Goal: Information Seeking & Learning: Understand process/instructions

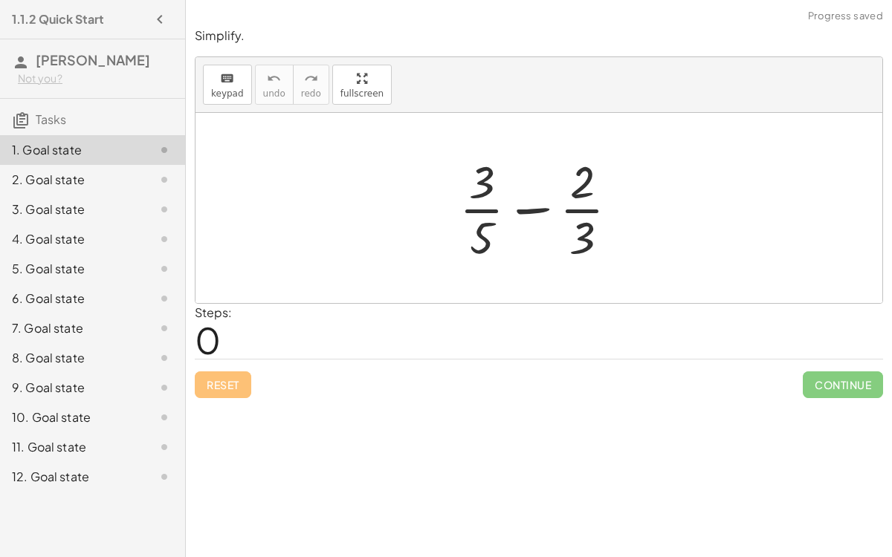
click at [533, 208] on div at bounding box center [545, 208] width 186 height 114
drag, startPoint x: 476, startPoint y: 240, endPoint x: 599, endPoint y: 212, distance: 125.8
click at [599, 212] on div at bounding box center [545, 208] width 186 height 114
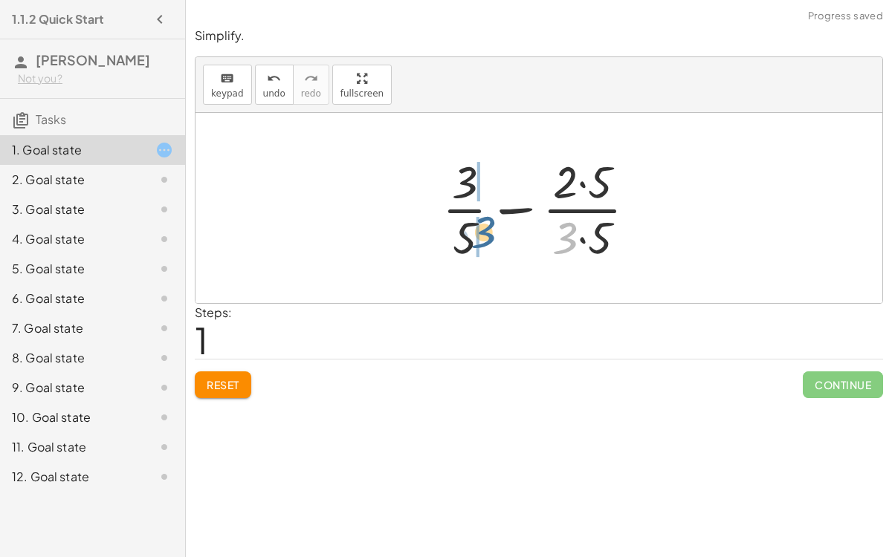
drag, startPoint x: 571, startPoint y: 244, endPoint x: 486, endPoint y: 239, distance: 84.8
click at [486, 239] on div at bounding box center [545, 208] width 221 height 114
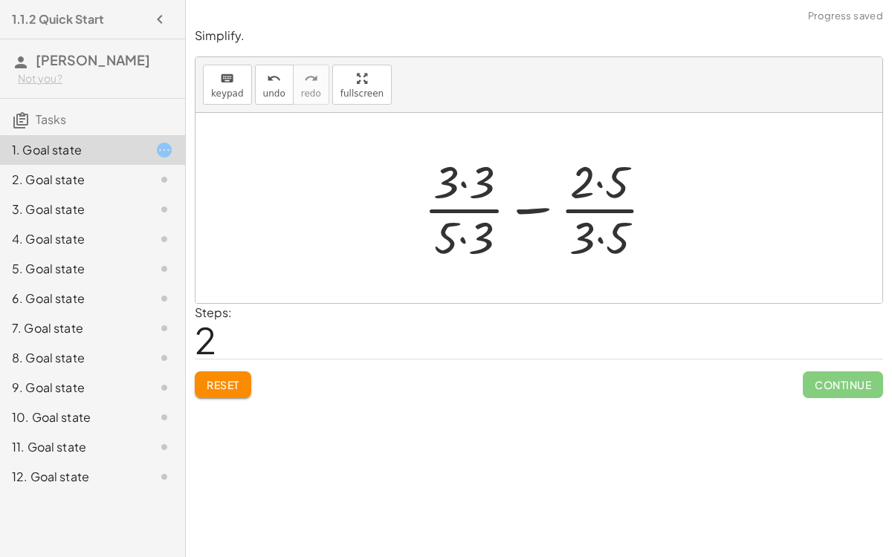
click at [465, 182] on div at bounding box center [544, 208] width 256 height 114
click at [463, 242] on div at bounding box center [544, 208] width 255 height 114
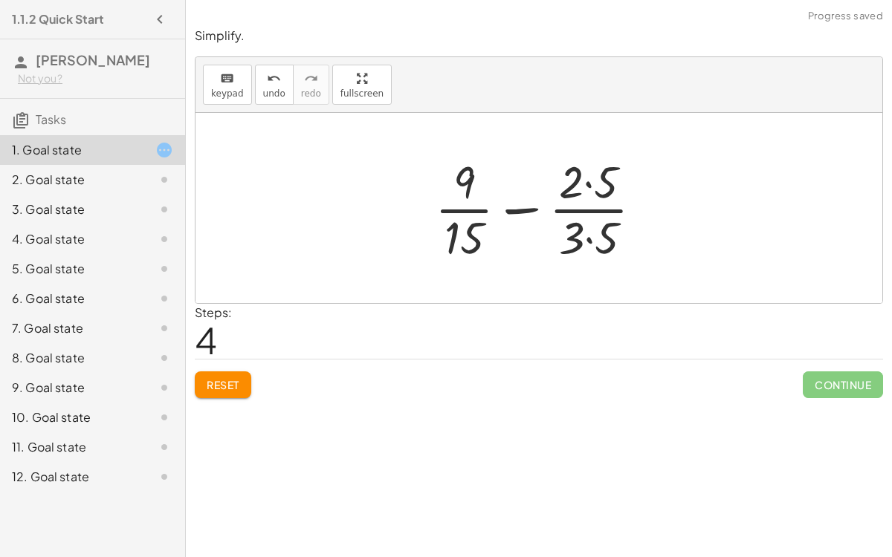
click at [588, 184] on div at bounding box center [544, 208] width 234 height 114
click at [587, 236] on div at bounding box center [544, 208] width 234 height 114
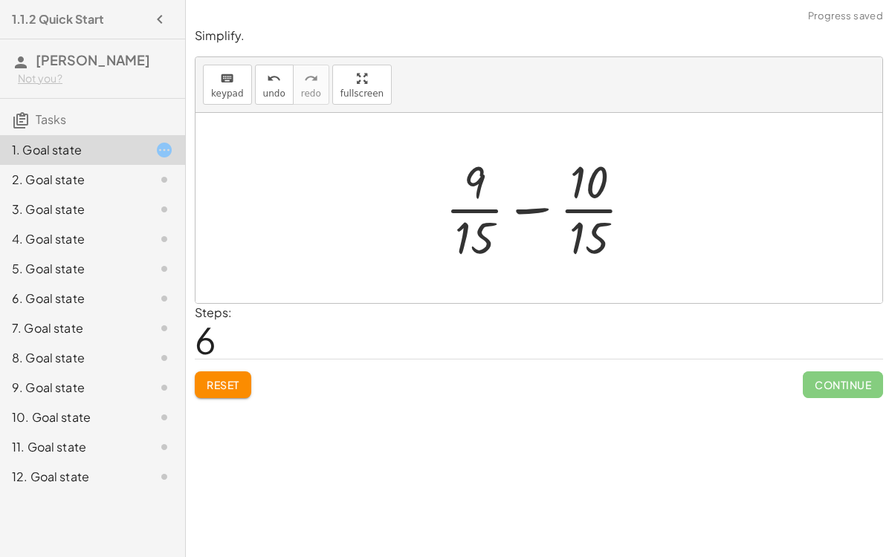
click at [532, 203] on div at bounding box center [545, 208] width 214 height 114
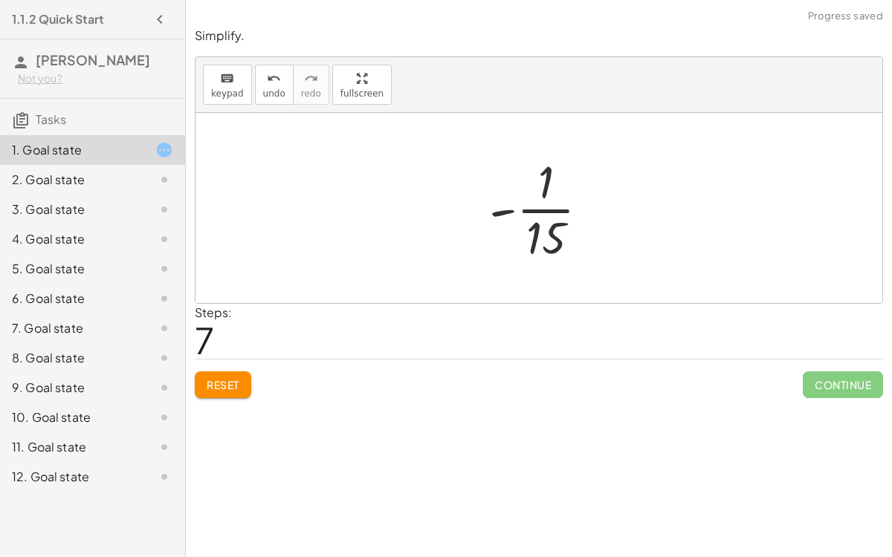
click at [536, 204] on div at bounding box center [544, 208] width 127 height 114
click at [504, 211] on div at bounding box center [544, 208] width 127 height 114
click at [255, 91] on button "undo undo" at bounding box center [274, 85] width 39 height 40
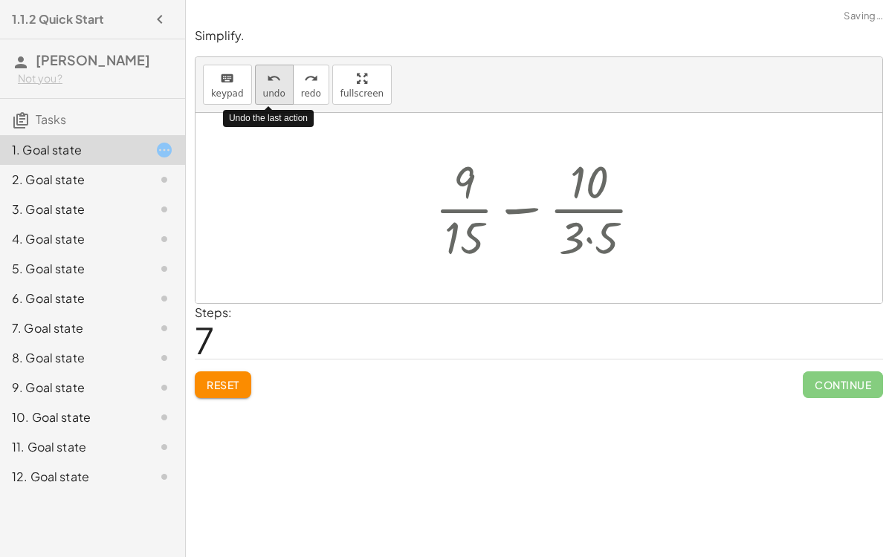
click at [255, 91] on button "undo undo" at bounding box center [274, 85] width 39 height 40
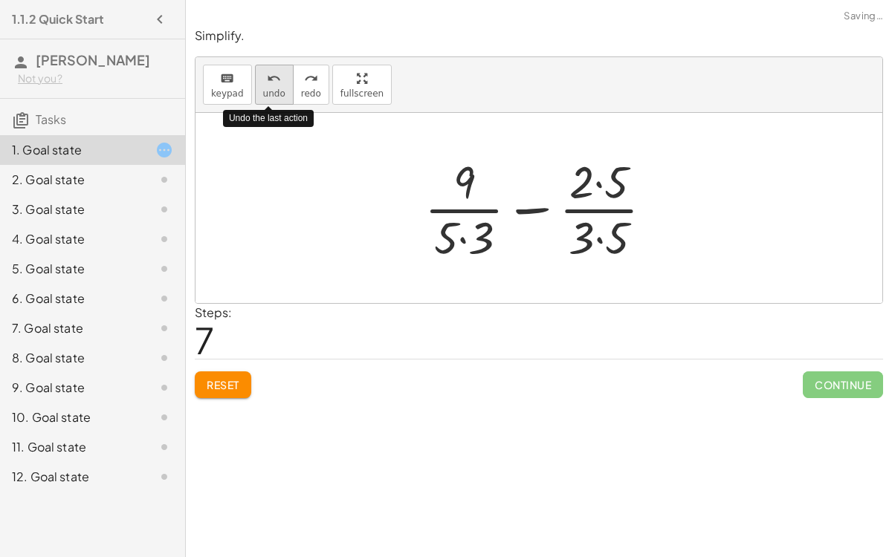
click at [255, 91] on button "undo undo" at bounding box center [274, 85] width 39 height 40
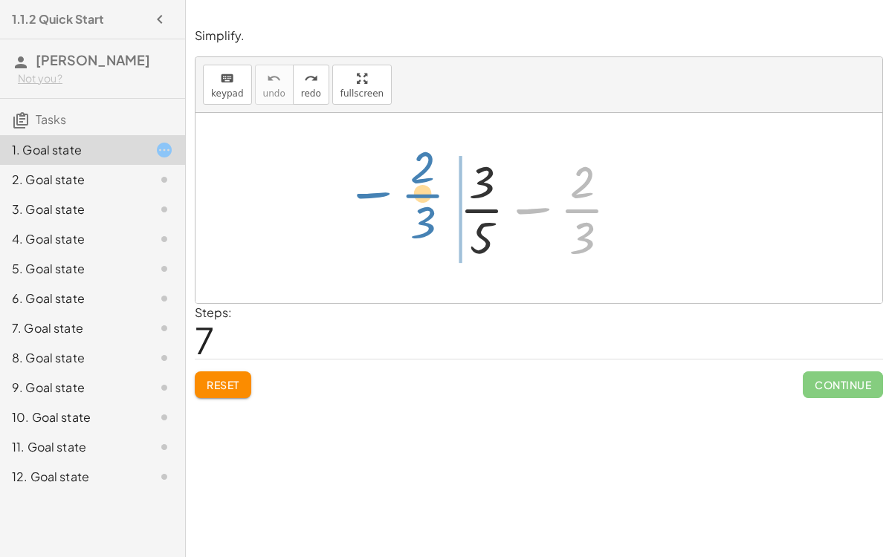
drag, startPoint x: 584, startPoint y: 210, endPoint x: 426, endPoint y: 198, distance: 158.6
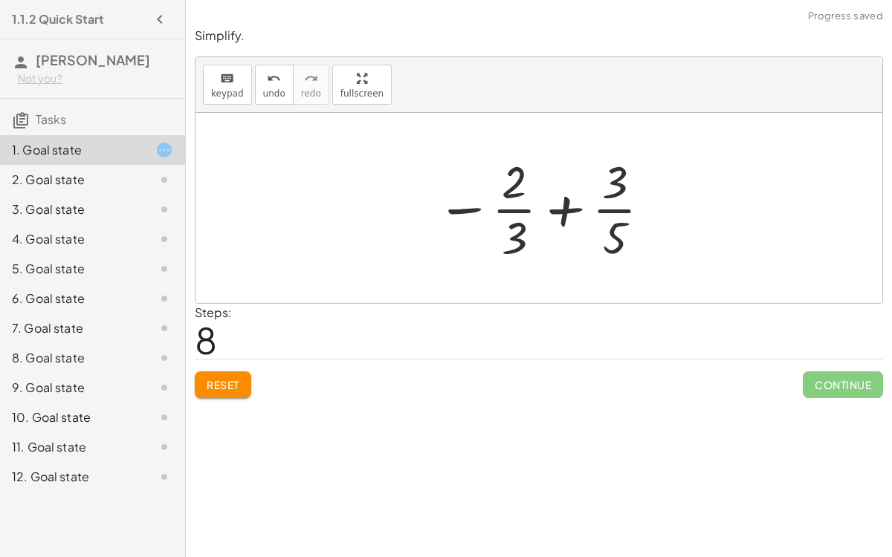
click at [572, 210] on div at bounding box center [545, 208] width 232 height 114
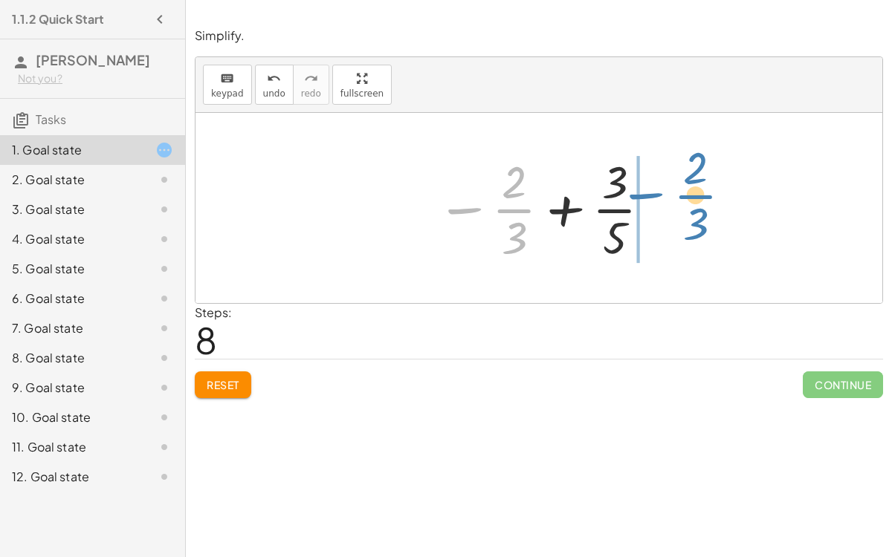
drag, startPoint x: 467, startPoint y: 206, endPoint x: 648, endPoint y: 192, distance: 181.8
click at [648, 192] on div at bounding box center [545, 208] width 232 height 114
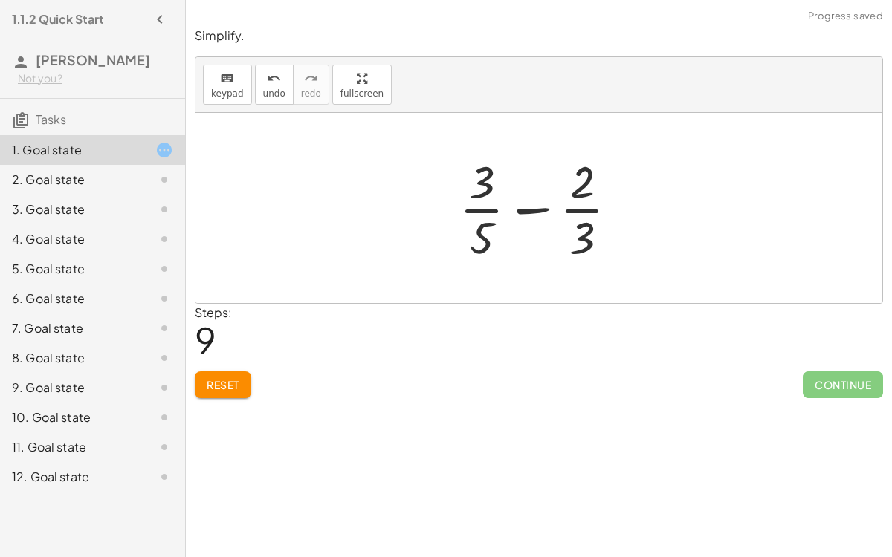
click at [581, 169] on div at bounding box center [545, 208] width 186 height 114
drag, startPoint x: 577, startPoint y: 240, endPoint x: 455, endPoint y: 213, distance: 125.5
click at [455, 213] on div at bounding box center [545, 208] width 186 height 114
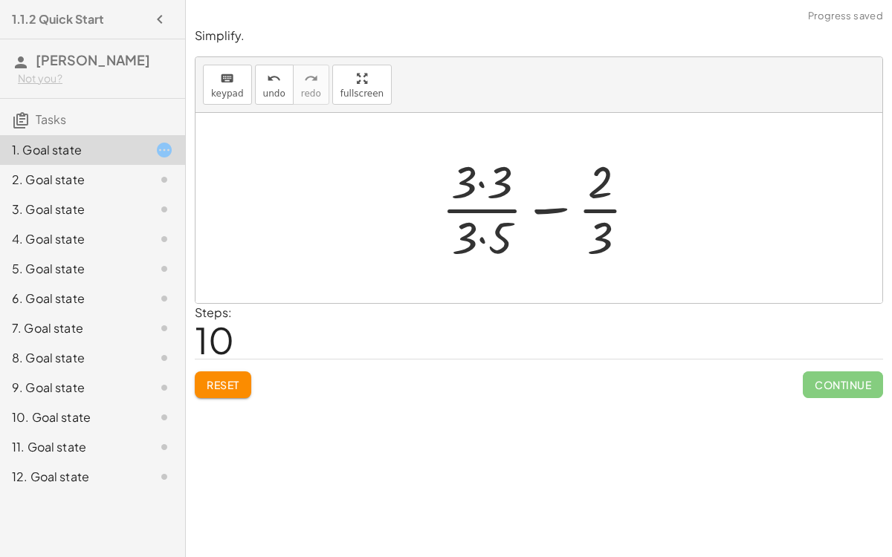
click at [481, 183] on div at bounding box center [545, 208] width 222 height 114
click at [481, 239] on div at bounding box center [545, 208] width 221 height 114
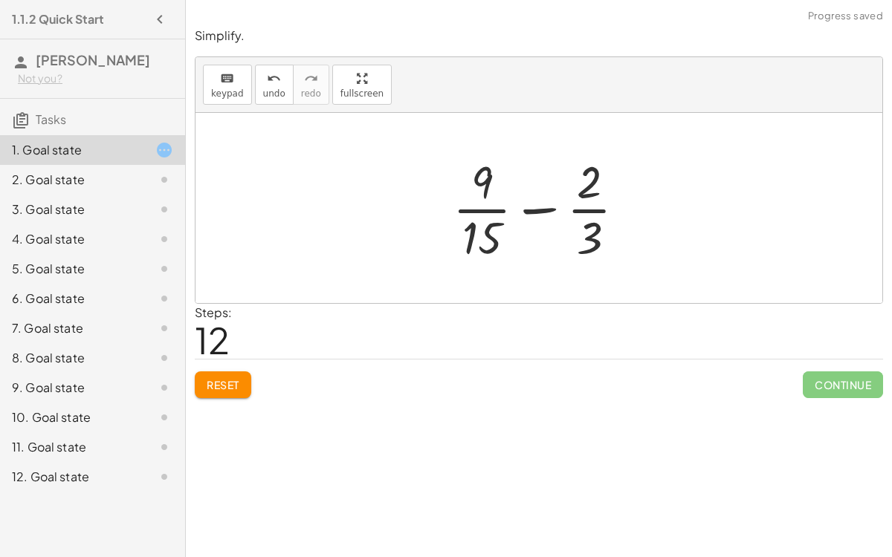
click at [549, 210] on div at bounding box center [545, 208] width 200 height 114
drag, startPoint x: 592, startPoint y: 236, endPoint x: 629, endPoint y: 196, distance: 53.6
click at [629, 196] on div at bounding box center [545, 208] width 200 height 114
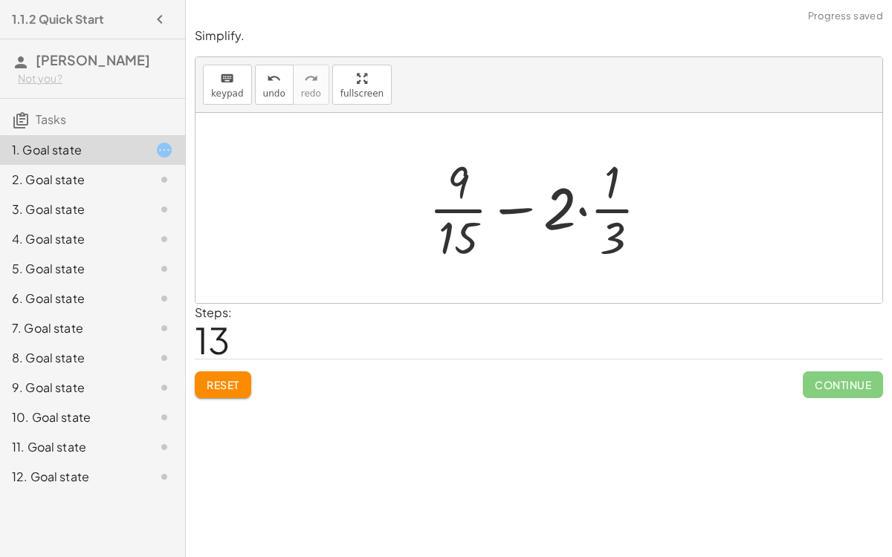
click at [582, 212] on div at bounding box center [544, 208] width 247 height 114
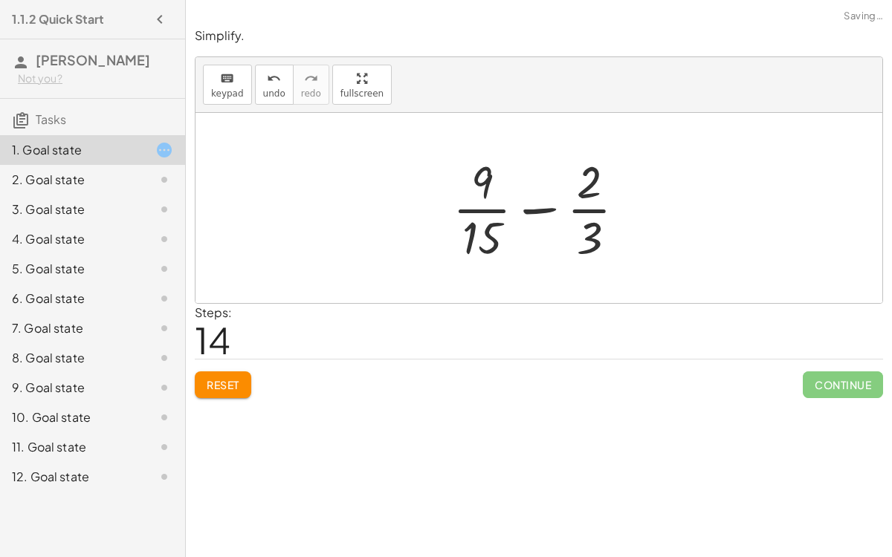
click at [552, 209] on div at bounding box center [545, 208] width 200 height 114
drag, startPoint x: 594, startPoint y: 233, endPoint x: 688, endPoint y: 169, distance: 113.8
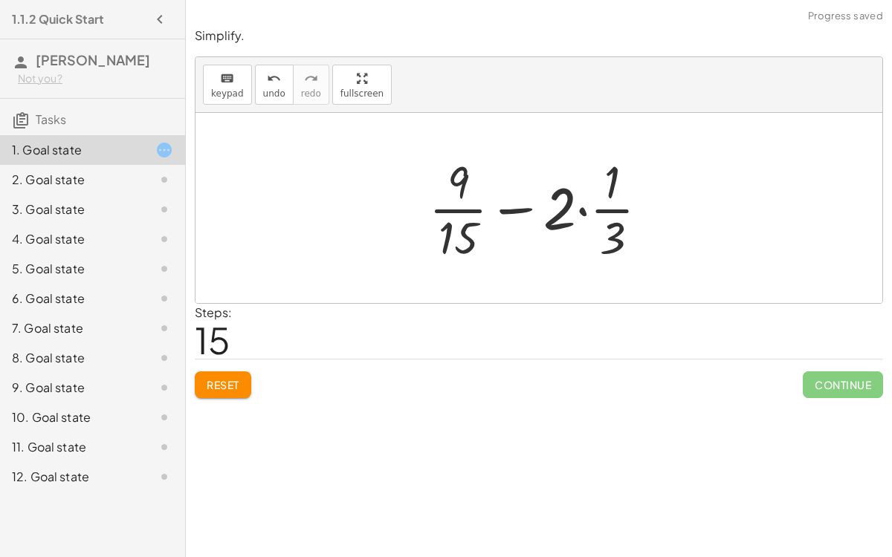
click at [520, 209] on div at bounding box center [544, 208] width 247 height 114
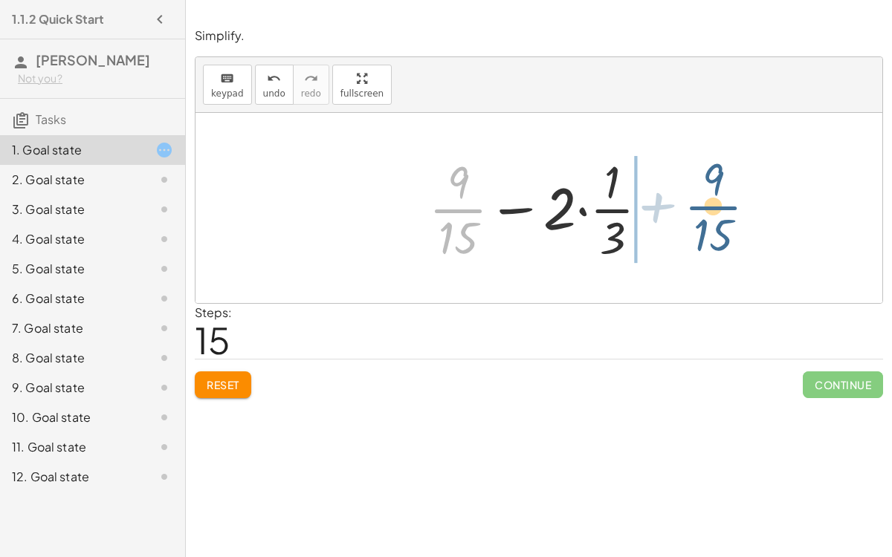
drag, startPoint x: 467, startPoint y: 208, endPoint x: 722, endPoint y: 204, distance: 254.9
click at [722, 204] on div "+ · 3 · 5 − · 2 · 3 − · 2 · 3 + · 3 · 5 + · 3 · 5 − · 2 · 3 + · 3 · 3 · 3 · 5 −…" at bounding box center [538, 208] width 686 height 190
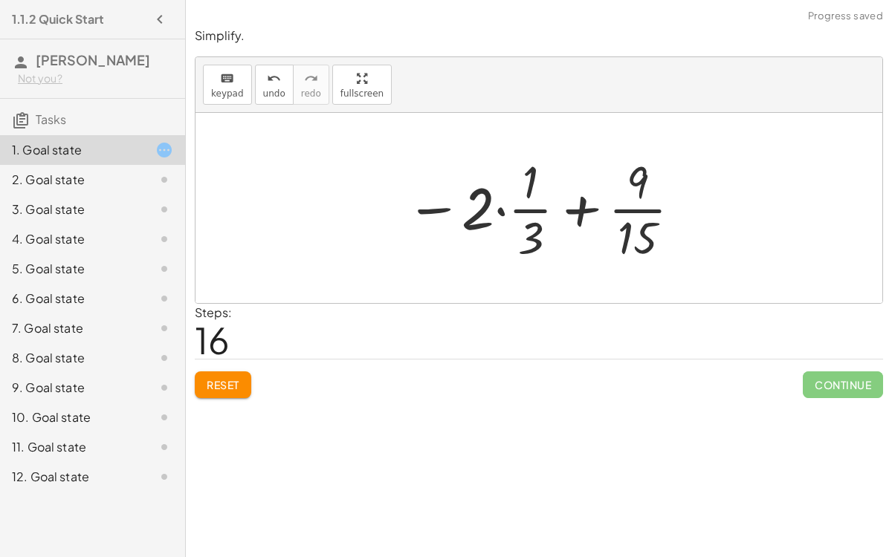
click at [576, 220] on div at bounding box center [544, 208] width 292 height 114
click at [500, 205] on div at bounding box center [544, 208] width 292 height 114
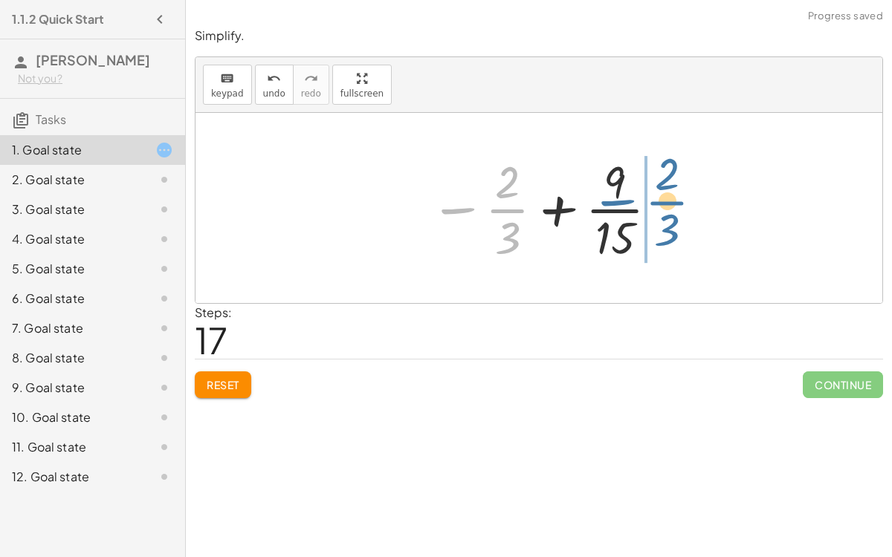
drag, startPoint x: 516, startPoint y: 207, endPoint x: 678, endPoint y: 198, distance: 162.2
click at [678, 198] on div "+ · 3 · 5 − · 2 · 3 − · 2 · 3 + · 3 · 5 + · 3 · 5 − · 2 · 3 + · 3 · 3 · 3 · 5 −…" at bounding box center [538, 208] width 686 height 190
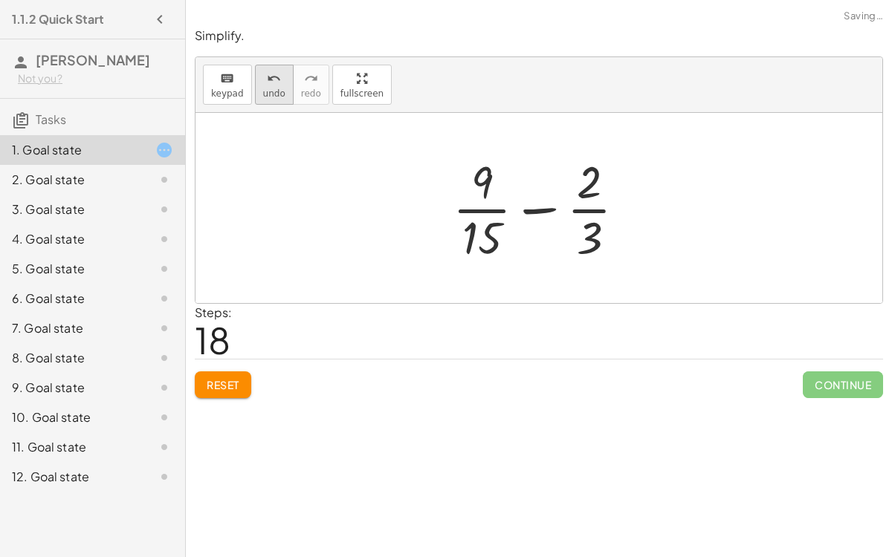
click at [263, 80] on div "undo" at bounding box center [274, 78] width 22 height 18
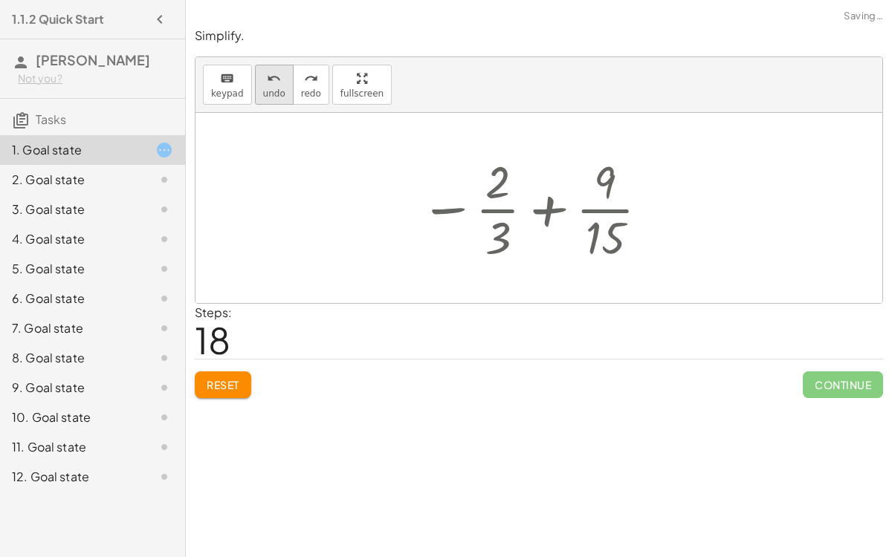
click at [263, 80] on div "undo" at bounding box center [274, 78] width 22 height 18
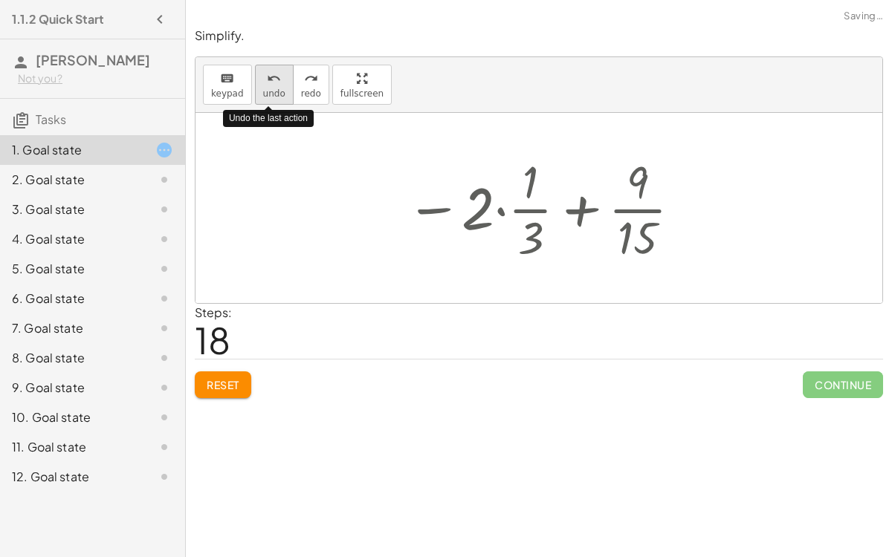
click at [263, 80] on div "undo" at bounding box center [274, 78] width 22 height 18
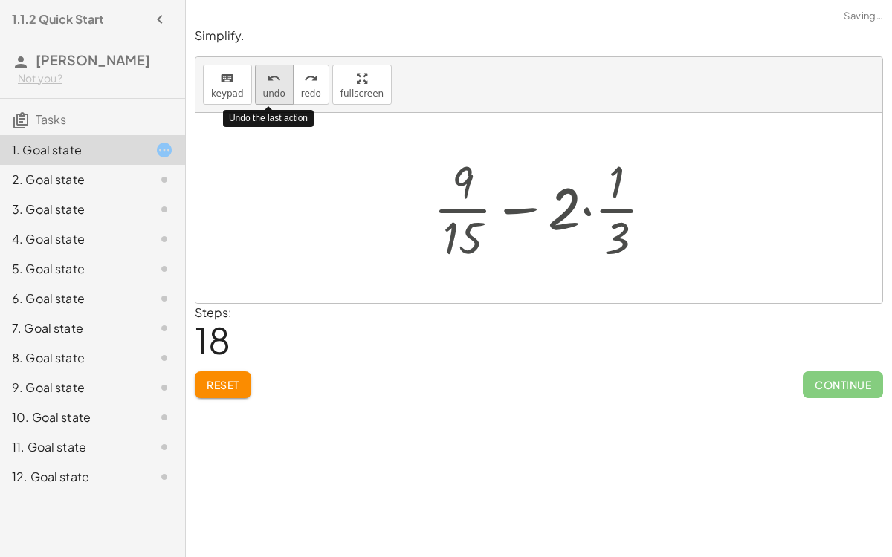
click at [263, 80] on div "undo" at bounding box center [274, 78] width 22 height 18
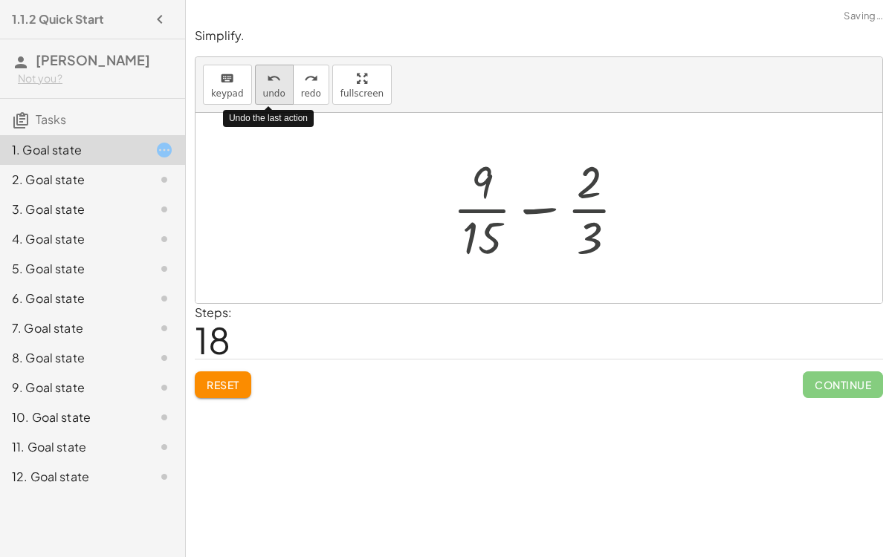
click at [263, 80] on div "undo" at bounding box center [274, 78] width 22 height 18
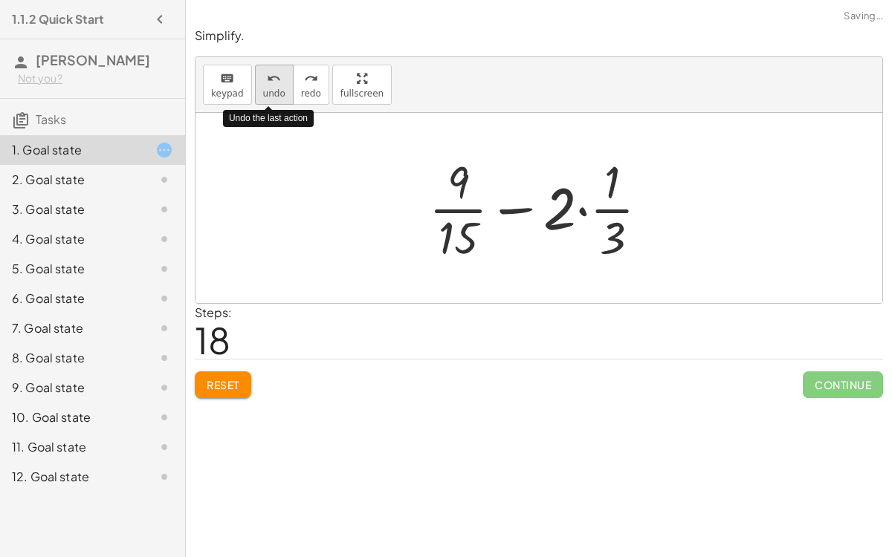
click at [263, 80] on div "undo" at bounding box center [274, 78] width 22 height 18
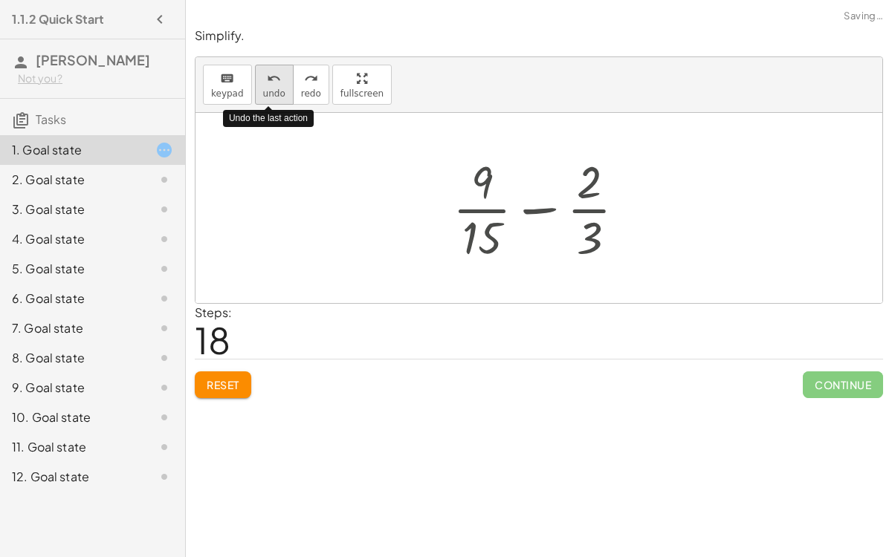
click at [263, 80] on div "undo" at bounding box center [274, 78] width 22 height 18
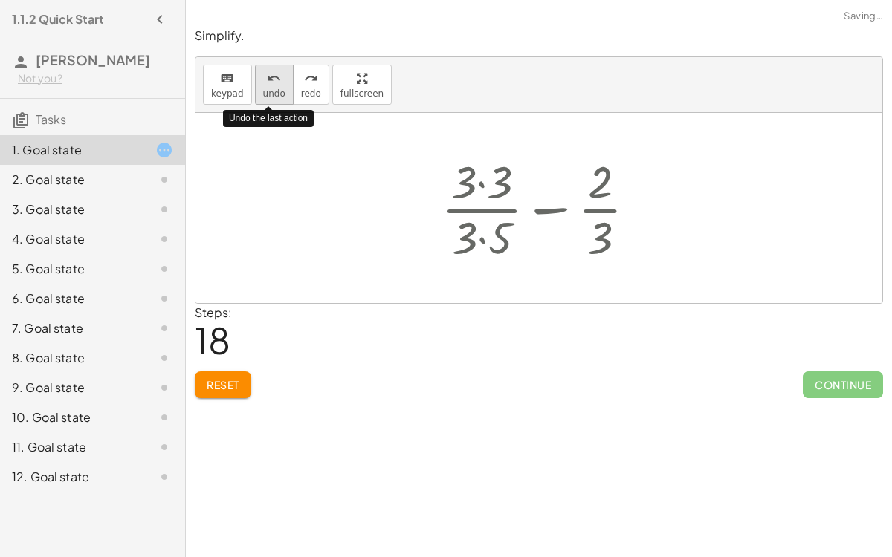
click at [263, 80] on div "undo" at bounding box center [274, 78] width 22 height 18
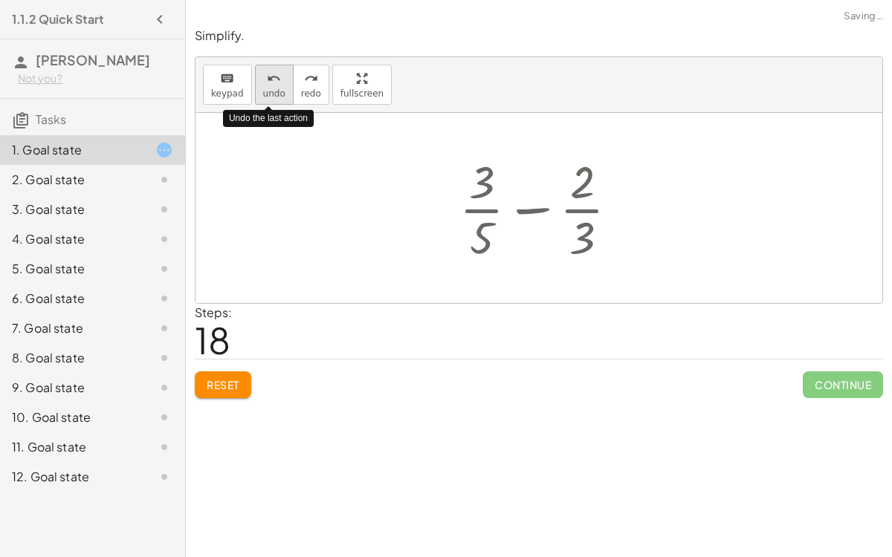
click at [263, 80] on div "undo" at bounding box center [274, 78] width 22 height 18
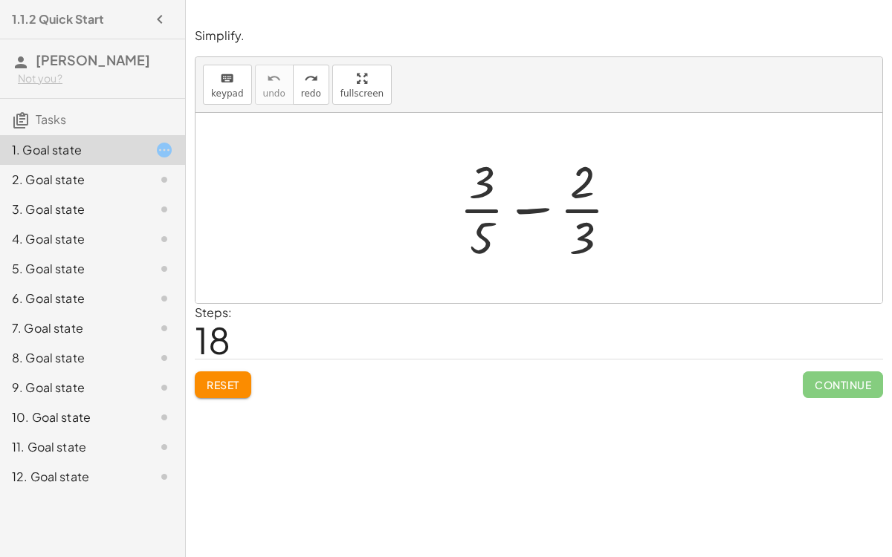
click at [536, 204] on div at bounding box center [545, 208] width 186 height 114
click at [215, 93] on span "keypad" at bounding box center [227, 93] width 33 height 10
click at [220, 69] on div "keyboard" at bounding box center [227, 78] width 33 height 18
drag, startPoint x: 484, startPoint y: 181, endPoint x: 614, endPoint y: 234, distance: 140.3
click at [614, 234] on div at bounding box center [545, 208] width 186 height 114
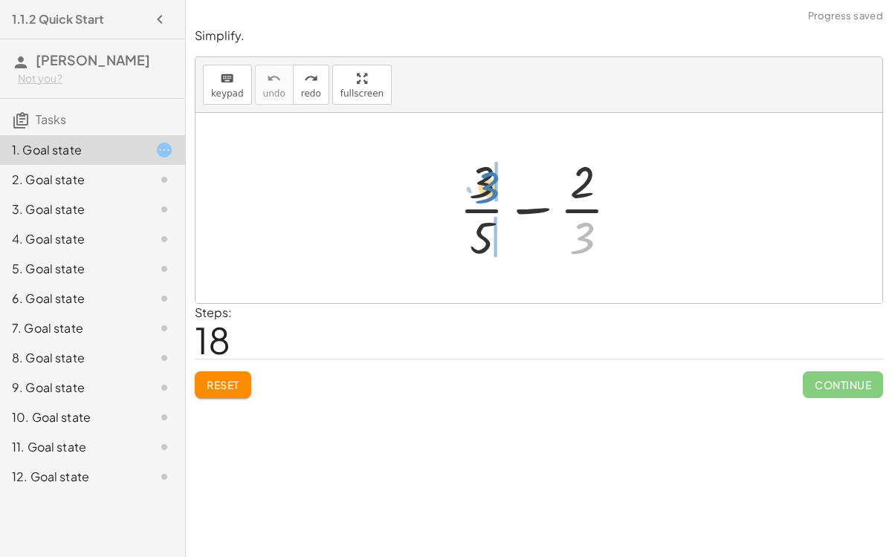
drag, startPoint x: 585, startPoint y: 233, endPoint x: 490, endPoint y: 182, distance: 107.0
click at [490, 182] on div at bounding box center [545, 208] width 186 height 114
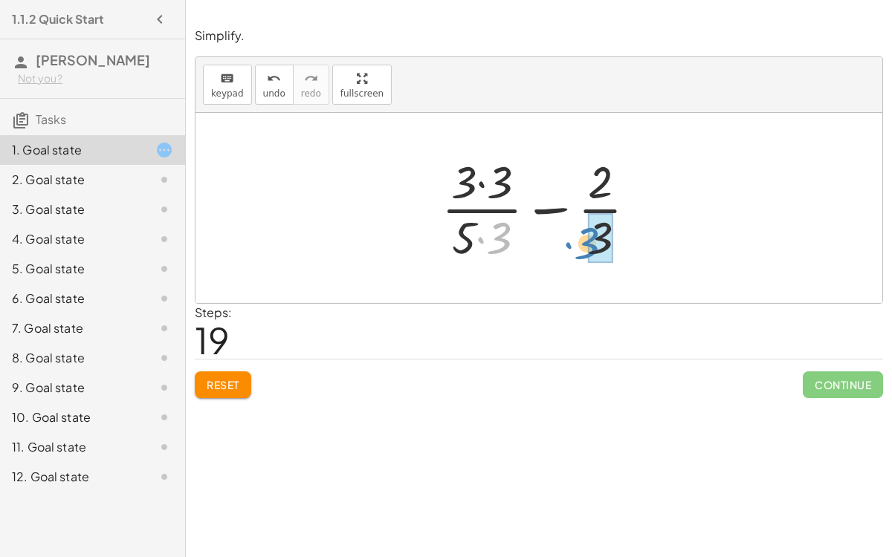
drag, startPoint x: 498, startPoint y: 230, endPoint x: 585, endPoint y: 235, distance: 87.8
click at [585, 235] on div at bounding box center [545, 208] width 222 height 114
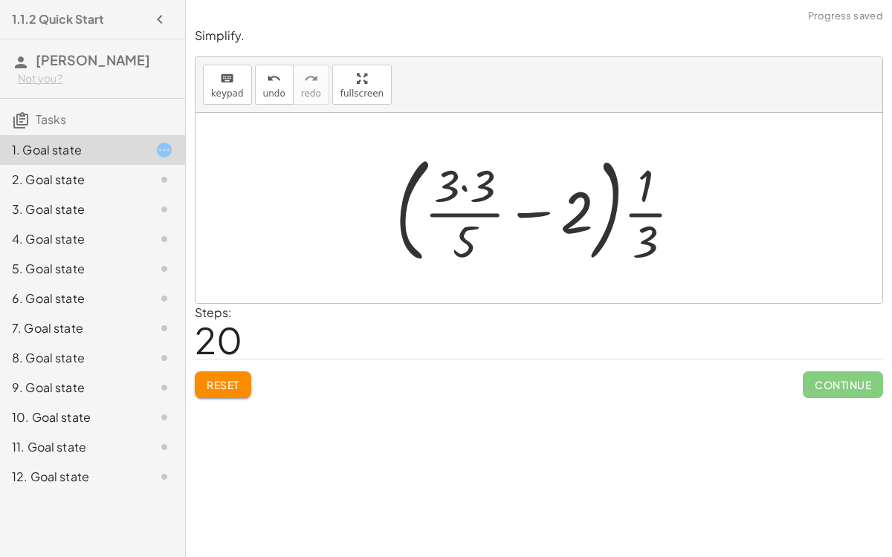
click at [464, 182] on div at bounding box center [545, 207] width 314 height 123
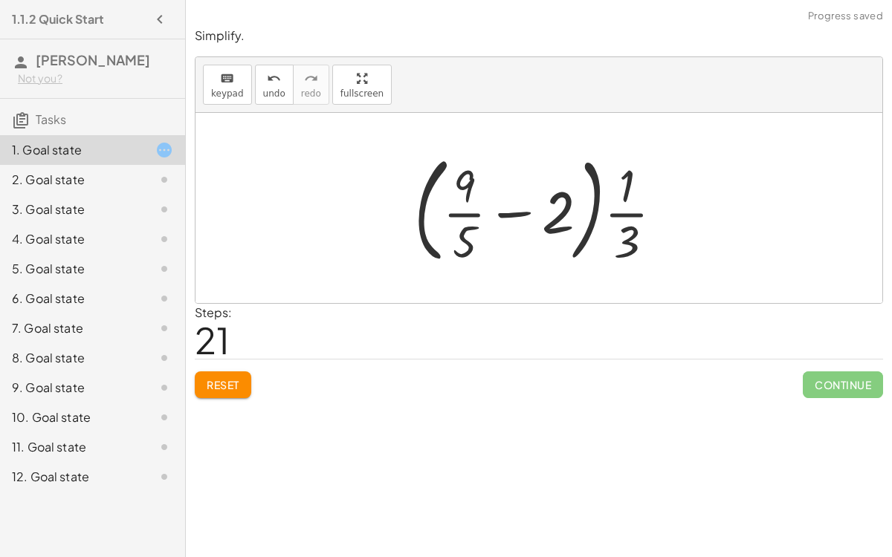
click at [543, 214] on div at bounding box center [544, 207] width 276 height 123
click at [525, 210] on div at bounding box center [544, 207] width 276 height 123
drag, startPoint x: 466, startPoint y: 187, endPoint x: 466, endPoint y: 257, distance: 69.8
click at [466, 257] on div at bounding box center [544, 207] width 276 height 123
click at [455, 214] on div at bounding box center [544, 207] width 276 height 123
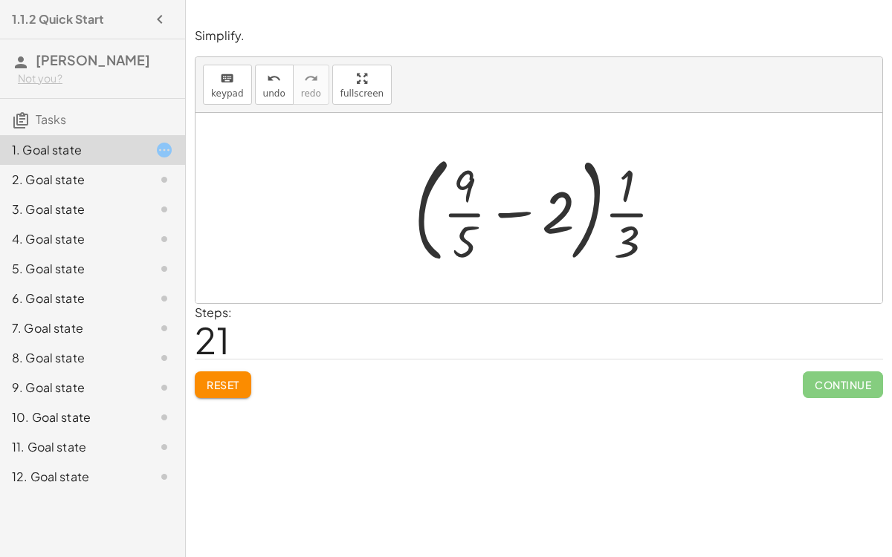
click at [630, 210] on div at bounding box center [544, 207] width 276 height 123
drag, startPoint x: 558, startPoint y: 210, endPoint x: 577, endPoint y: 206, distance: 19.8
click at [577, 206] on div at bounding box center [544, 207] width 276 height 123
click at [590, 205] on div at bounding box center [544, 207] width 276 height 123
click at [594, 210] on div at bounding box center [544, 207] width 276 height 123
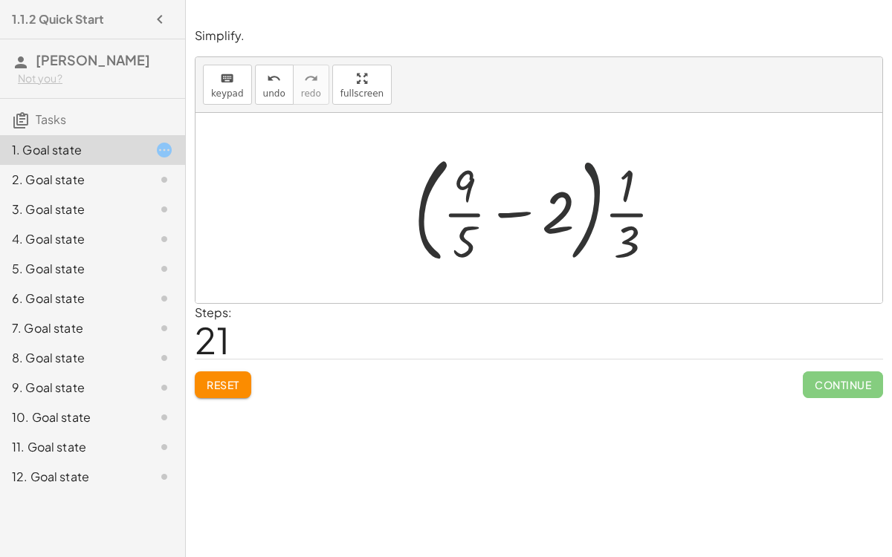
click at [594, 210] on div at bounding box center [544, 207] width 276 height 123
drag, startPoint x: 624, startPoint y: 194, endPoint x: 627, endPoint y: 228, distance: 34.3
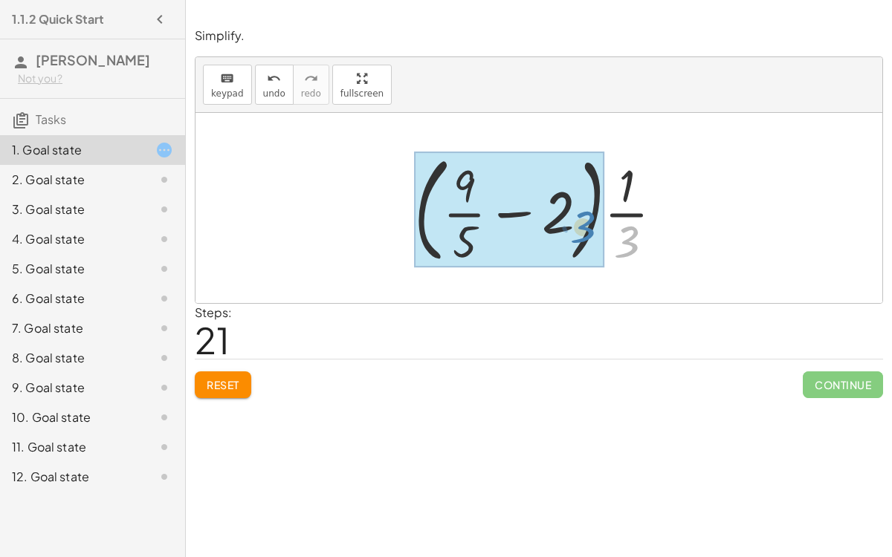
drag, startPoint x: 627, startPoint y: 228, endPoint x: 583, endPoint y: 213, distance: 46.3
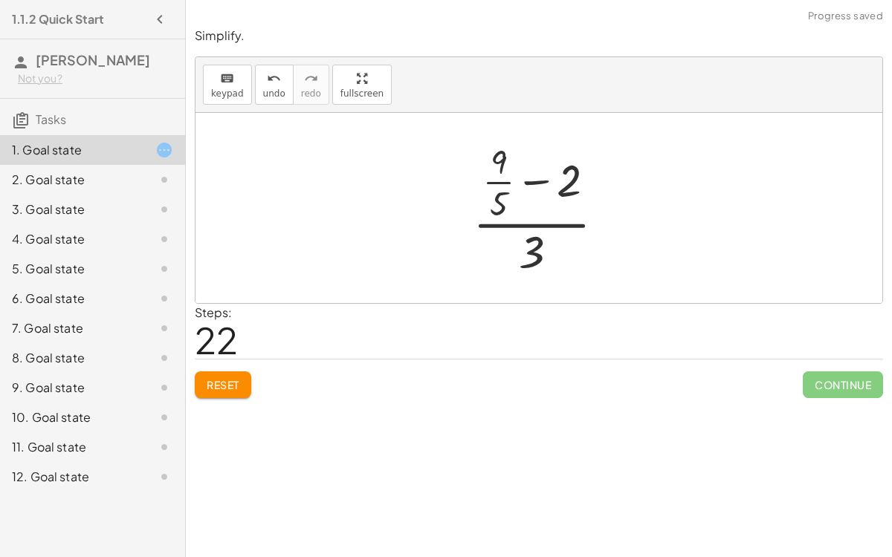
click at [539, 225] on div at bounding box center [544, 208] width 159 height 143
click at [536, 178] on div at bounding box center [544, 208] width 159 height 143
drag, startPoint x: 496, startPoint y: 177, endPoint x: 574, endPoint y: 192, distance: 78.7
click at [574, 192] on div at bounding box center [544, 208] width 159 height 143
click at [552, 181] on div at bounding box center [544, 208] width 201 height 143
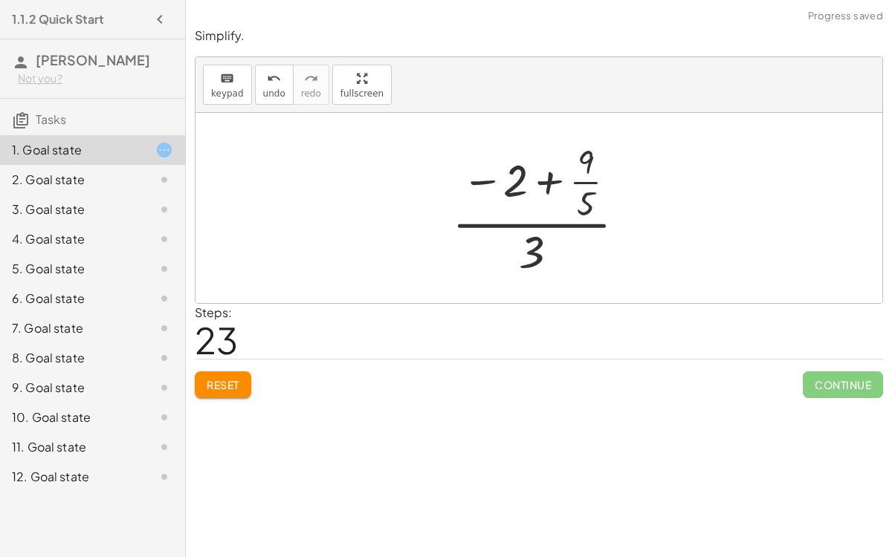
click at [528, 221] on div at bounding box center [544, 208] width 201 height 143
drag, startPoint x: 535, startPoint y: 259, endPoint x: 512, endPoint y: 204, distance: 59.6
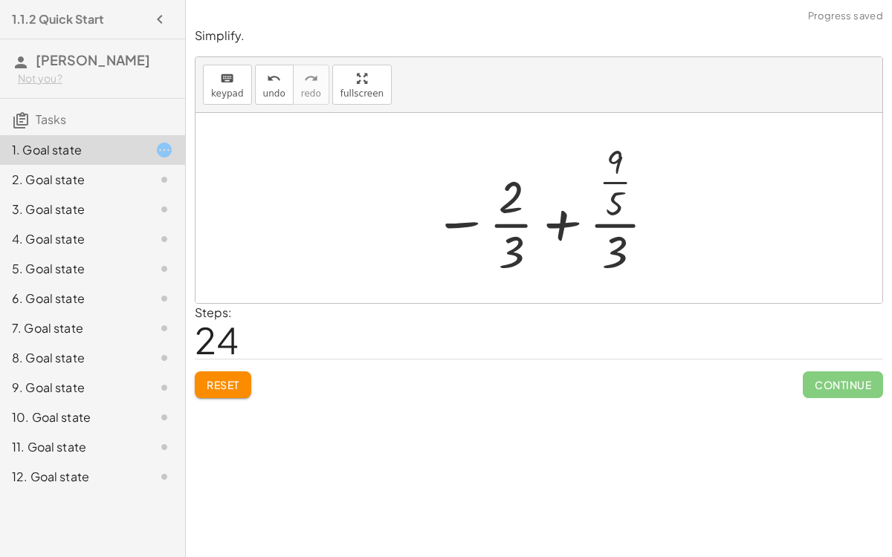
click at [510, 224] on div at bounding box center [545, 208] width 238 height 143
click at [603, 224] on div at bounding box center [545, 208] width 238 height 143
click at [568, 226] on div at bounding box center [545, 208] width 238 height 143
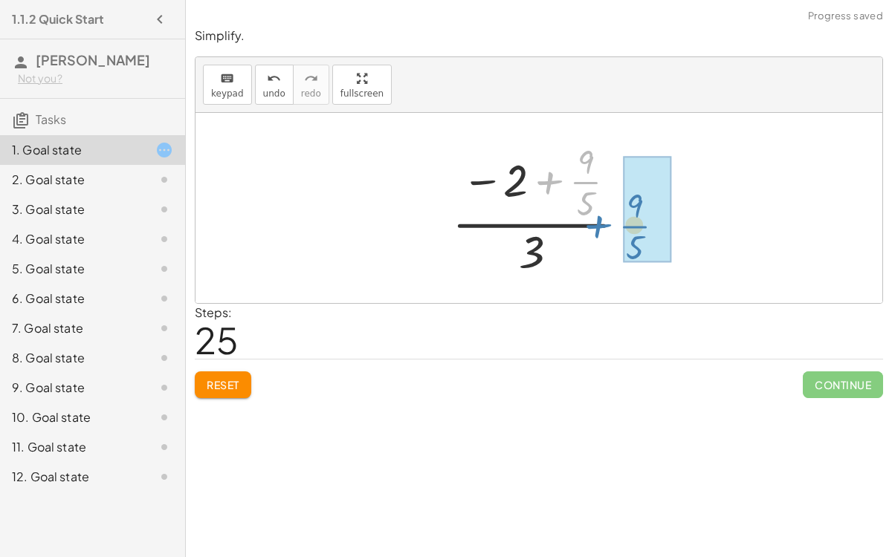
drag, startPoint x: 583, startPoint y: 178, endPoint x: 633, endPoint y: 224, distance: 67.8
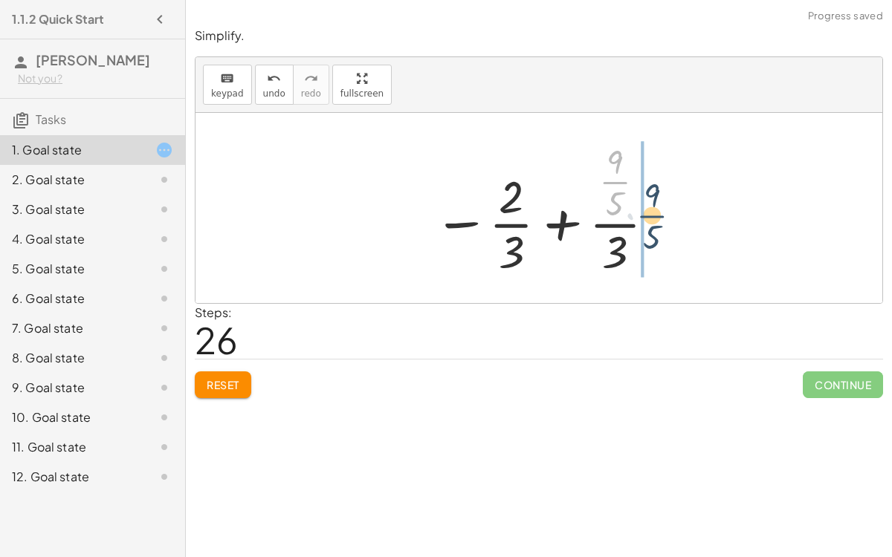
drag, startPoint x: 611, startPoint y: 181, endPoint x: 649, endPoint y: 217, distance: 52.0
click at [649, 217] on div at bounding box center [545, 208] width 238 height 143
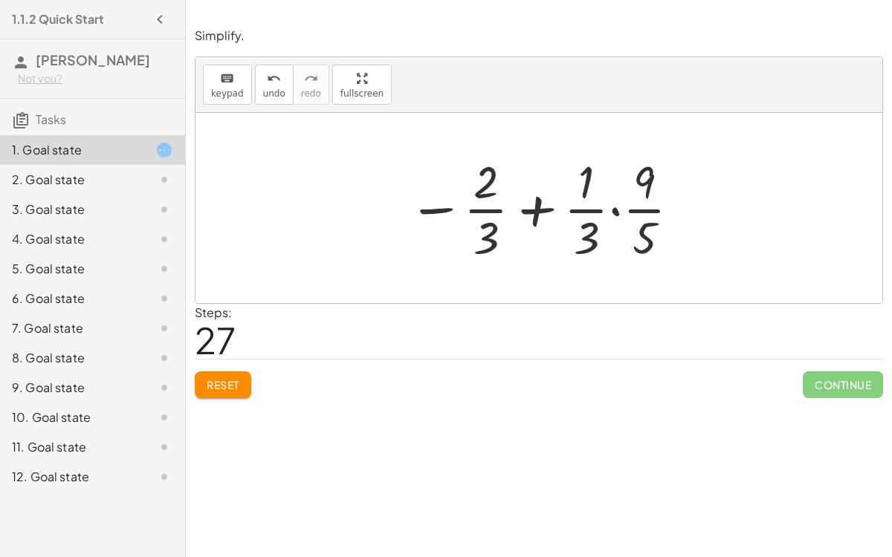
click at [612, 215] on div at bounding box center [544, 208] width 289 height 114
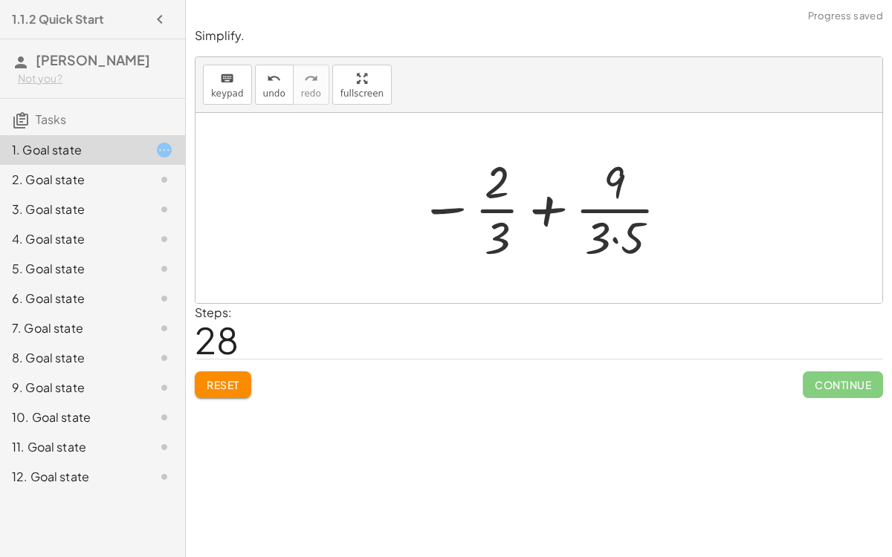
click at [545, 204] on div at bounding box center [545, 208] width 266 height 114
click at [613, 238] on div at bounding box center [545, 208] width 266 height 114
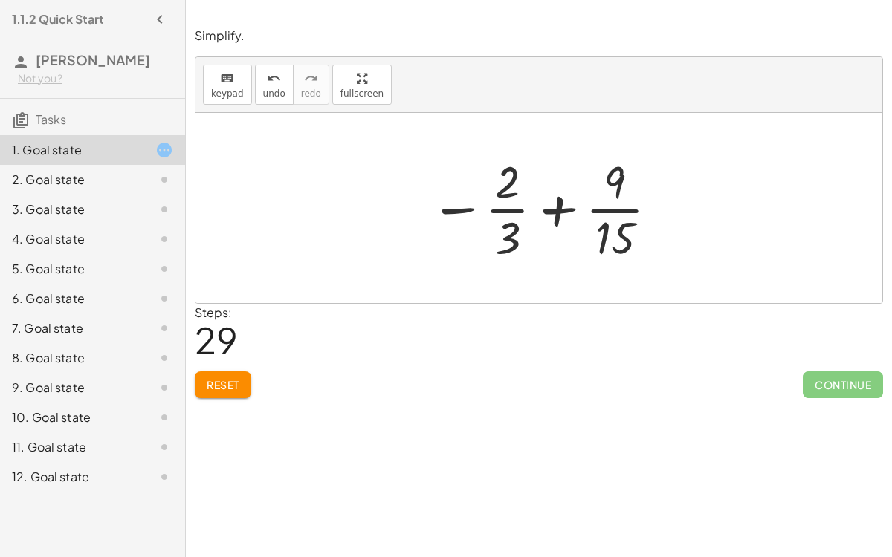
click at [600, 209] on div at bounding box center [544, 208] width 245 height 114
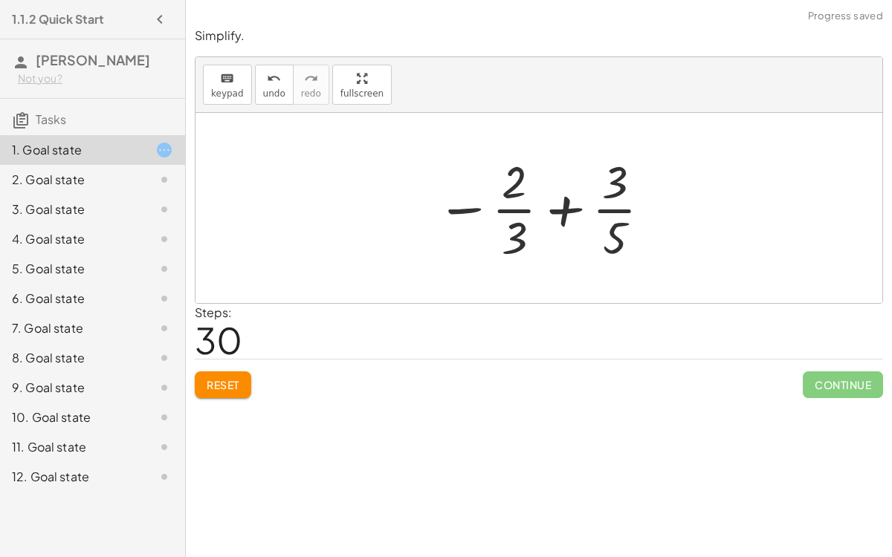
click at [509, 210] on div at bounding box center [545, 208] width 232 height 114
drag, startPoint x: 614, startPoint y: 230, endPoint x: 597, endPoint y: 207, distance: 28.1
click at [597, 207] on div at bounding box center [545, 208] width 232 height 114
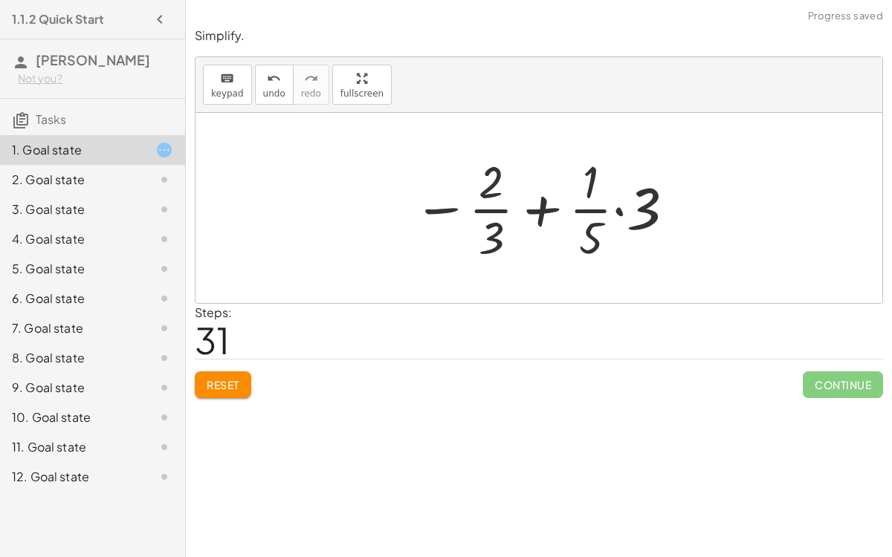
click at [617, 210] on div at bounding box center [545, 208] width 278 height 114
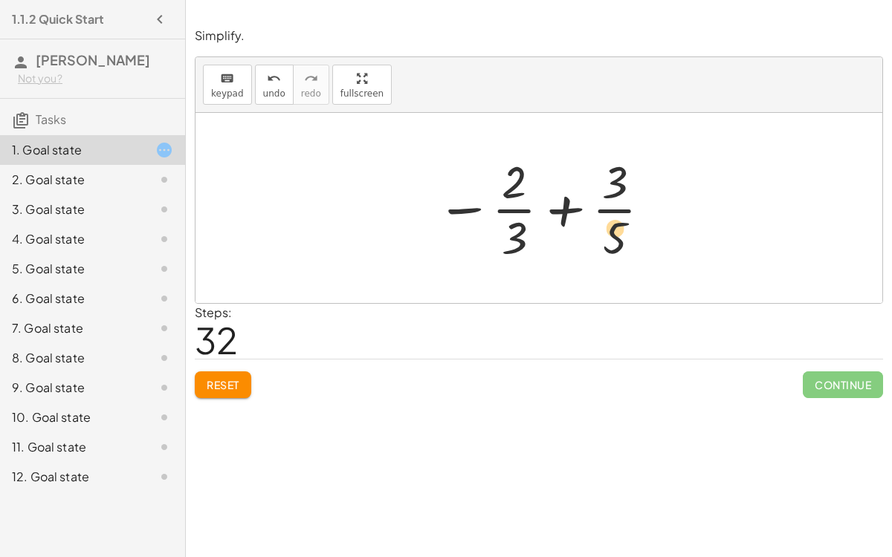
drag, startPoint x: 619, startPoint y: 224, endPoint x: 619, endPoint y: 216, distance: 8.2
click at [619, 216] on div at bounding box center [545, 208] width 232 height 114
click at [278, 98] on button "undo undo" at bounding box center [274, 85] width 39 height 40
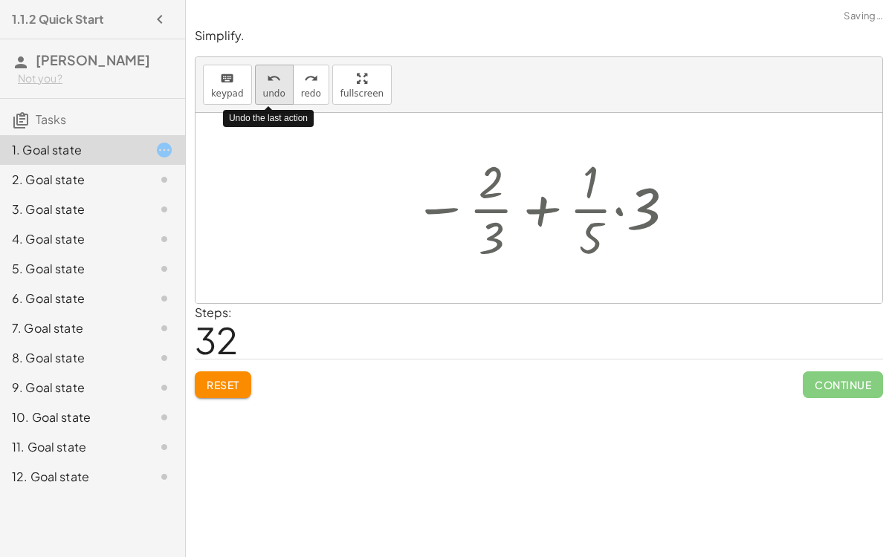
click at [278, 98] on button "undo undo" at bounding box center [274, 85] width 39 height 40
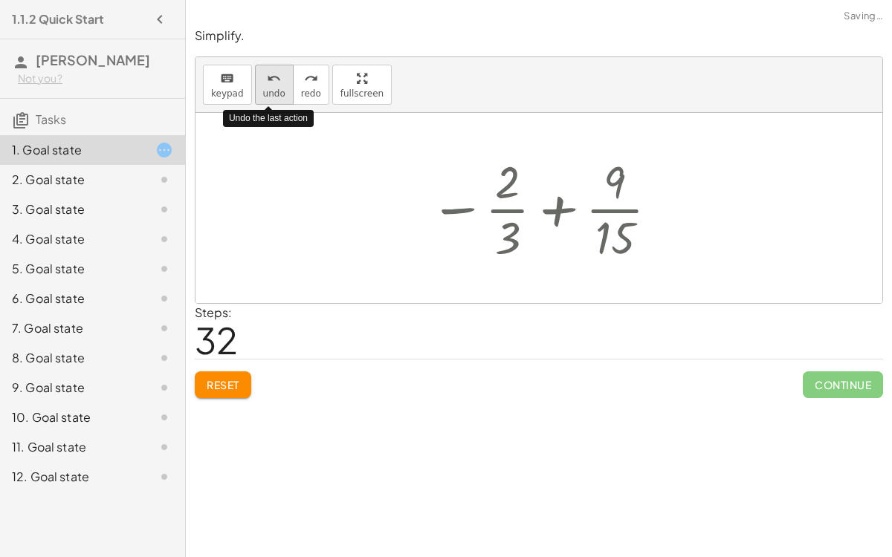
click at [278, 98] on button "undo undo" at bounding box center [274, 85] width 39 height 40
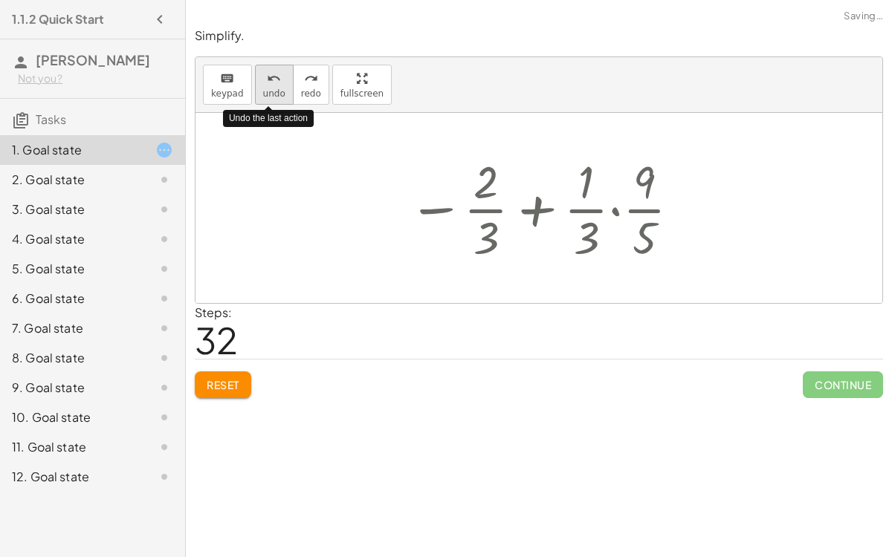
click at [278, 98] on button "undo undo" at bounding box center [274, 85] width 39 height 40
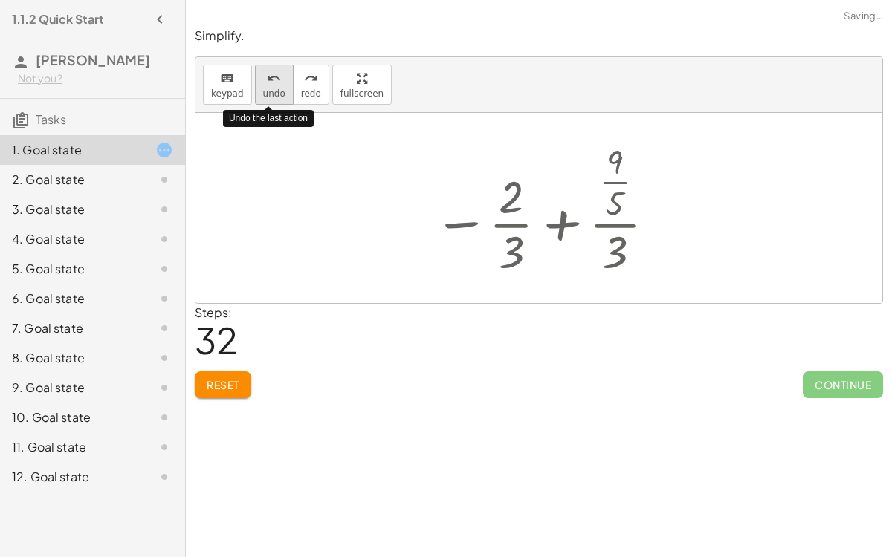
click at [278, 98] on button "undo undo" at bounding box center [274, 85] width 39 height 40
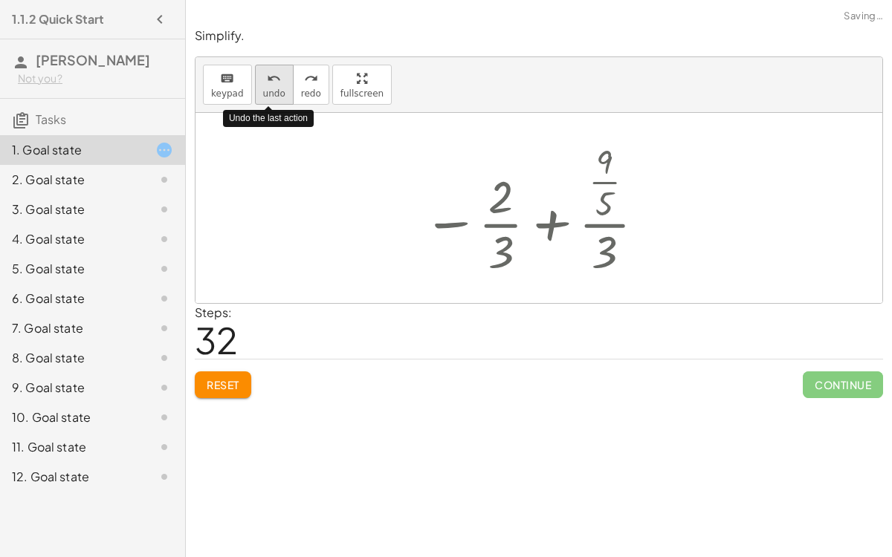
click at [278, 98] on button "undo undo" at bounding box center [274, 85] width 39 height 40
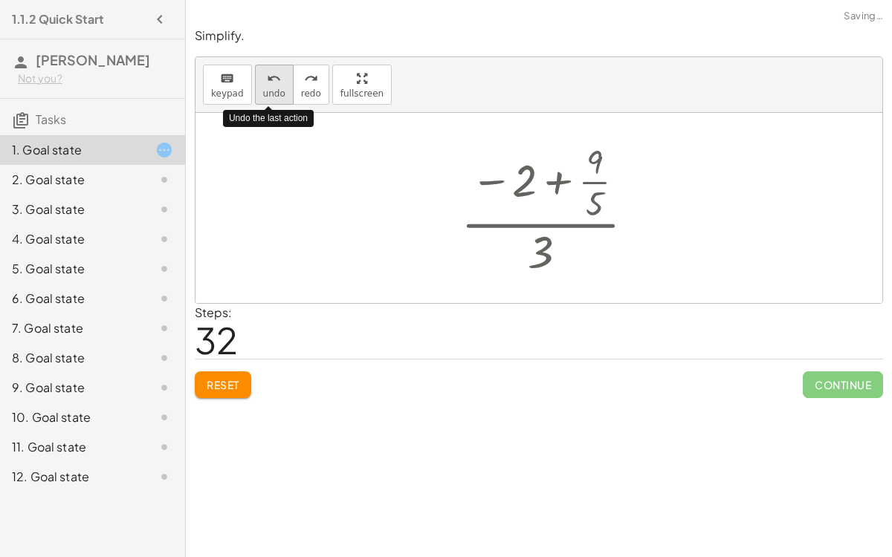
click at [278, 98] on button "undo undo" at bounding box center [274, 85] width 39 height 40
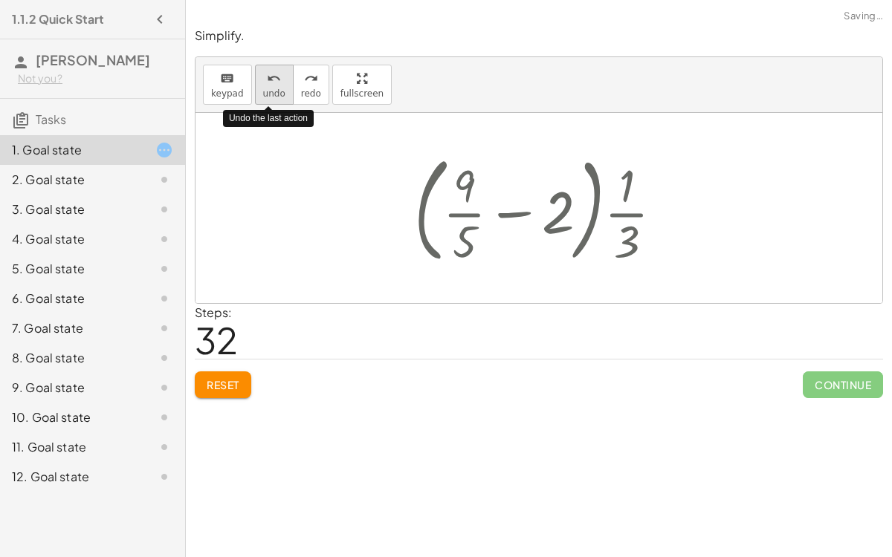
click at [278, 98] on button "undo undo" at bounding box center [274, 85] width 39 height 40
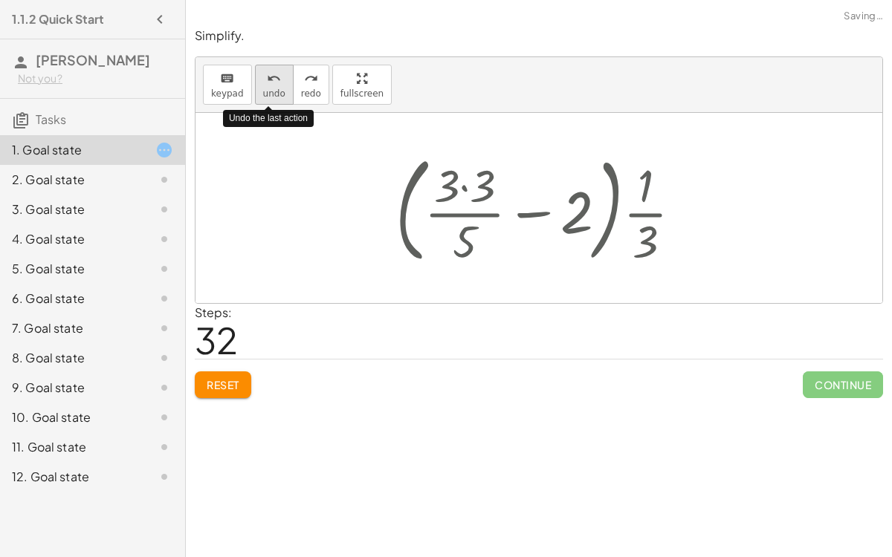
click at [278, 98] on button "undo undo" at bounding box center [274, 85] width 39 height 40
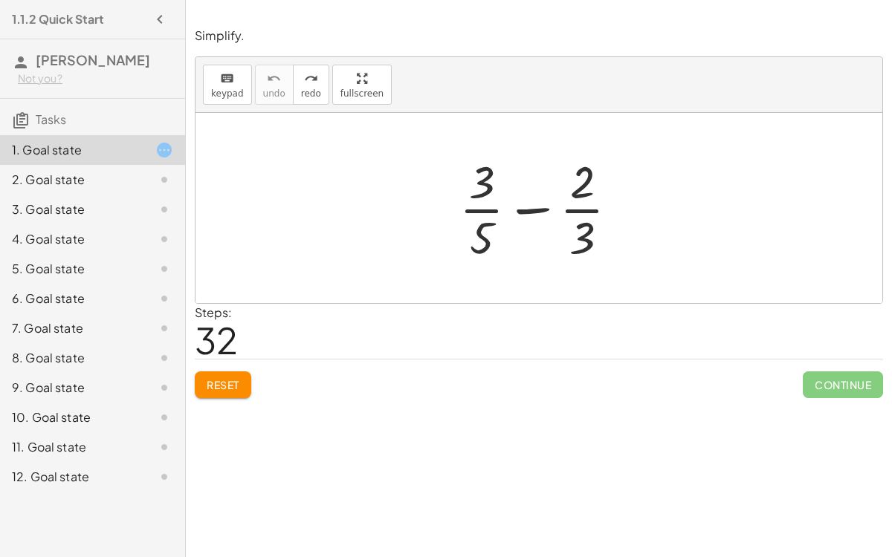
click at [158, 224] on div "2. Goal state" at bounding box center [92, 239] width 185 height 30
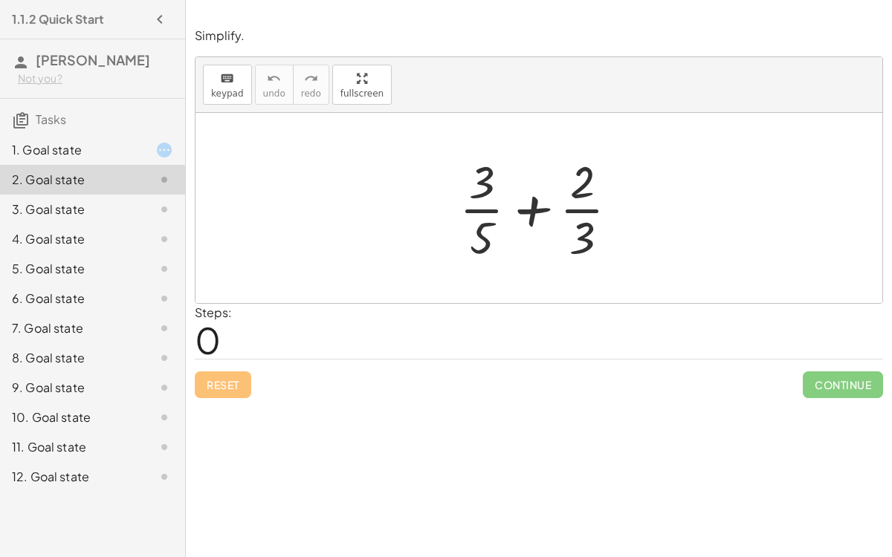
click at [176, 254] on div "3. Goal state" at bounding box center [92, 269] width 185 height 30
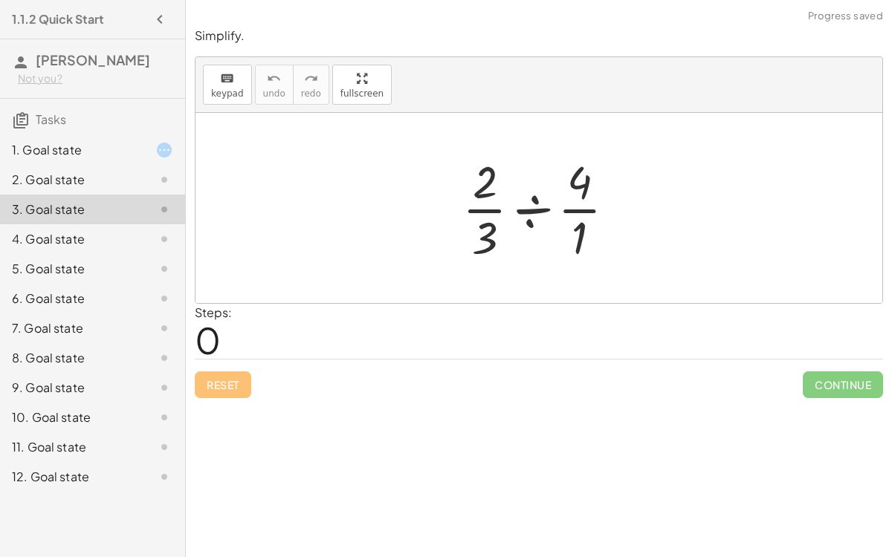
click at [159, 178] on icon at bounding box center [164, 180] width 18 height 18
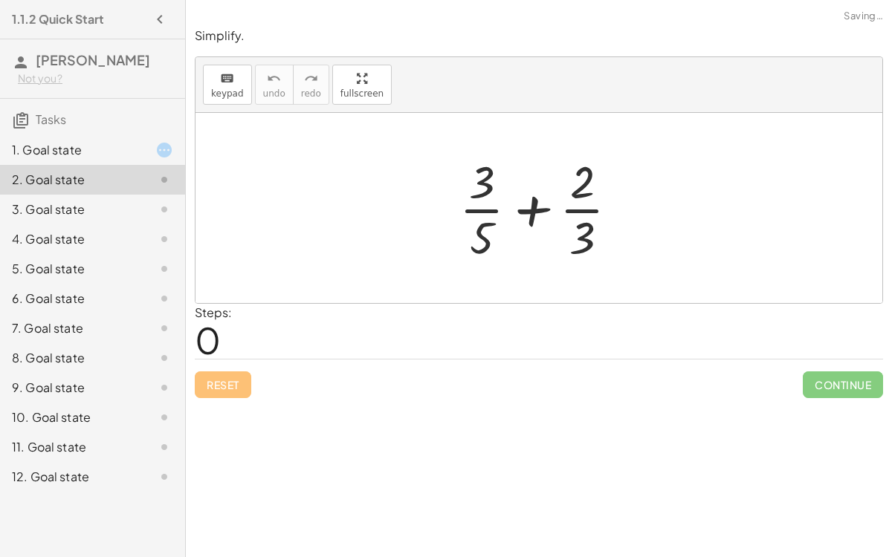
click at [149, 155] on div at bounding box center [153, 150] width 42 height 18
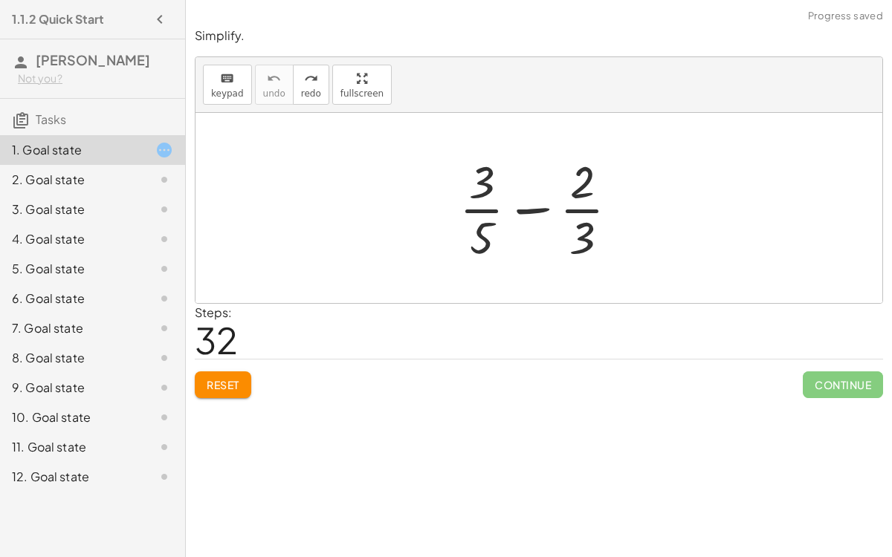
click at [155, 207] on icon at bounding box center [164, 210] width 18 height 18
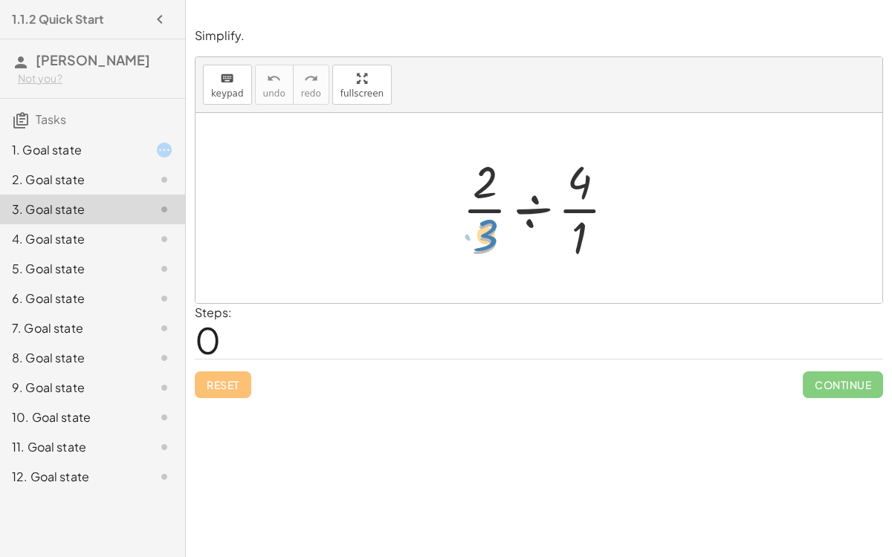
click at [488, 227] on div at bounding box center [545, 208] width 180 height 114
click at [584, 239] on div at bounding box center [545, 208] width 180 height 114
drag, startPoint x: 476, startPoint y: 189, endPoint x: 643, endPoint y: 227, distance: 170.7
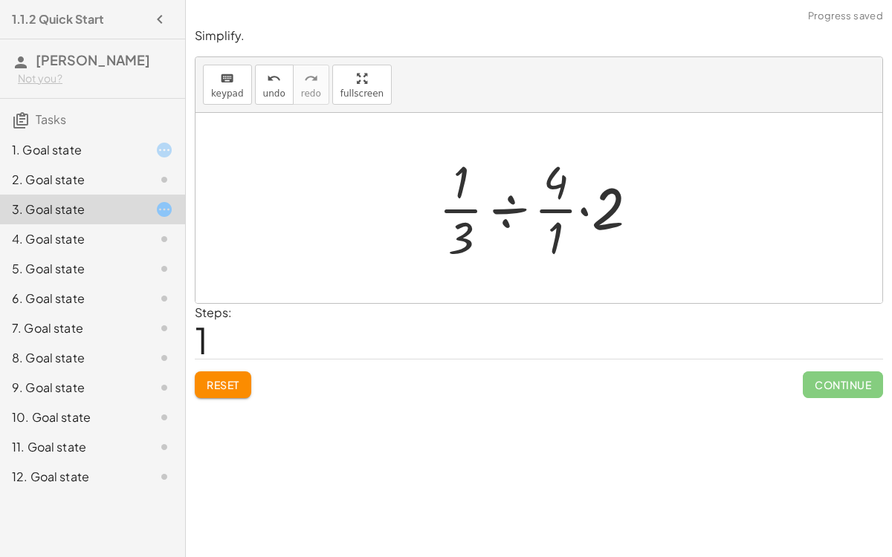
click at [582, 207] on div at bounding box center [544, 208] width 227 height 114
click at [516, 209] on div at bounding box center [544, 208] width 227 height 114
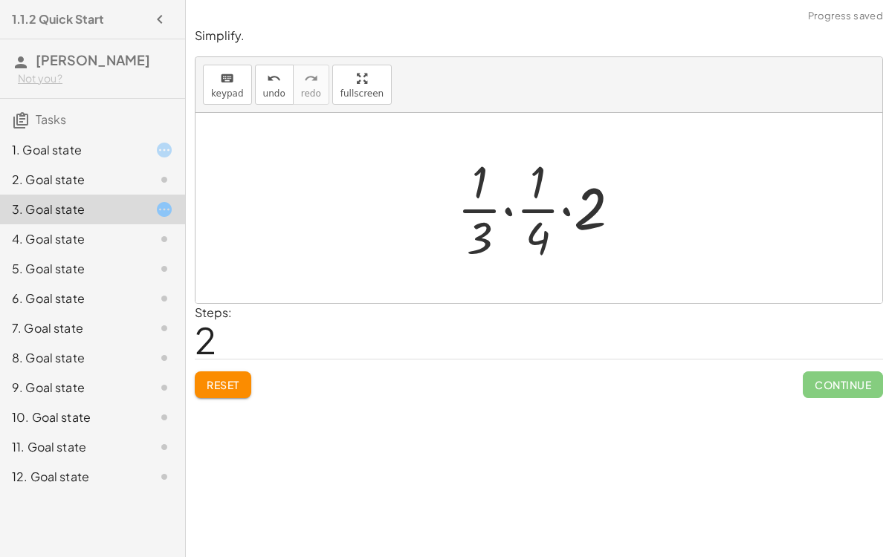
click at [507, 209] on div at bounding box center [544, 208] width 190 height 114
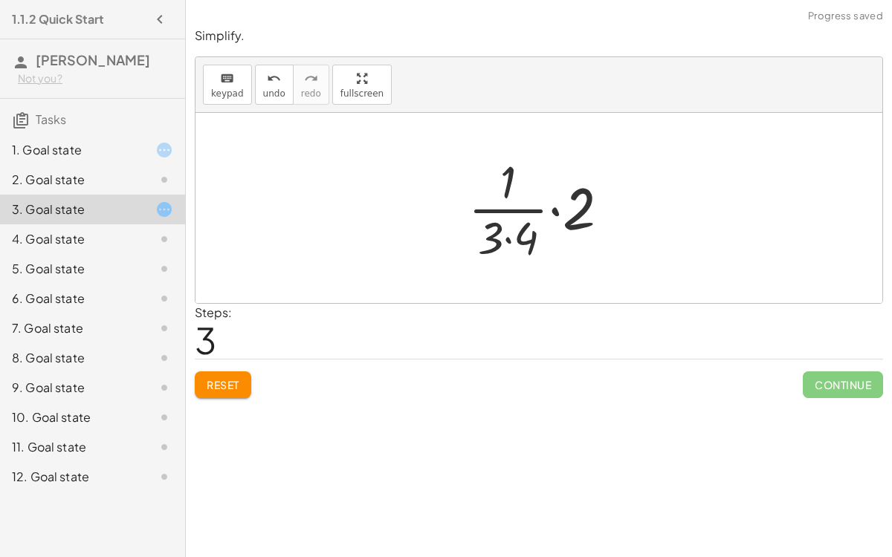
click at [554, 210] on div at bounding box center [544, 208] width 167 height 114
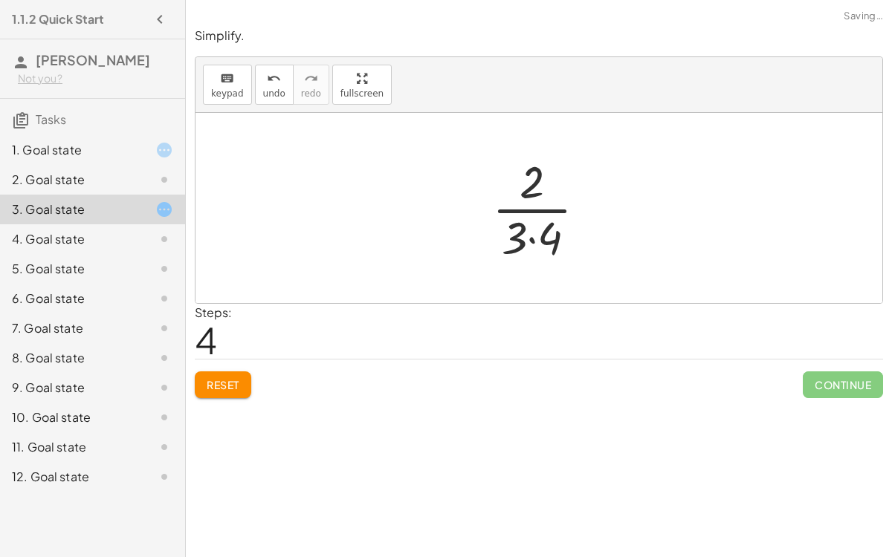
click at [535, 208] on div at bounding box center [544, 208] width 121 height 114
click at [531, 237] on div at bounding box center [544, 208] width 121 height 114
click at [541, 230] on div at bounding box center [545, 208] width 100 height 114
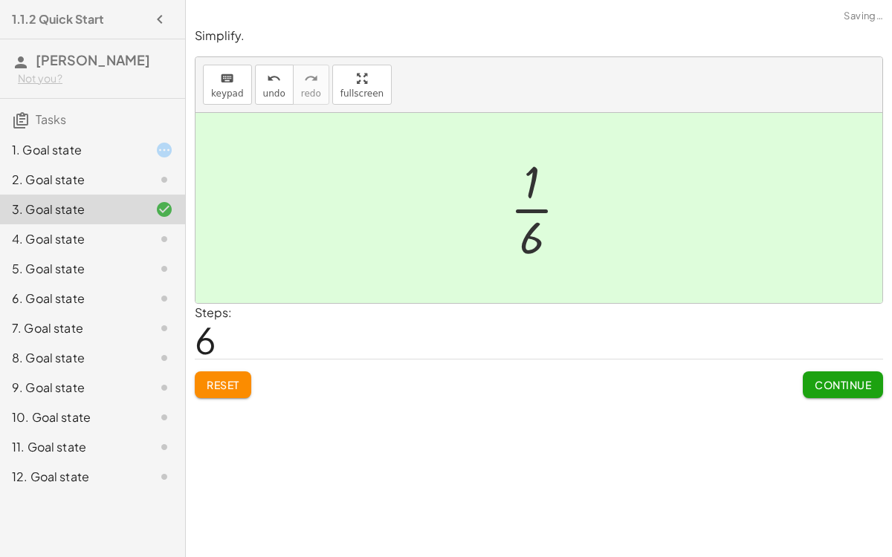
click at [812, 380] on button "Continue" at bounding box center [842, 384] width 80 height 27
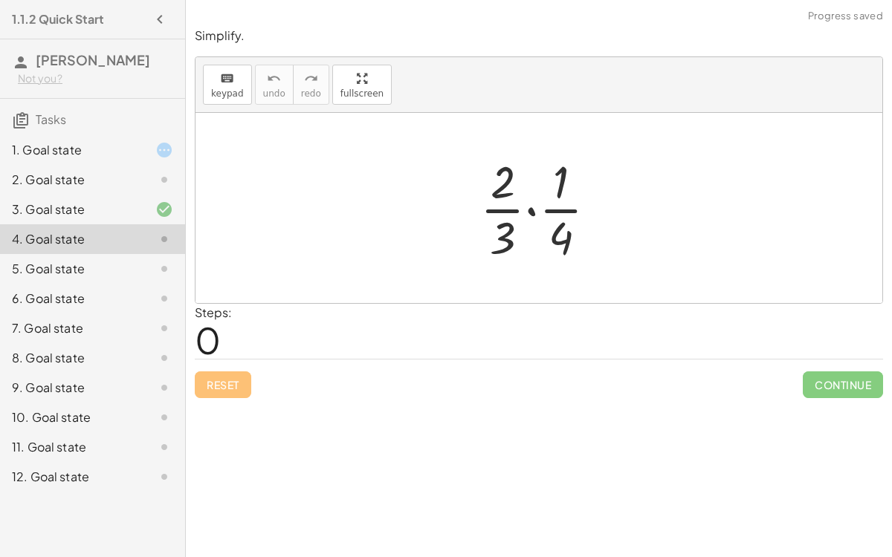
click at [530, 208] on div at bounding box center [544, 208] width 143 height 114
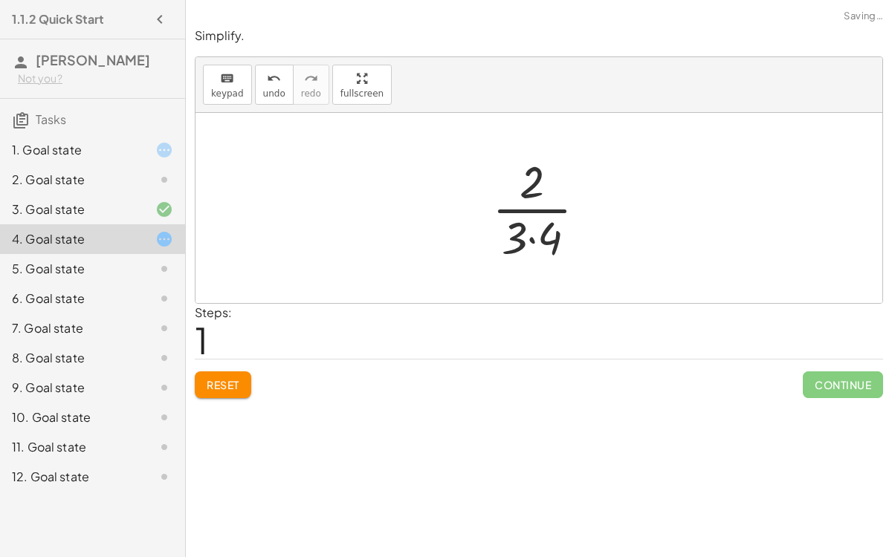
click at [531, 238] on div at bounding box center [544, 208] width 121 height 114
click at [545, 206] on div at bounding box center [545, 208] width 100 height 114
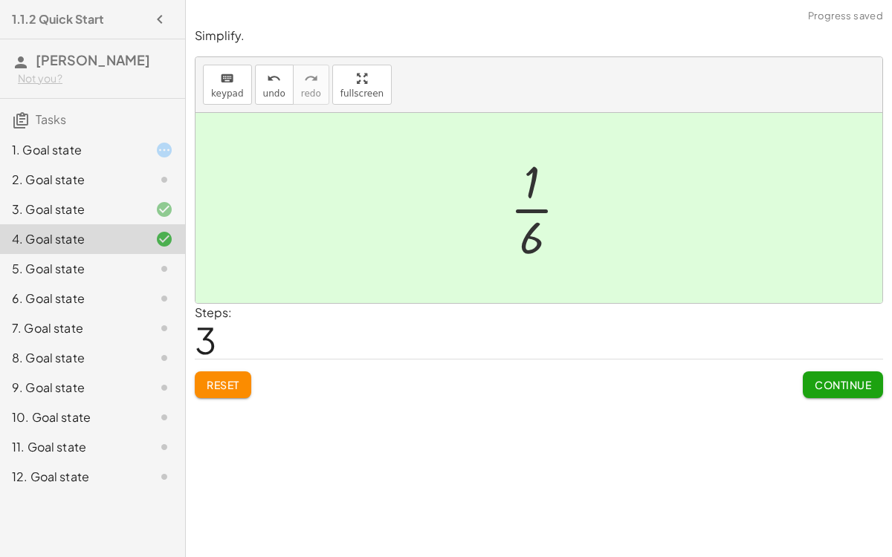
click at [843, 380] on span "Continue" at bounding box center [842, 384] width 56 height 13
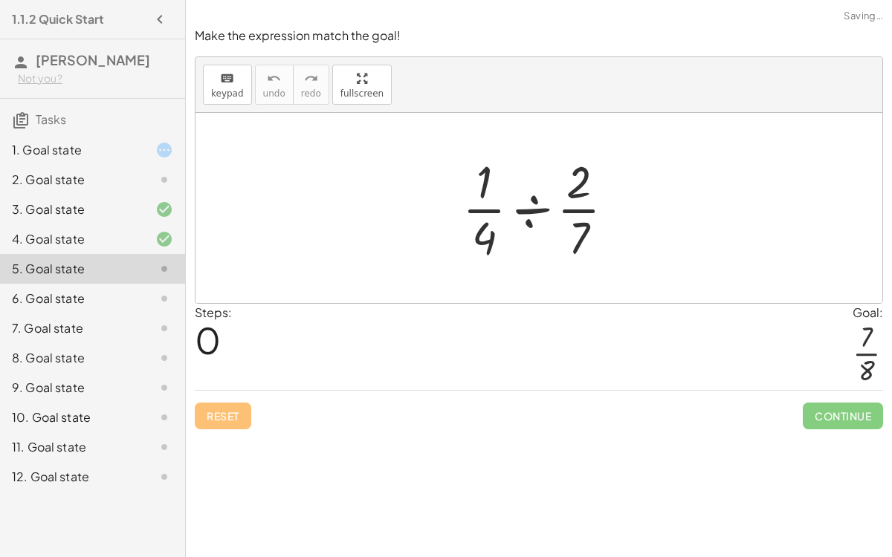
click at [525, 207] on div at bounding box center [544, 208] width 179 height 114
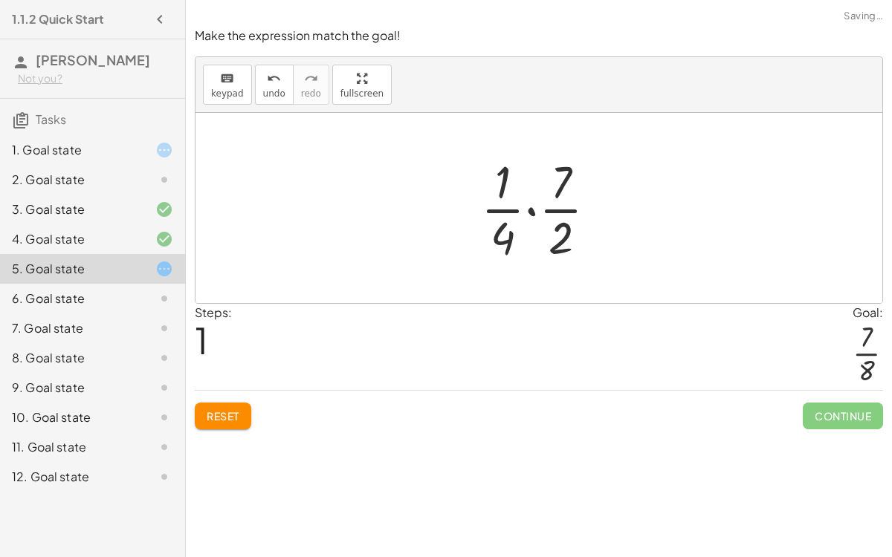
click at [562, 210] on div at bounding box center [544, 208] width 143 height 114
click at [528, 208] on div at bounding box center [544, 208] width 143 height 114
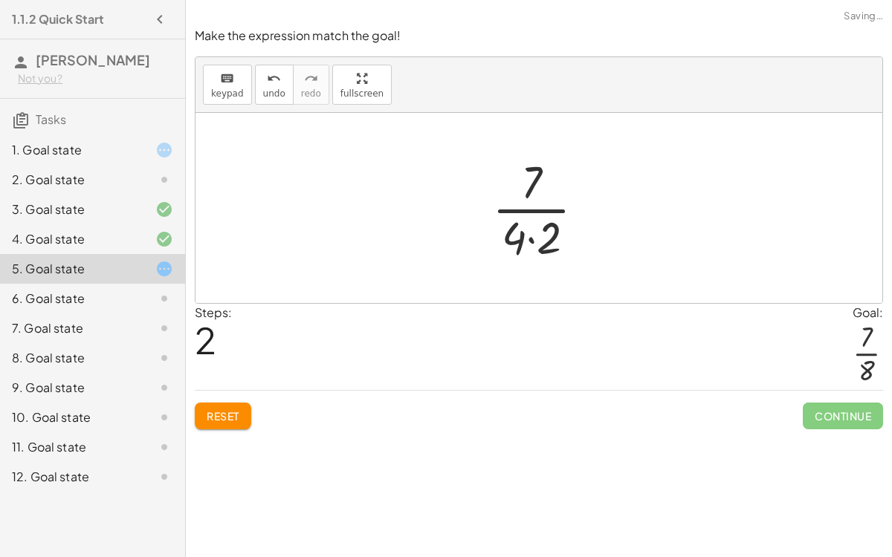
click at [532, 234] on div at bounding box center [544, 208] width 120 height 114
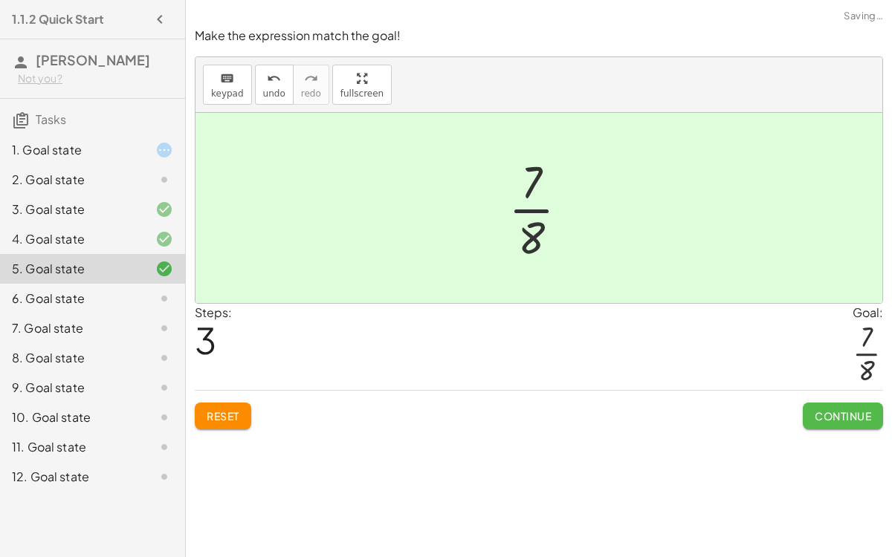
click at [817, 403] on button "Continue" at bounding box center [842, 416] width 80 height 27
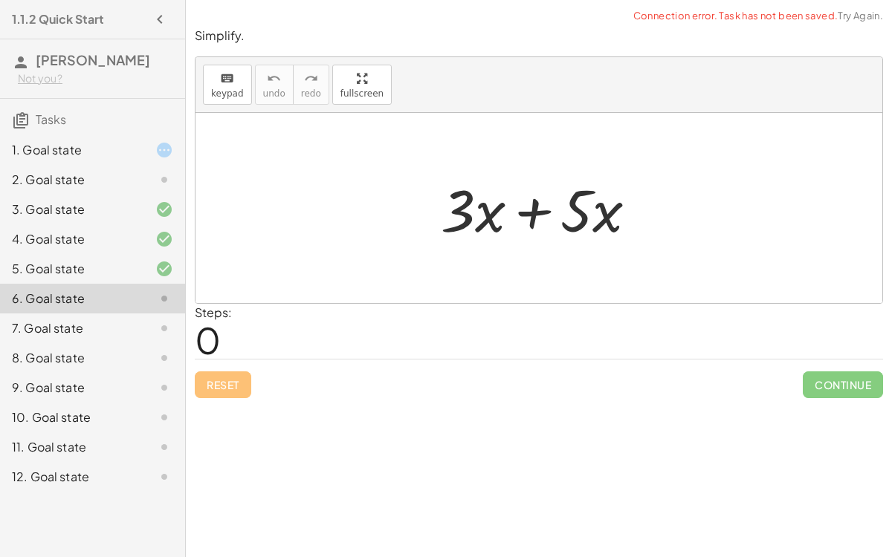
click at [525, 203] on div at bounding box center [545, 208] width 224 height 77
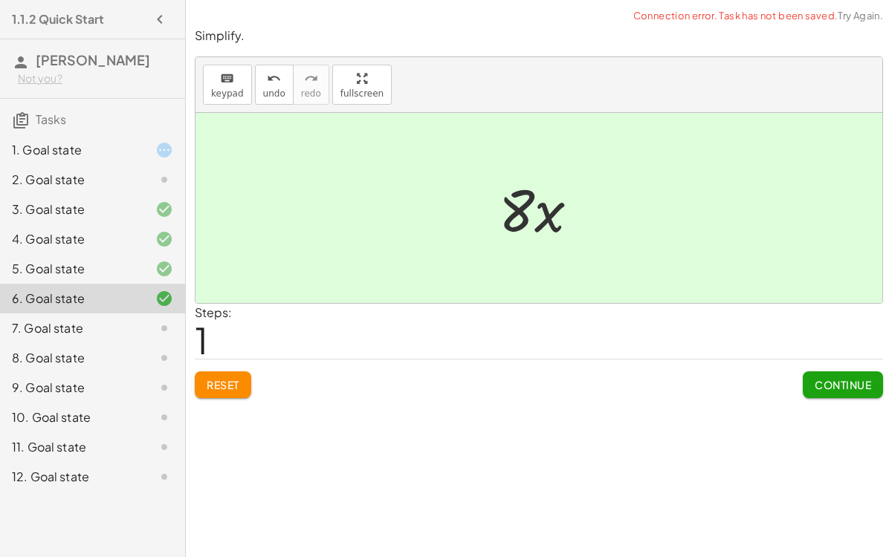
click at [807, 386] on button "Continue" at bounding box center [842, 384] width 80 height 27
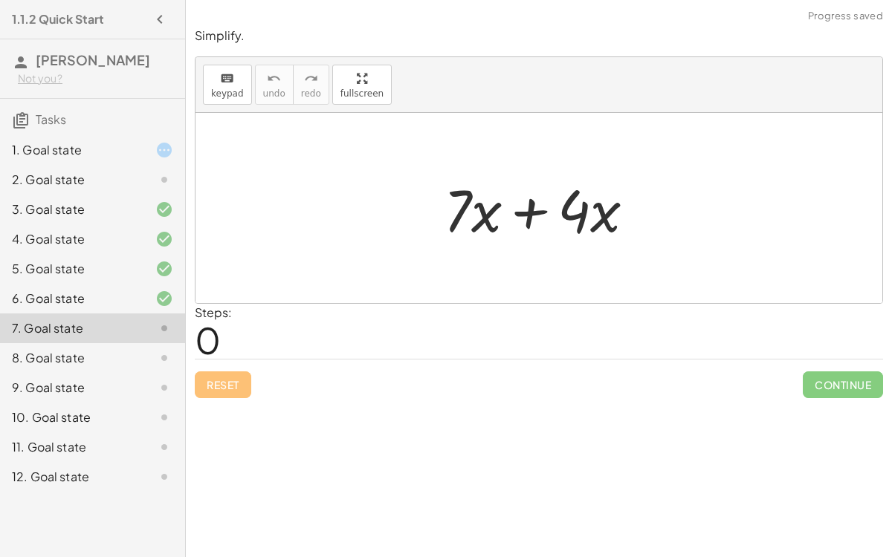
click at [522, 211] on div at bounding box center [545, 208] width 218 height 77
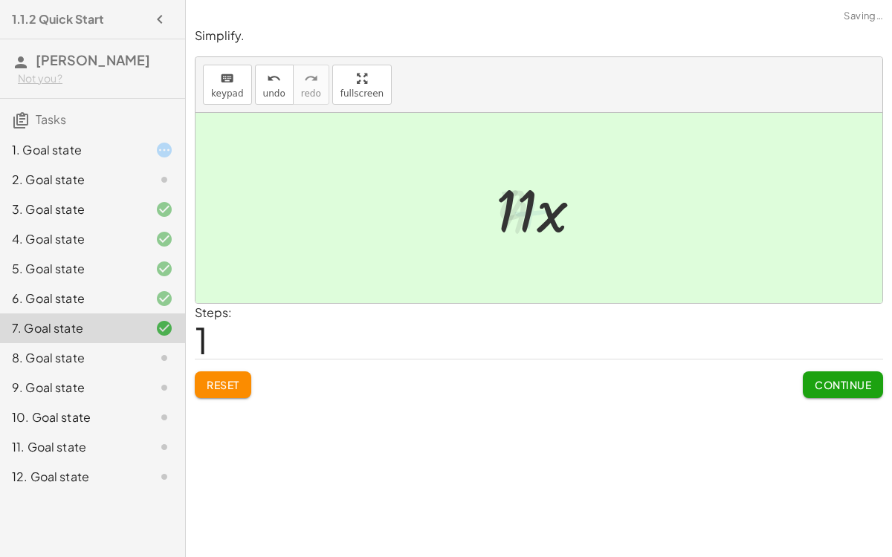
click at [841, 380] on span "Continue" at bounding box center [842, 384] width 56 height 13
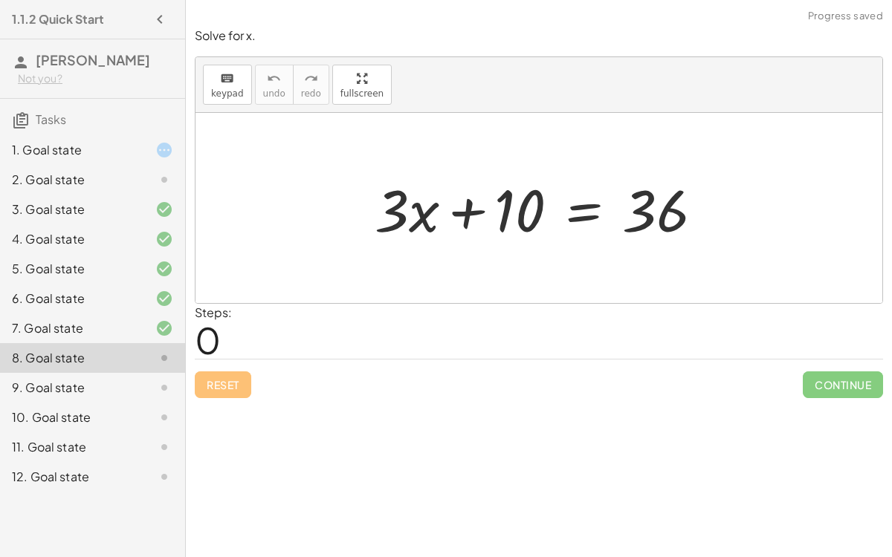
click at [468, 210] on div at bounding box center [544, 208] width 355 height 77
click at [585, 207] on div at bounding box center [544, 208] width 355 height 77
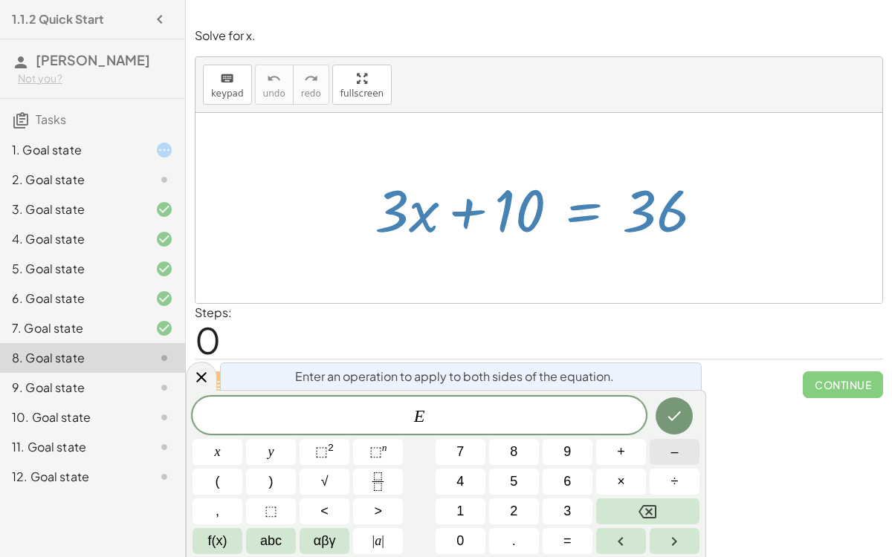
click at [660, 457] on button "–" at bounding box center [674, 452] width 50 height 26
click at [478, 513] on button "1" at bounding box center [460, 512] width 50 height 26
click at [468, 533] on button "0" at bounding box center [460, 541] width 50 height 26
click at [676, 395] on div "Enter an operation to apply to both sides of the equation. E − 1 0 ​ x y ⬚ 2 ⬚ …" at bounding box center [446, 473] width 520 height 167
click at [678, 399] on button "Done" at bounding box center [673, 415] width 37 height 37
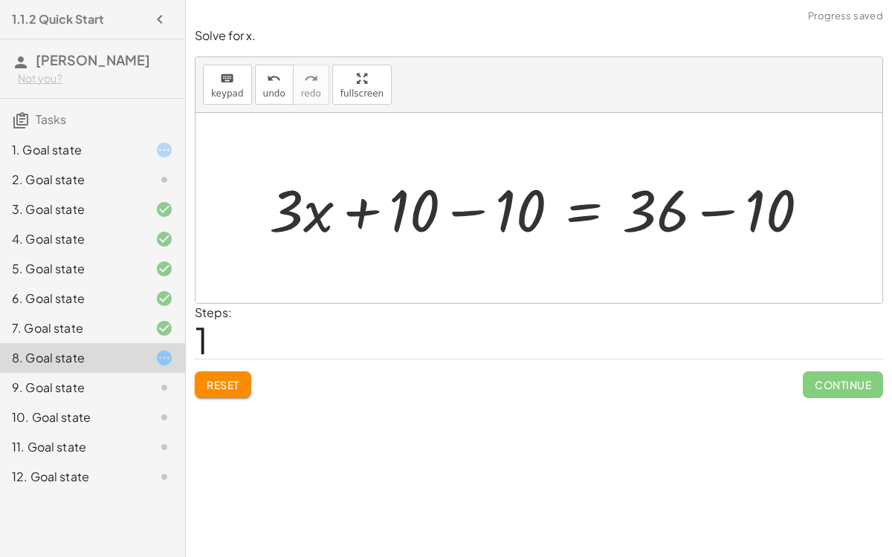
click at [471, 211] on div at bounding box center [545, 208] width 567 height 77
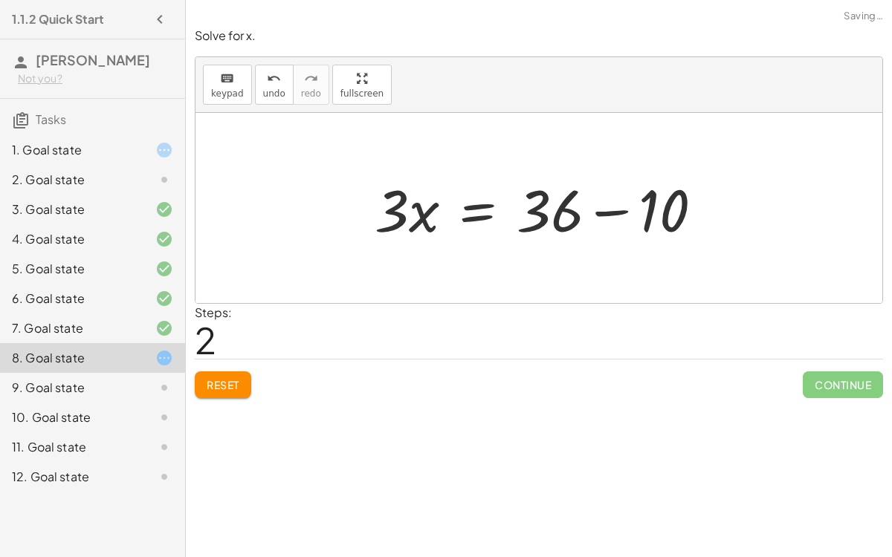
click at [616, 209] on div at bounding box center [544, 208] width 355 height 77
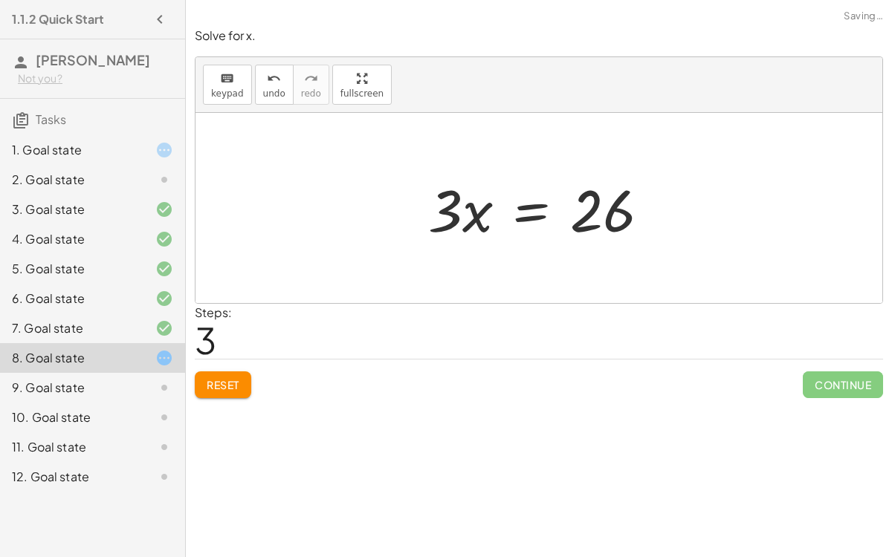
click at [585, 210] on div at bounding box center [545, 208] width 248 height 77
click at [452, 210] on div at bounding box center [545, 208] width 248 height 77
click at [523, 206] on div at bounding box center [545, 208] width 248 height 77
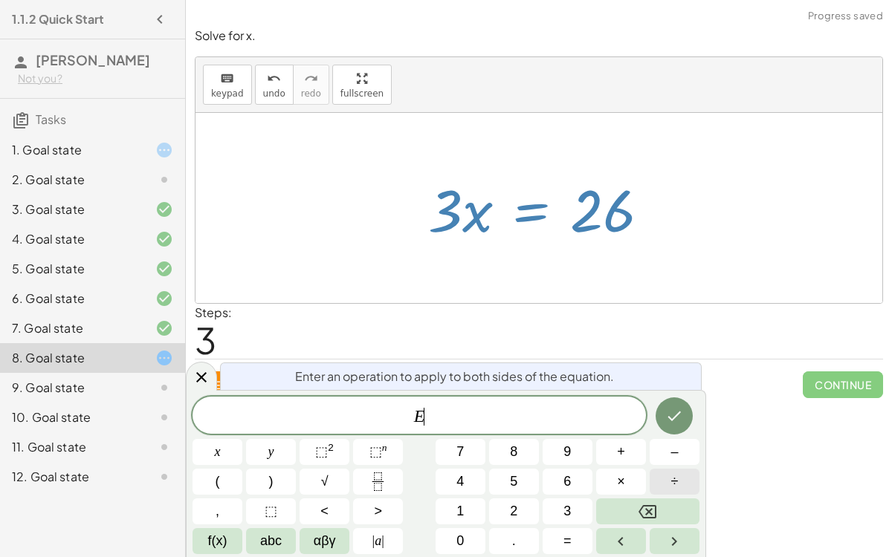
click at [681, 480] on button "÷" at bounding box center [674, 482] width 50 height 26
click at [559, 502] on button "3" at bounding box center [567, 512] width 50 height 26
click at [272, 533] on span "abc" at bounding box center [271, 541] width 22 height 20
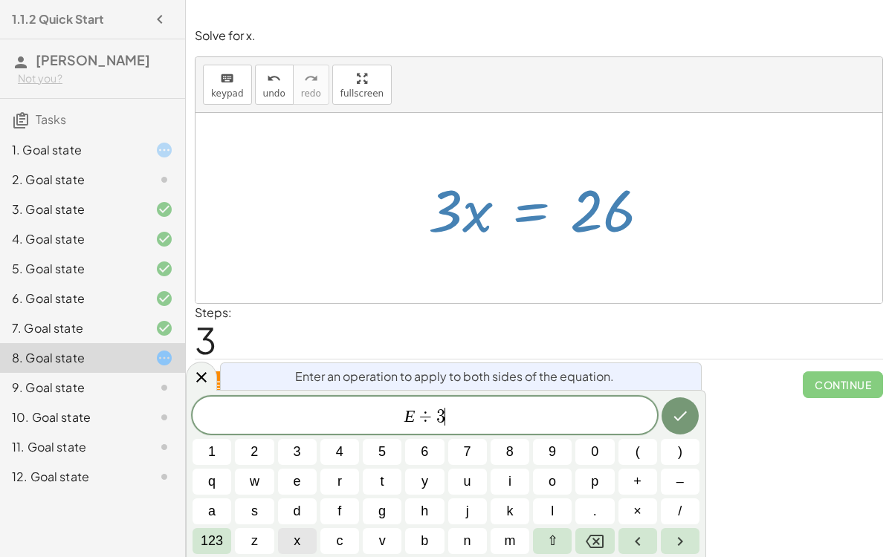
click at [303, 540] on button "x" at bounding box center [297, 541] width 39 height 26
click at [683, 416] on icon "Done" at bounding box center [680, 416] width 18 height 18
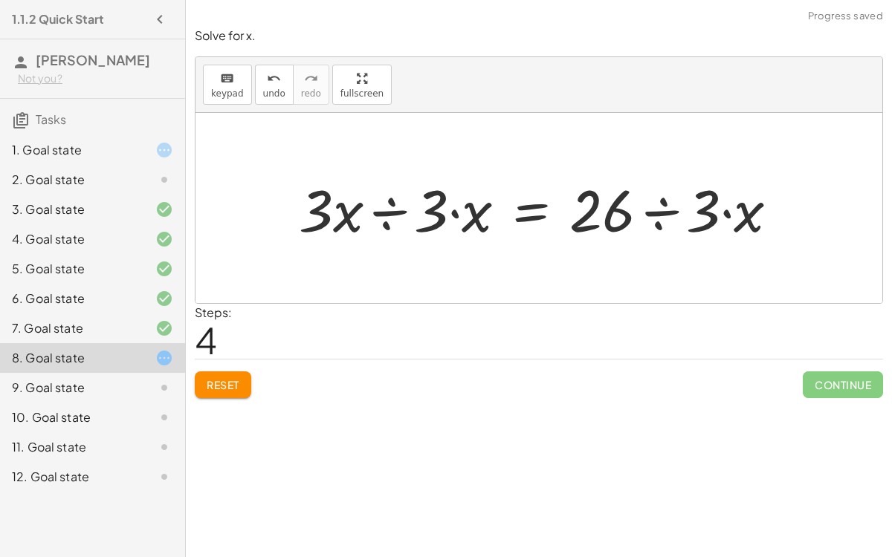
click at [385, 213] on div at bounding box center [544, 208] width 507 height 77
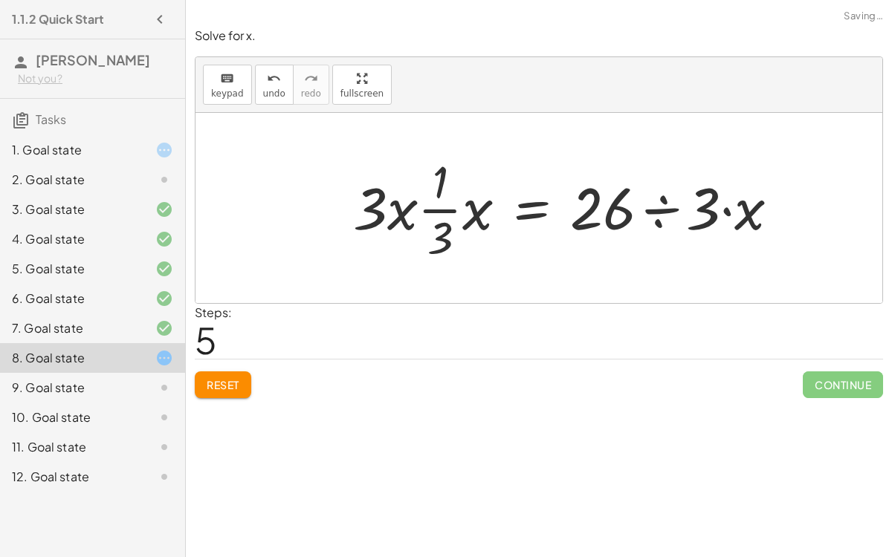
click at [448, 210] on div at bounding box center [571, 208] width 452 height 114
click at [272, 92] on span "undo" at bounding box center [274, 93] width 22 height 10
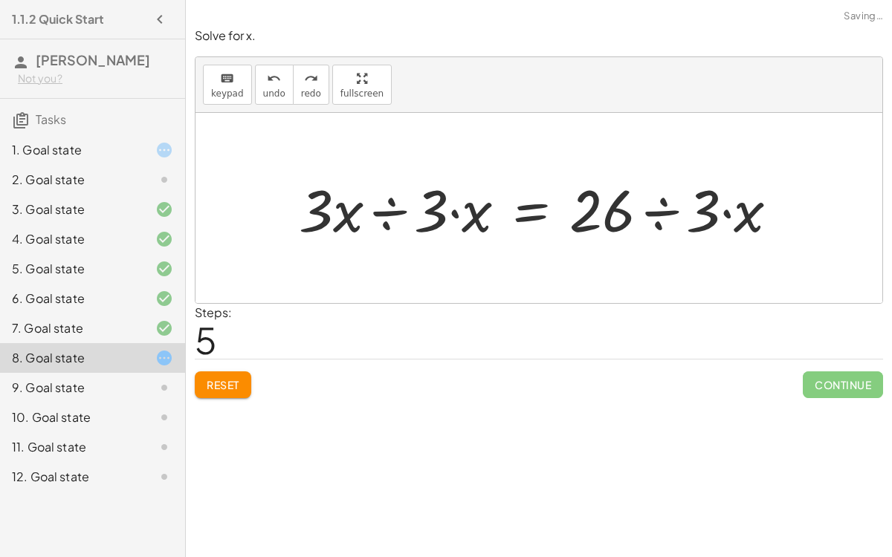
click at [452, 209] on div at bounding box center [544, 208] width 507 height 77
click at [455, 214] on div at bounding box center [544, 208] width 507 height 77
click at [731, 213] on div at bounding box center [544, 208] width 507 height 77
click at [666, 205] on div at bounding box center [544, 208] width 507 height 77
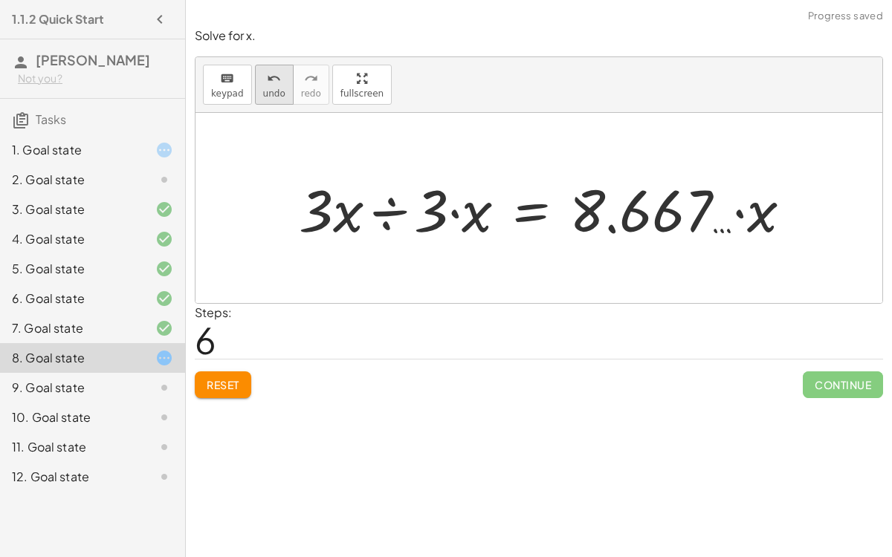
click at [268, 97] on span "undo" at bounding box center [274, 93] width 22 height 10
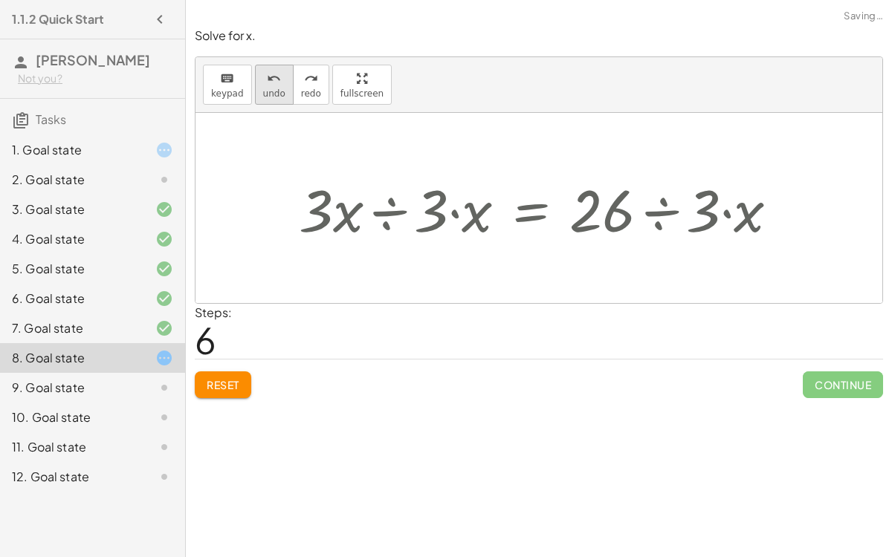
click at [268, 97] on span "undo" at bounding box center [274, 93] width 22 height 10
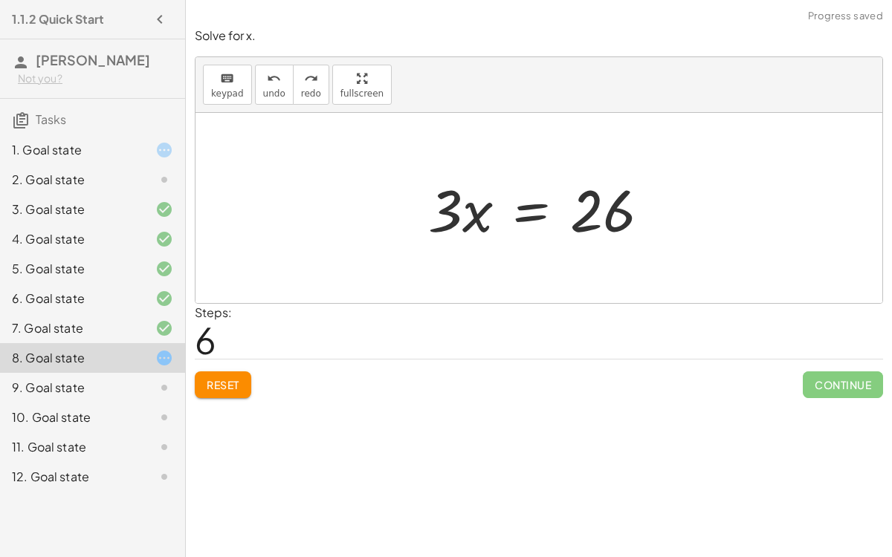
click at [528, 208] on div at bounding box center [545, 208] width 248 height 77
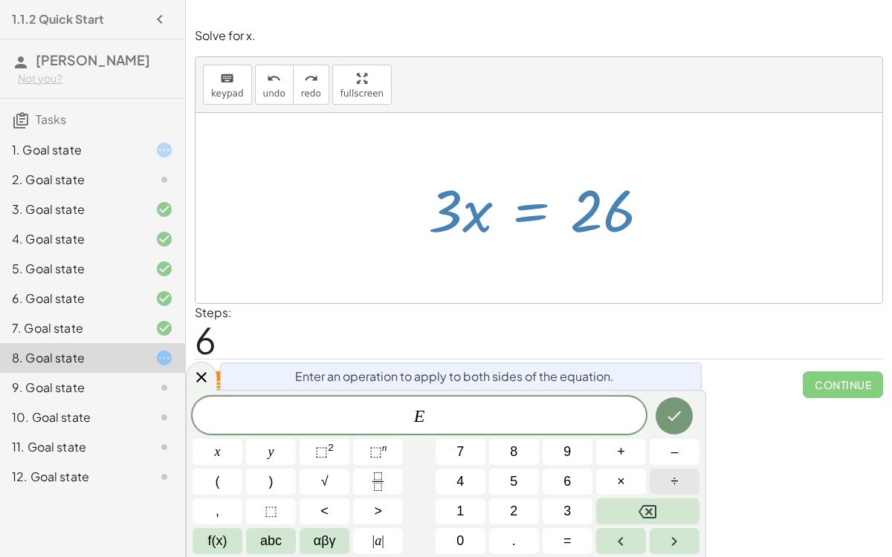
click at [654, 475] on button "÷" at bounding box center [674, 482] width 50 height 26
click at [569, 502] on span "3" at bounding box center [566, 511] width 7 height 20
click at [658, 415] on button "Done" at bounding box center [673, 415] width 37 height 37
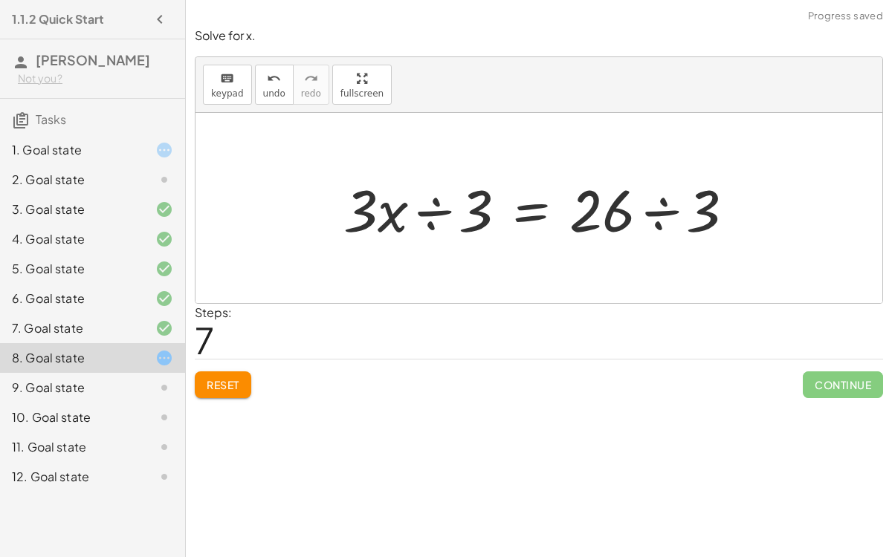
click at [438, 213] on div at bounding box center [544, 208] width 417 height 77
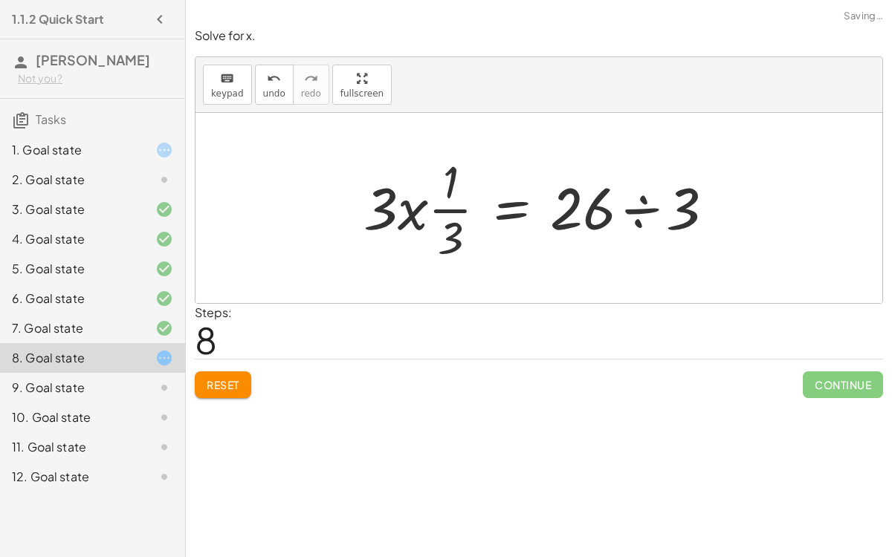
click at [634, 205] on div at bounding box center [544, 208] width 377 height 114
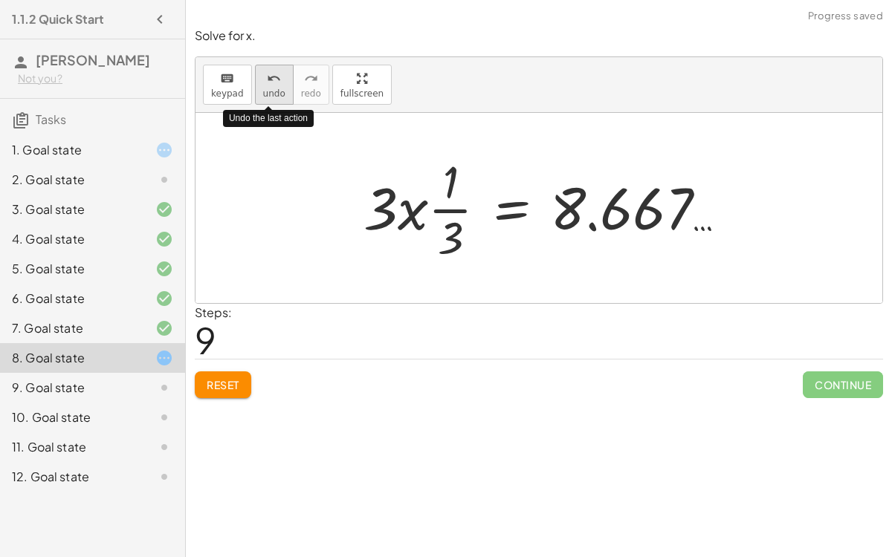
click at [263, 84] on div "undo" at bounding box center [274, 78] width 22 height 18
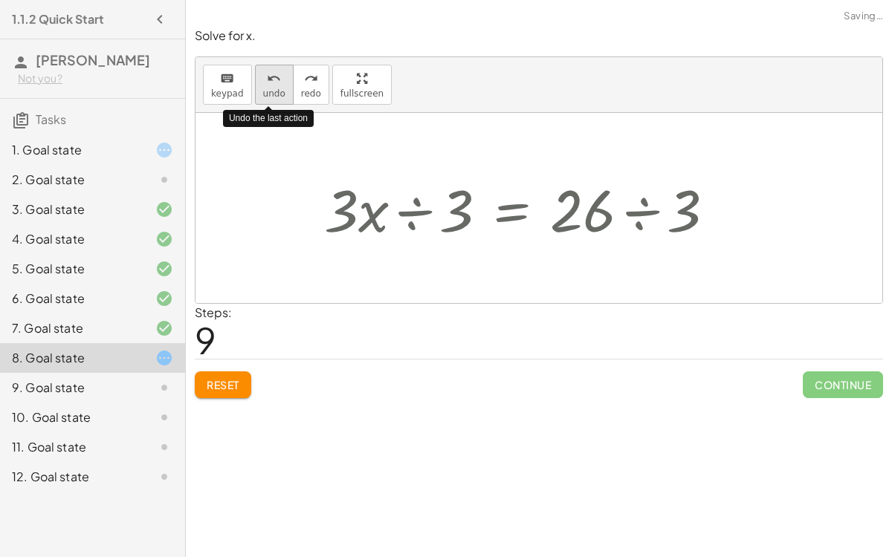
click at [263, 84] on div "undo" at bounding box center [274, 78] width 22 height 18
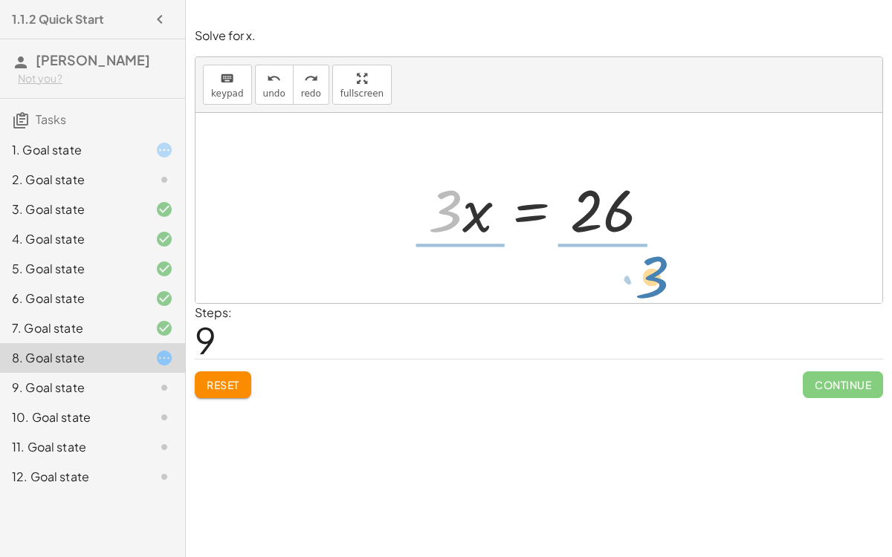
drag, startPoint x: 448, startPoint y: 210, endPoint x: 654, endPoint y: 276, distance: 215.9
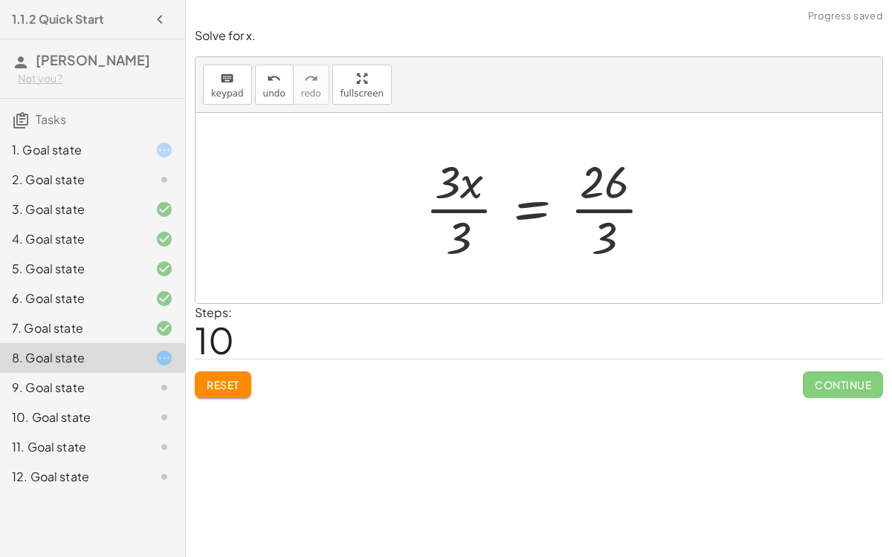
click at [475, 208] on div at bounding box center [545, 208] width 254 height 114
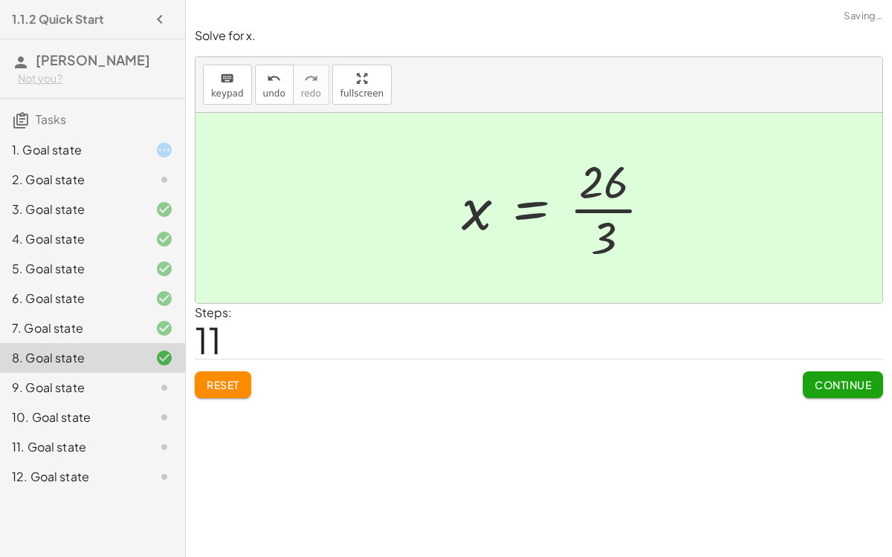
click at [585, 211] on div at bounding box center [562, 208] width 217 height 114
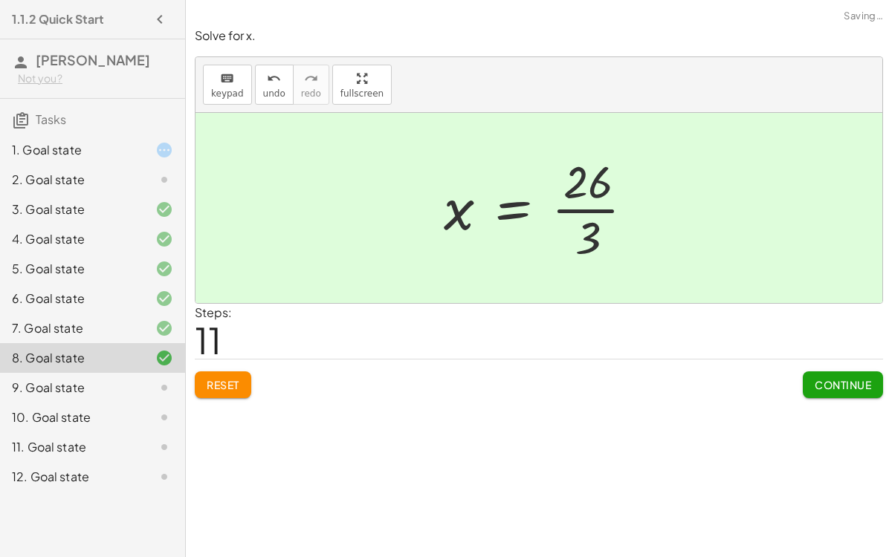
click at [585, 211] on div at bounding box center [544, 208] width 217 height 114
click at [846, 386] on span "Continue" at bounding box center [842, 384] width 56 height 13
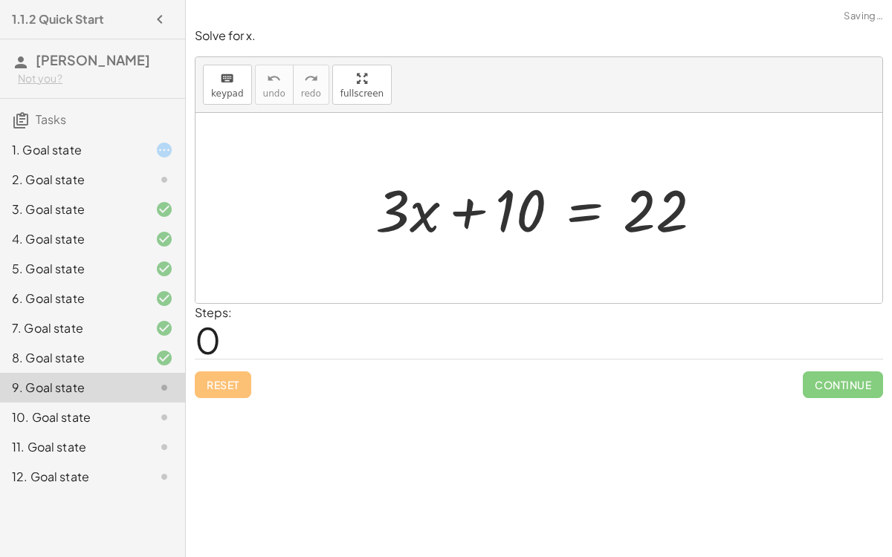
click at [585, 207] on div at bounding box center [545, 208] width 354 height 77
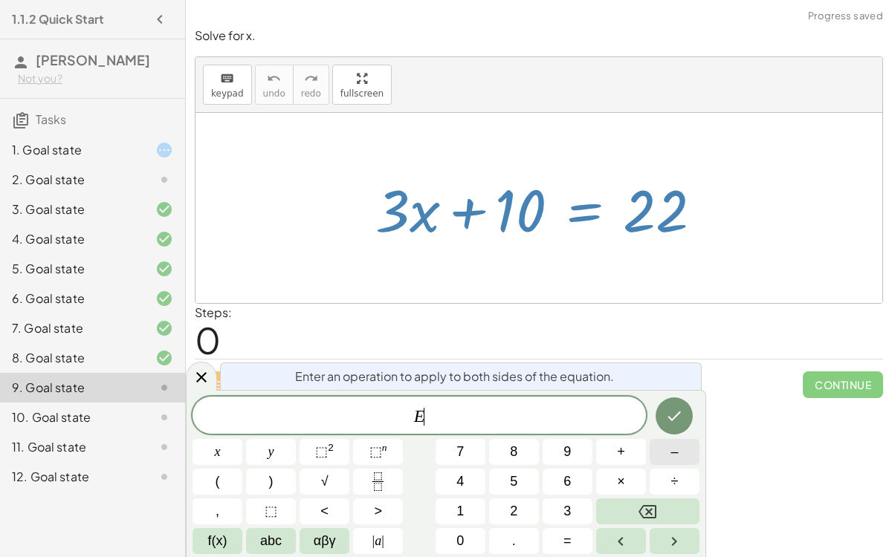
click at [655, 450] on button "–" at bounding box center [674, 452] width 50 height 26
click at [470, 506] on button "1" at bounding box center [460, 512] width 50 height 26
click at [470, 539] on button "0" at bounding box center [460, 541] width 50 height 26
click at [675, 422] on icon "Done" at bounding box center [674, 416] width 18 height 18
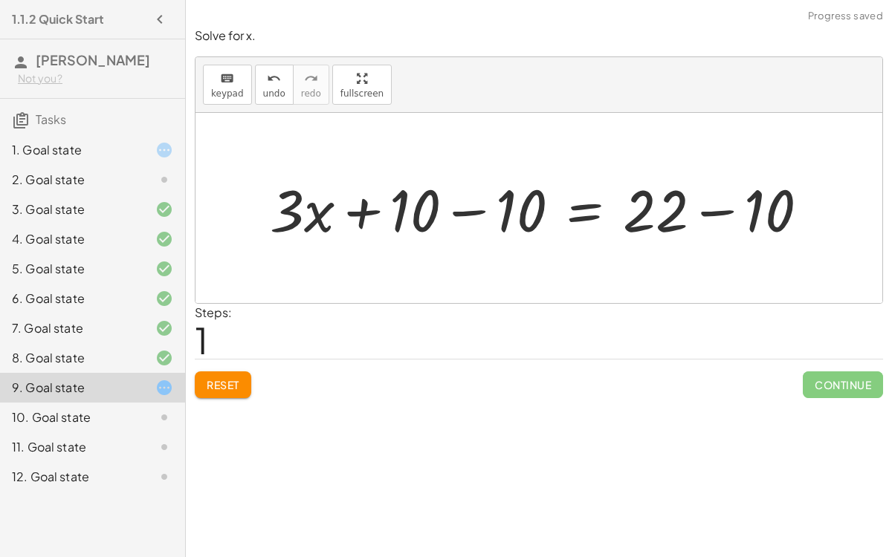
click at [464, 205] on div at bounding box center [544, 208] width 565 height 77
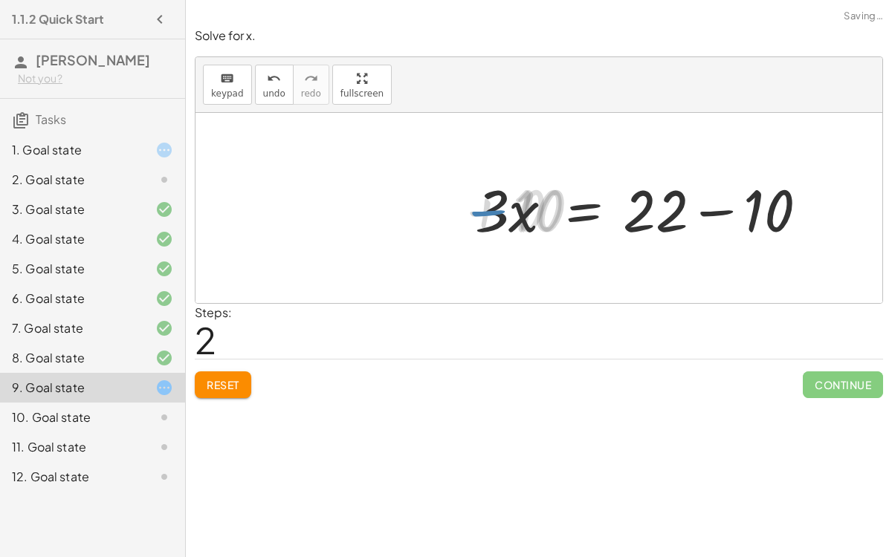
click at [720, 210] on div at bounding box center [650, 208] width 354 height 77
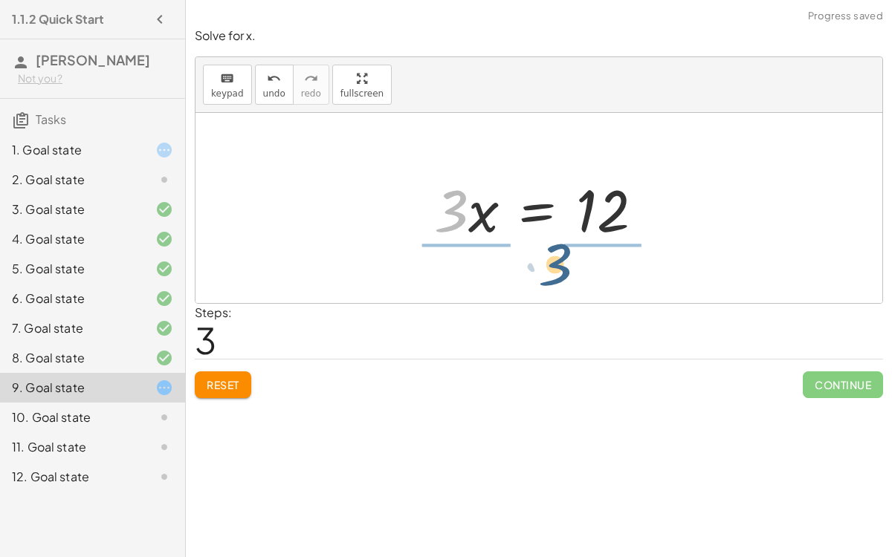
drag, startPoint x: 454, startPoint y: 210, endPoint x: 574, endPoint y: 273, distance: 135.9
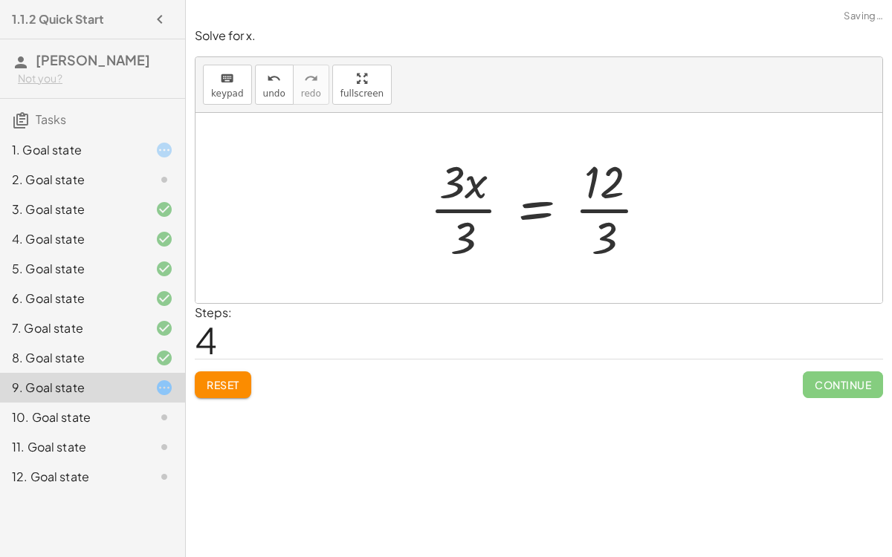
click at [461, 201] on div at bounding box center [544, 208] width 245 height 114
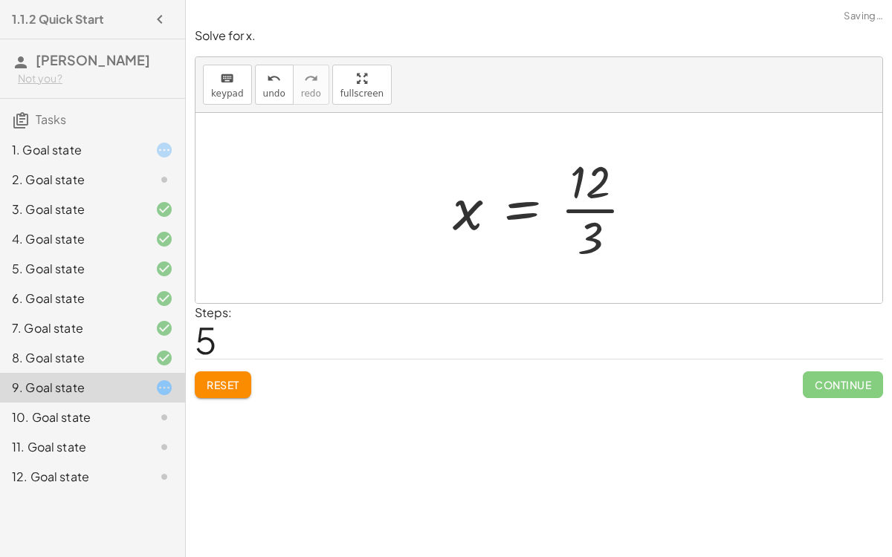
click at [582, 207] on div at bounding box center [549, 208] width 208 height 114
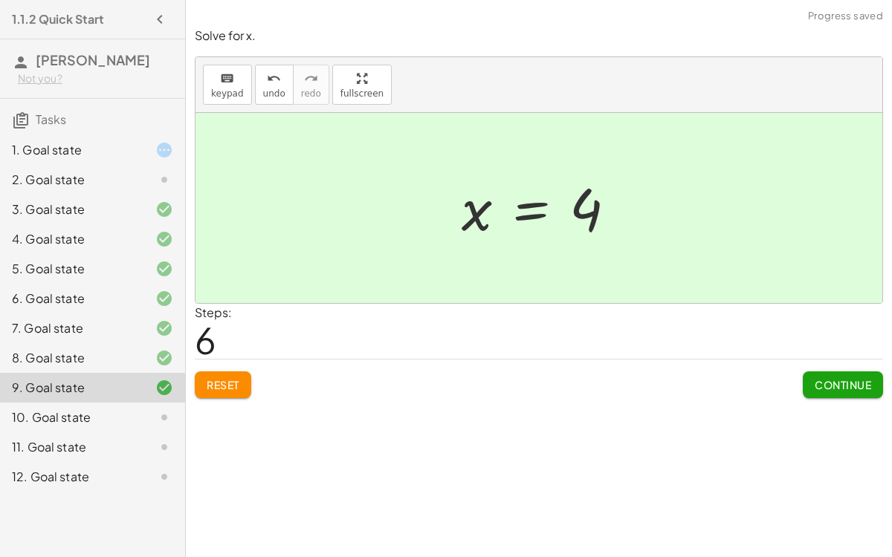
click at [812, 377] on button "Continue" at bounding box center [842, 384] width 80 height 27
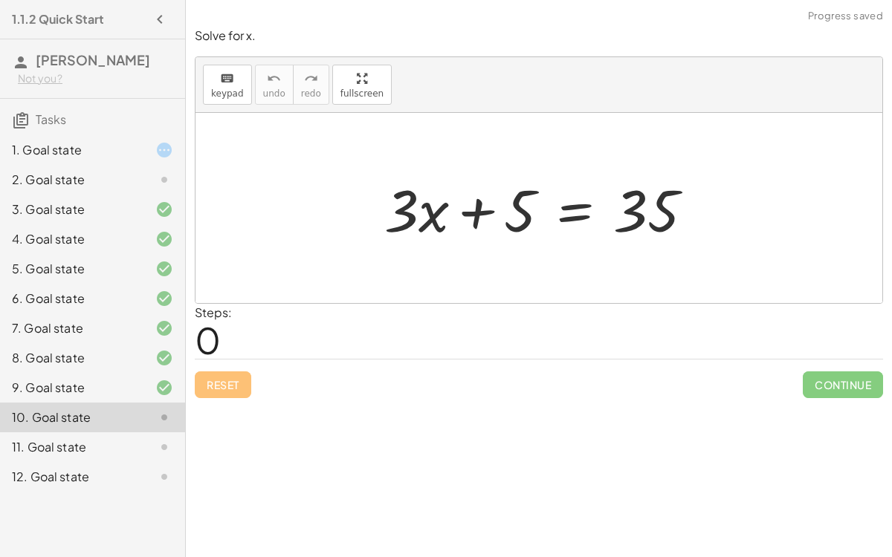
click at [586, 209] on div at bounding box center [545, 208] width 336 height 77
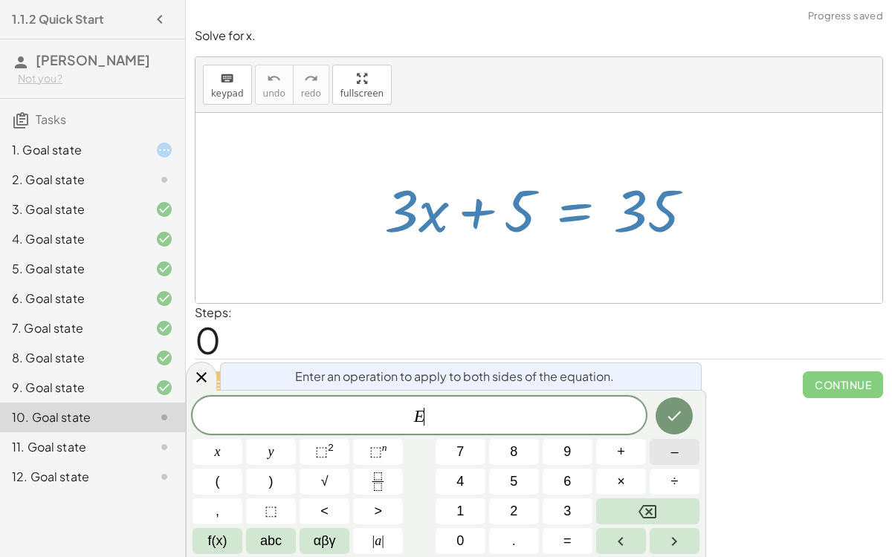
click at [663, 460] on button "–" at bounding box center [674, 452] width 50 height 26
click at [536, 482] on button "5" at bounding box center [514, 482] width 50 height 26
click at [679, 407] on icon "Done" at bounding box center [674, 416] width 18 height 18
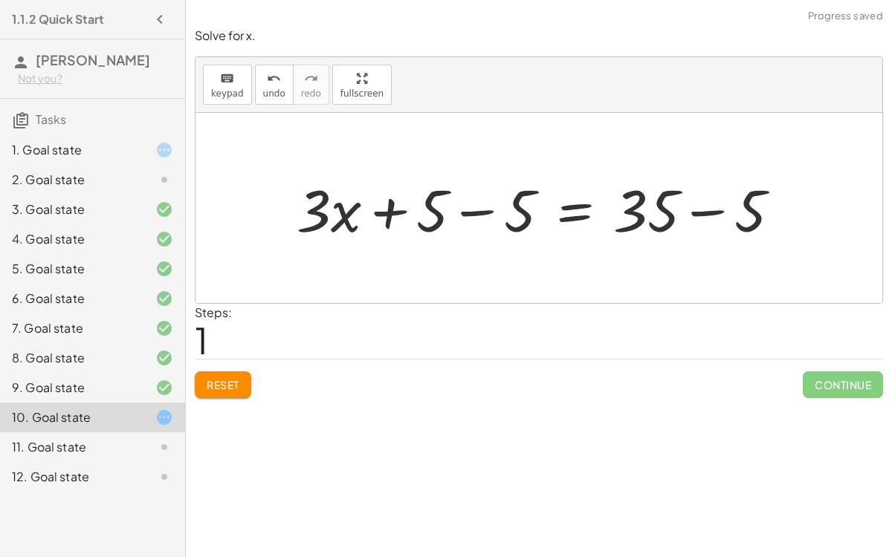
click at [477, 215] on div at bounding box center [544, 208] width 510 height 77
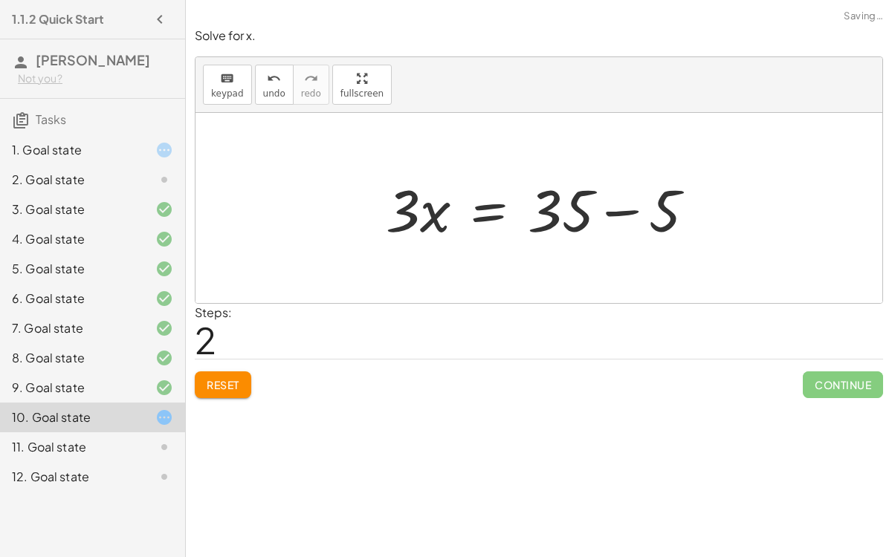
click at [717, 210] on div at bounding box center [538, 208] width 686 height 190
click at [623, 210] on div at bounding box center [545, 208] width 336 height 77
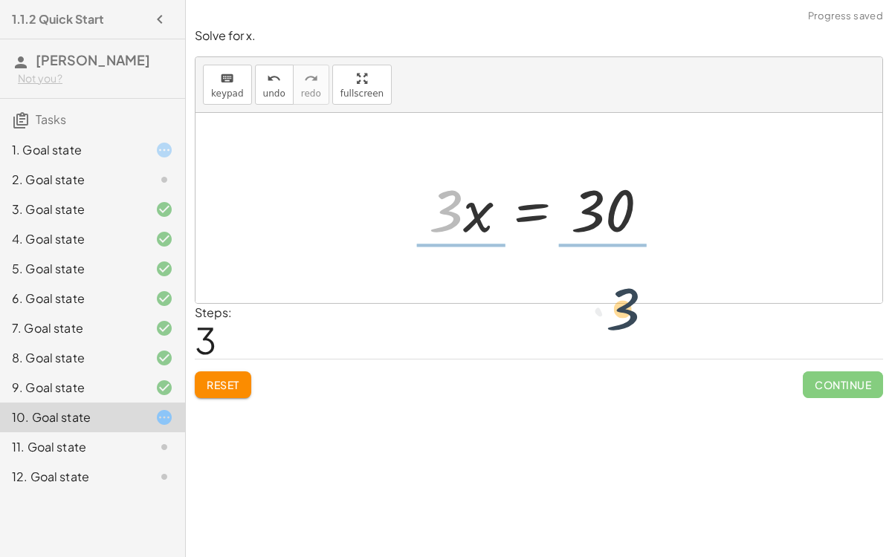
drag, startPoint x: 452, startPoint y: 216, endPoint x: 630, endPoint y: 315, distance: 203.9
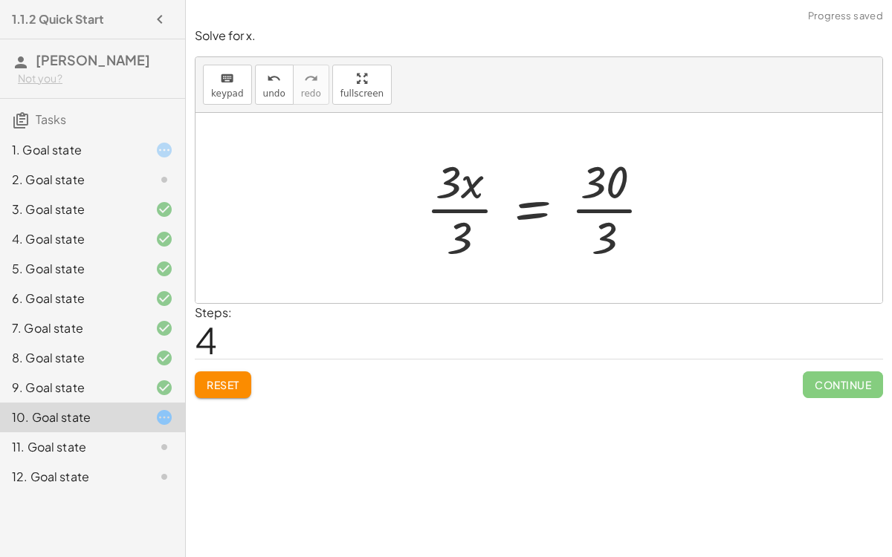
click at [588, 208] on div at bounding box center [544, 208] width 253 height 114
click at [481, 208] on div at bounding box center [536, 208] width 236 height 114
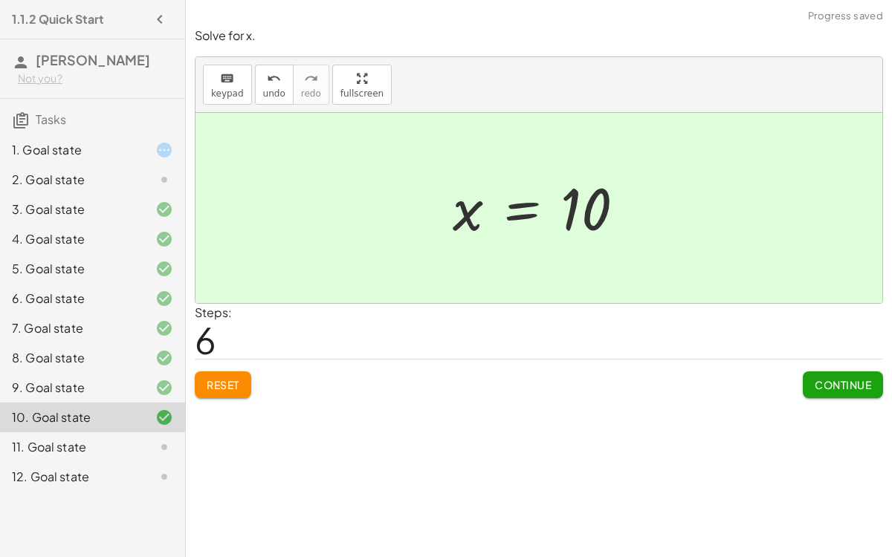
click at [811, 376] on button "Continue" at bounding box center [842, 384] width 80 height 27
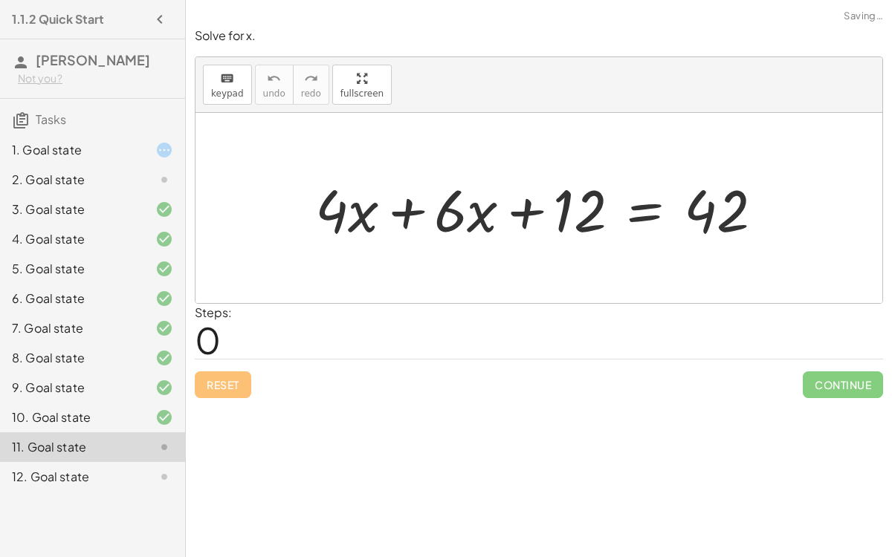
click at [407, 213] on div at bounding box center [545, 208] width 475 height 77
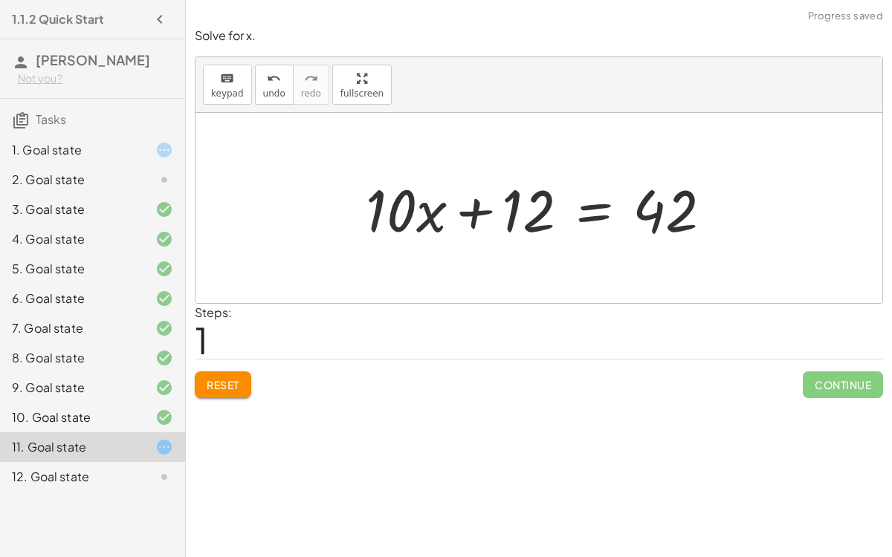
click at [588, 218] on div at bounding box center [544, 208] width 373 height 77
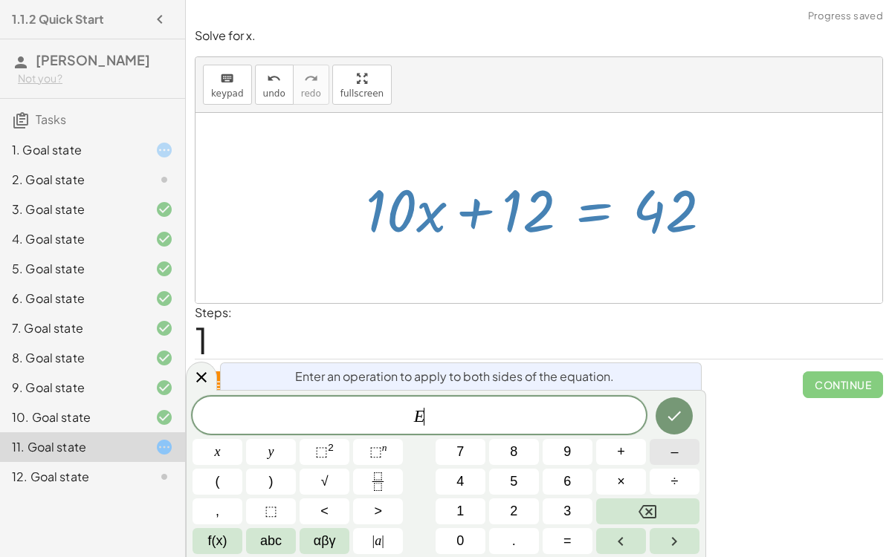
click at [667, 458] on button "–" at bounding box center [674, 452] width 50 height 26
click at [478, 516] on button "1" at bounding box center [460, 512] width 50 height 26
click at [527, 504] on button "2" at bounding box center [514, 512] width 50 height 26
click at [669, 419] on icon "Done" at bounding box center [674, 416] width 18 height 18
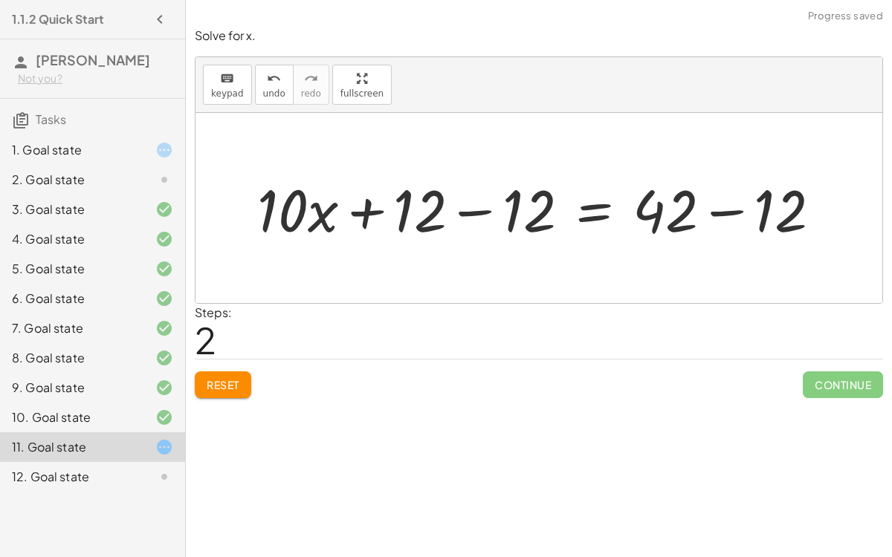
click at [481, 210] on div at bounding box center [545, 208] width 590 height 77
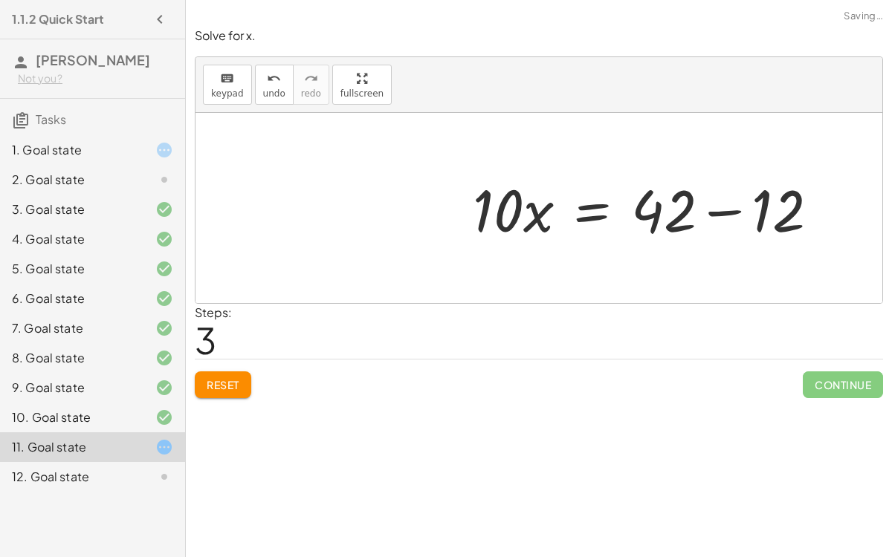
click at [728, 207] on div at bounding box center [651, 208] width 373 height 77
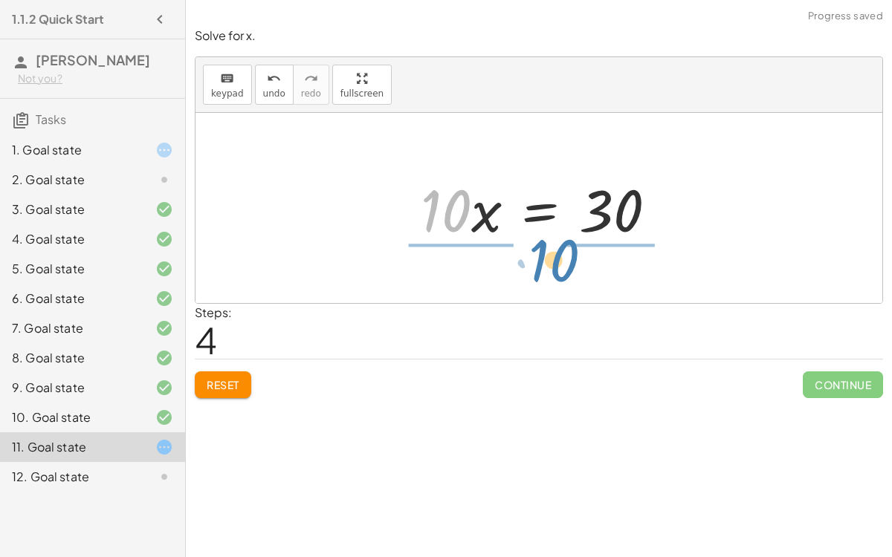
drag, startPoint x: 448, startPoint y: 215, endPoint x: 555, endPoint y: 260, distance: 116.2
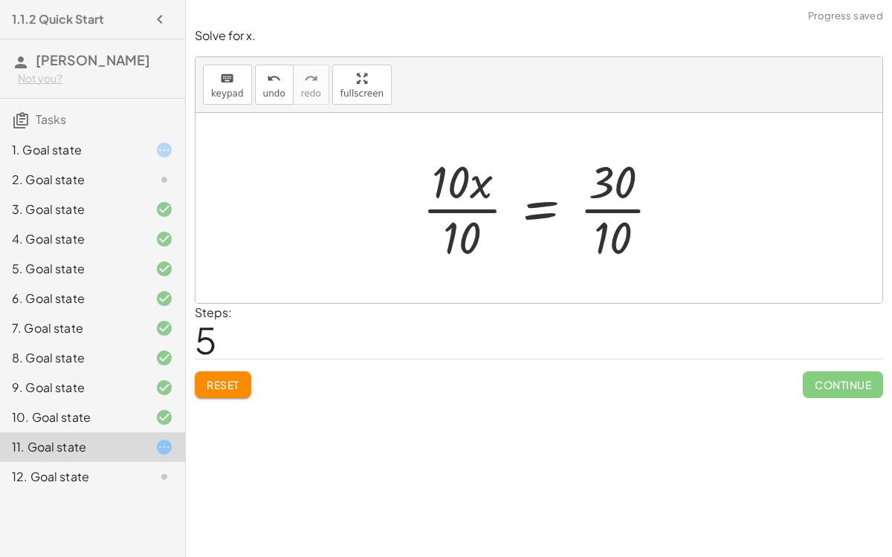
click at [590, 202] on div at bounding box center [547, 208] width 265 height 114
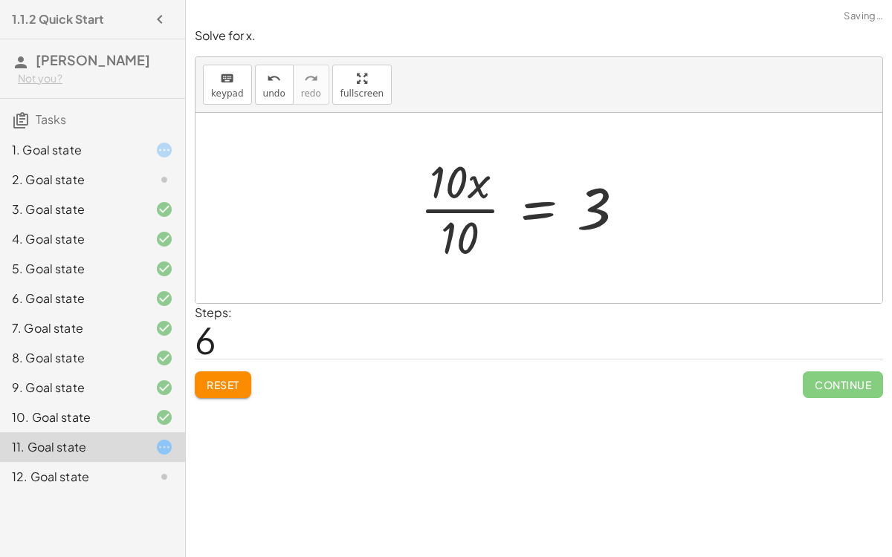
click at [490, 201] on div at bounding box center [528, 208] width 232 height 114
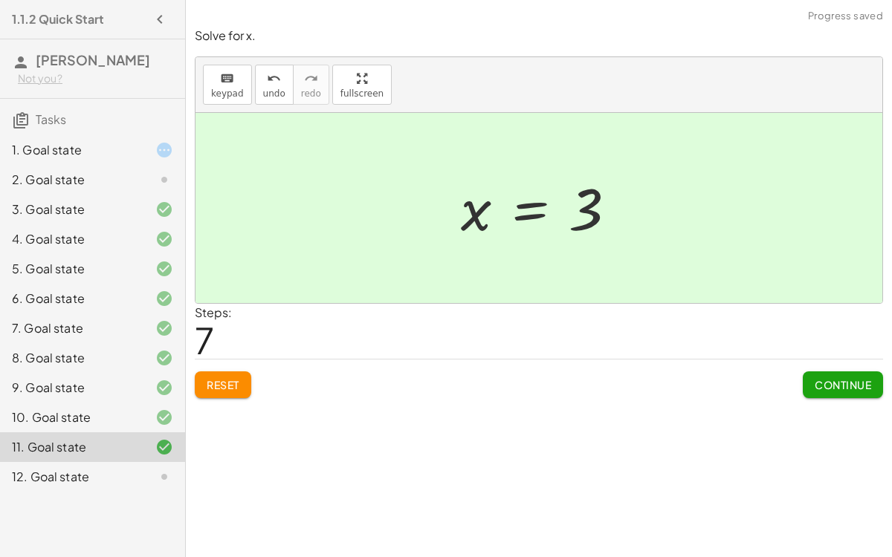
click at [820, 378] on span "Continue" at bounding box center [842, 384] width 56 height 13
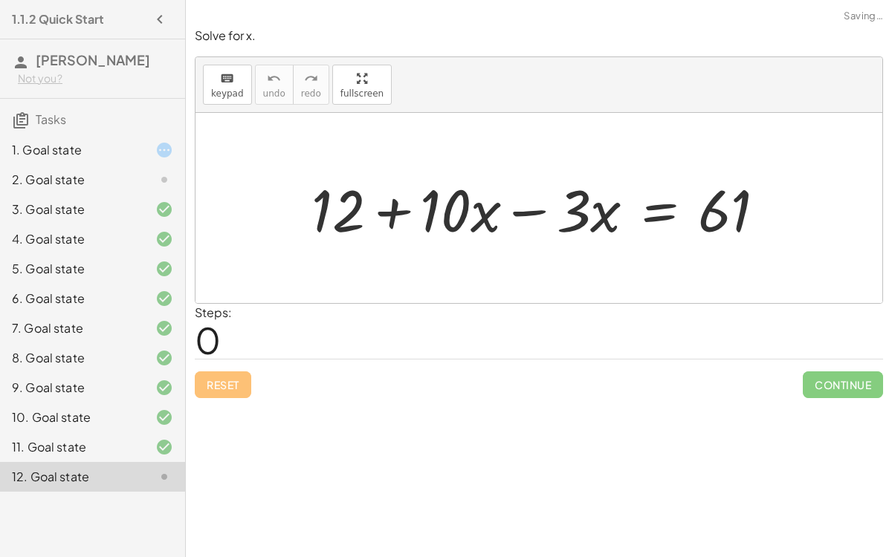
click at [519, 207] on div at bounding box center [544, 208] width 481 height 77
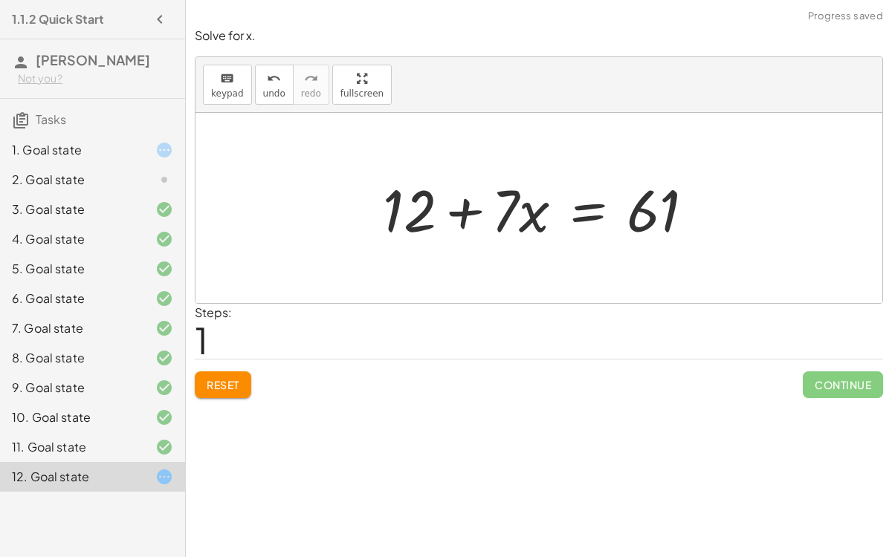
click at [579, 207] on div at bounding box center [544, 208] width 338 height 77
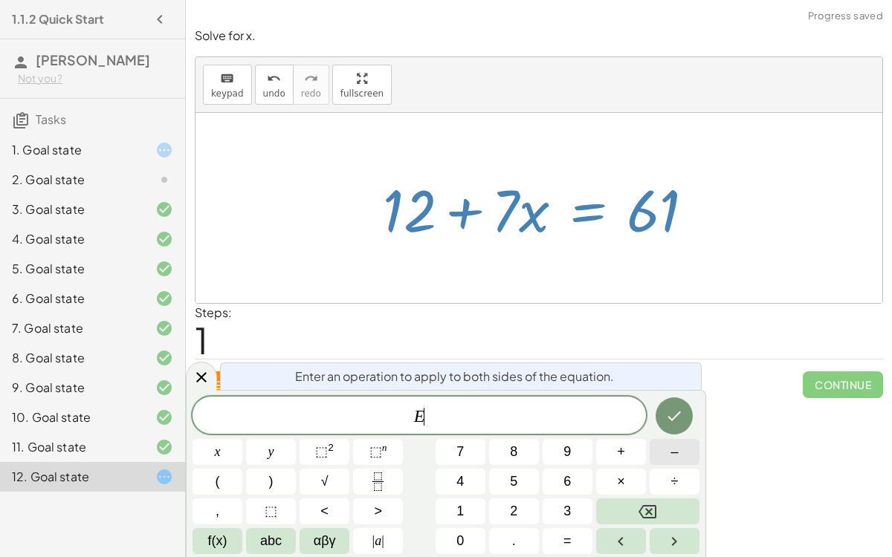
click at [661, 460] on button "–" at bounding box center [674, 452] width 50 height 26
click at [478, 504] on button "1" at bounding box center [460, 512] width 50 height 26
click at [495, 512] on button "2" at bounding box center [514, 512] width 50 height 26
click at [679, 418] on icon "Done" at bounding box center [674, 416] width 18 height 18
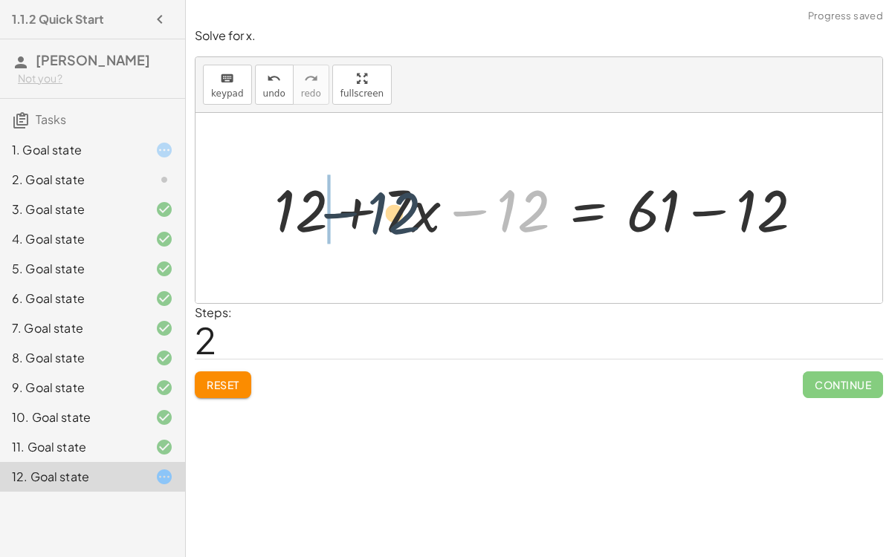
drag, startPoint x: 513, startPoint y: 212, endPoint x: 380, endPoint y: 215, distance: 133.0
click at [380, 215] on div at bounding box center [545, 208] width 556 height 77
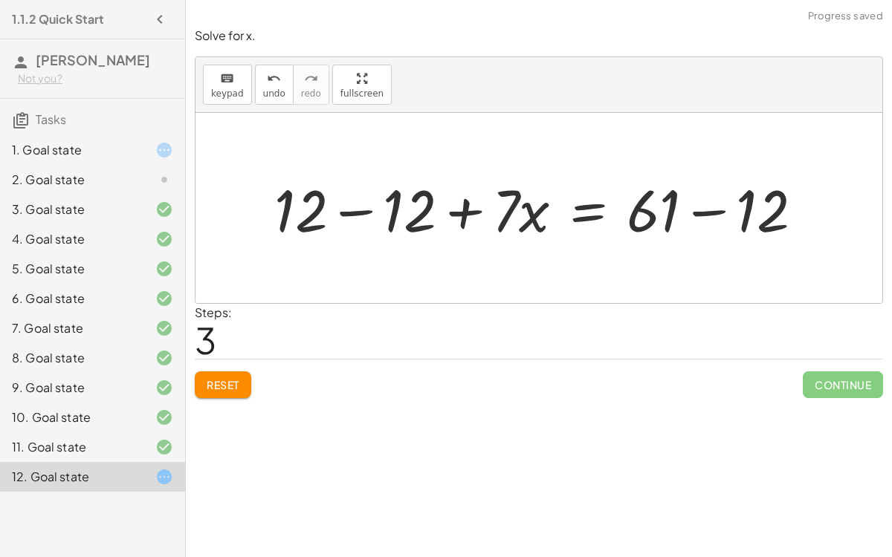
click at [357, 207] on div at bounding box center [545, 208] width 556 height 77
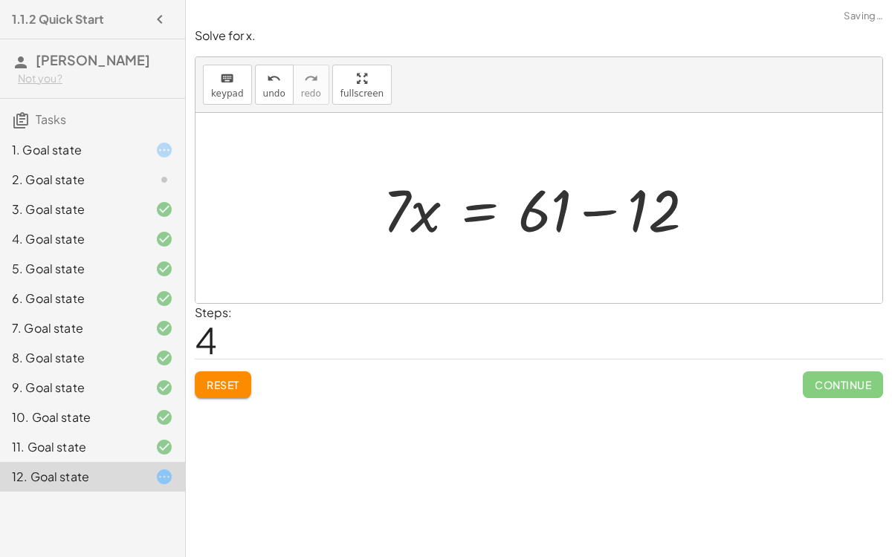
click at [594, 214] on div at bounding box center [544, 208] width 338 height 77
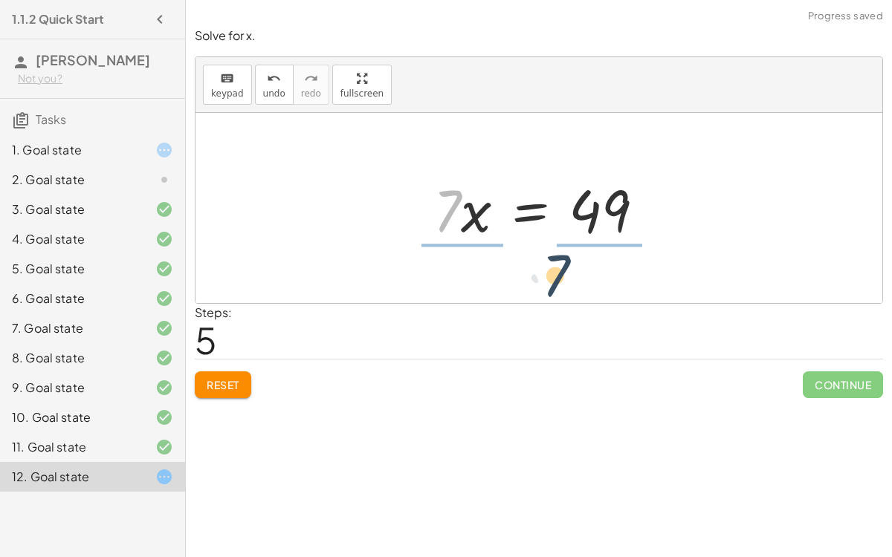
drag, startPoint x: 447, startPoint y: 210, endPoint x: 556, endPoint y: 276, distance: 127.7
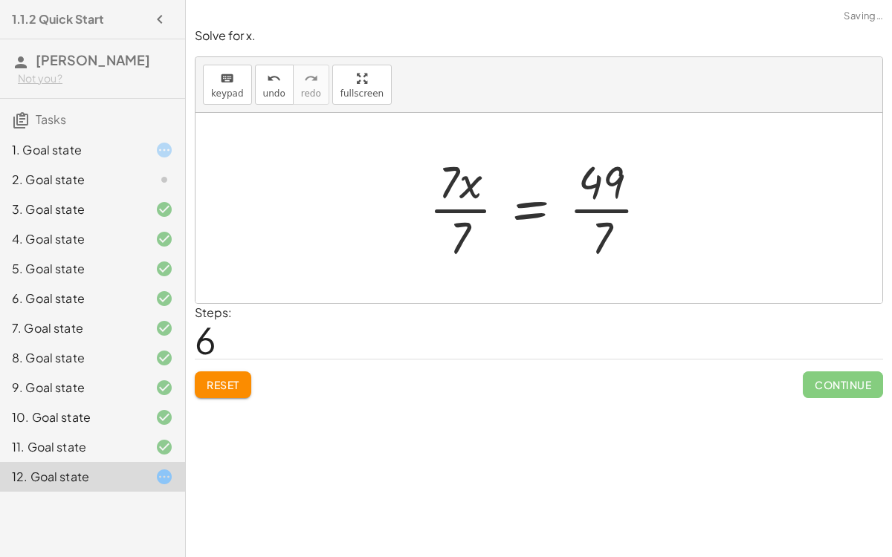
click at [620, 207] on div at bounding box center [544, 208] width 247 height 114
click at [475, 203] on div at bounding box center [525, 208] width 208 height 114
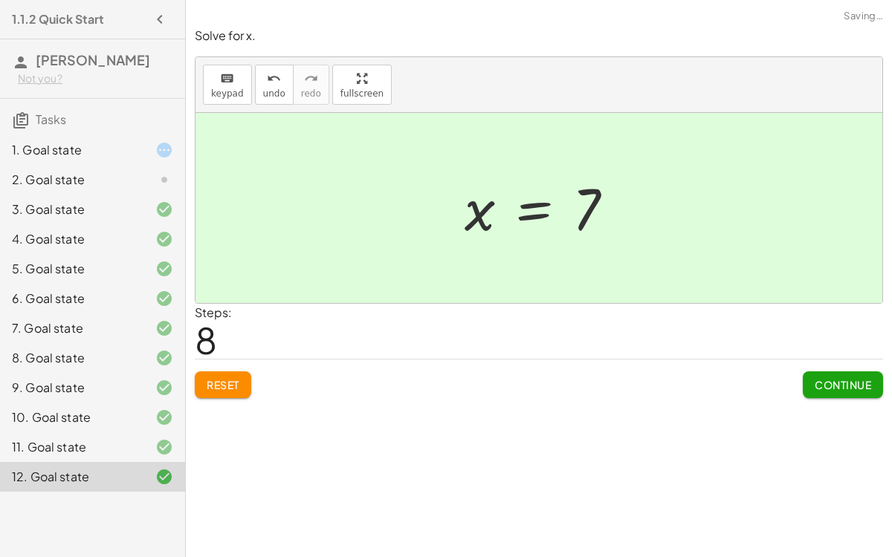
click at [873, 371] on button "Continue" at bounding box center [842, 384] width 80 height 27
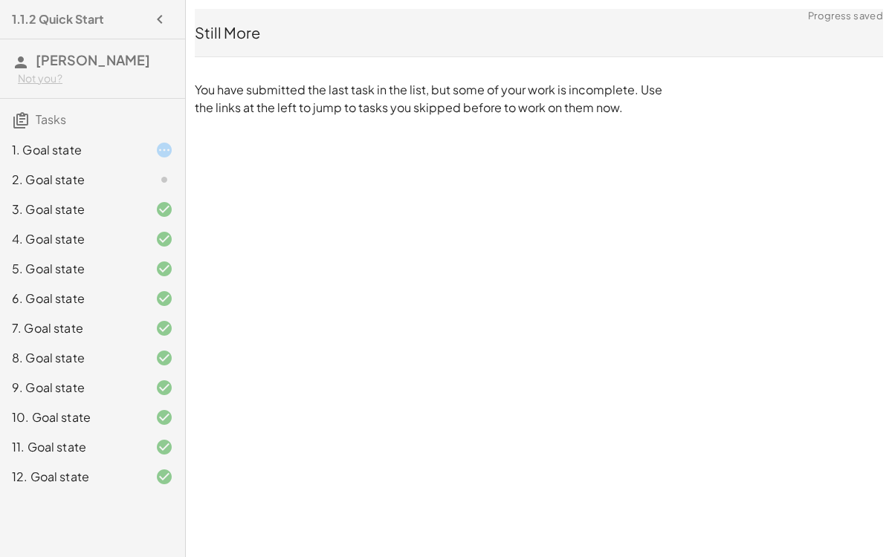
click at [114, 158] on div "1. Goal state" at bounding box center [72, 150] width 120 height 18
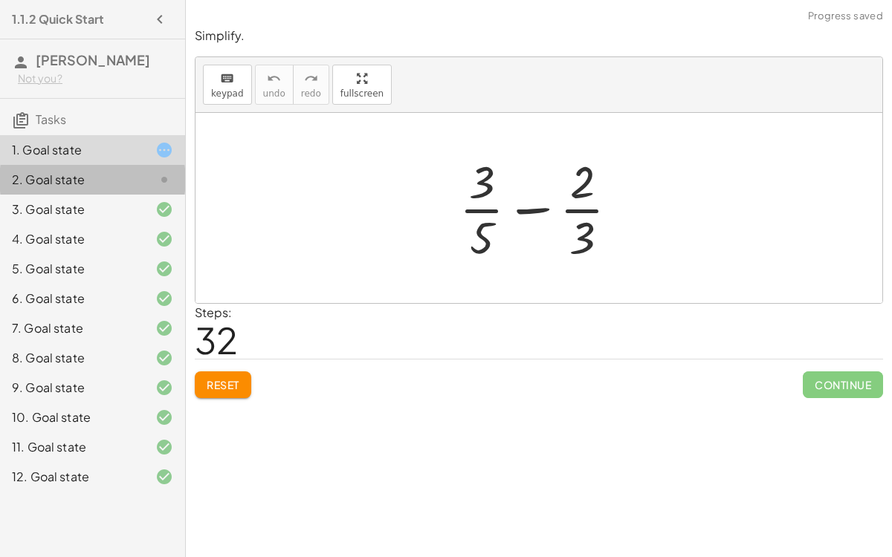
click at [123, 173] on div "2. Goal state" at bounding box center [72, 180] width 120 height 18
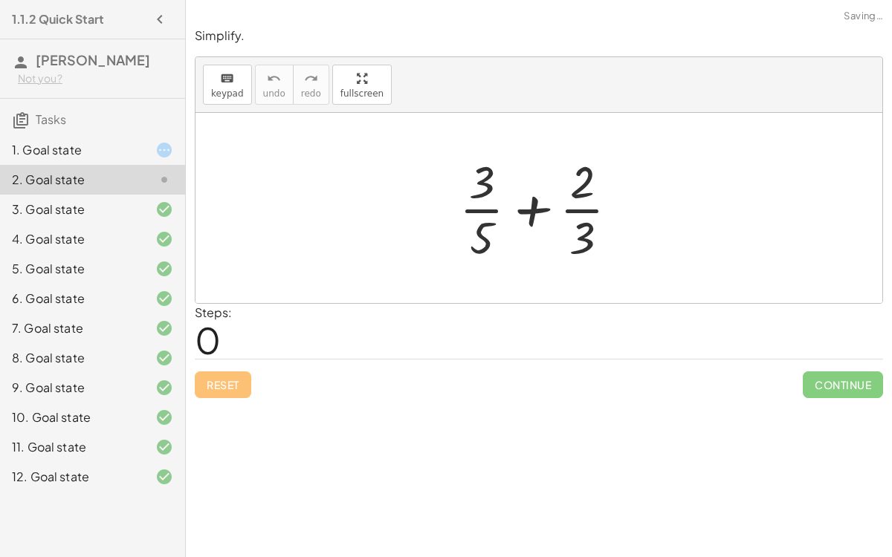
click at [527, 199] on div at bounding box center [545, 208] width 186 height 114
click at [574, 206] on div at bounding box center [545, 208] width 186 height 114
click at [496, 208] on div at bounding box center [545, 208] width 186 height 114
click at [472, 211] on div at bounding box center [545, 208] width 186 height 114
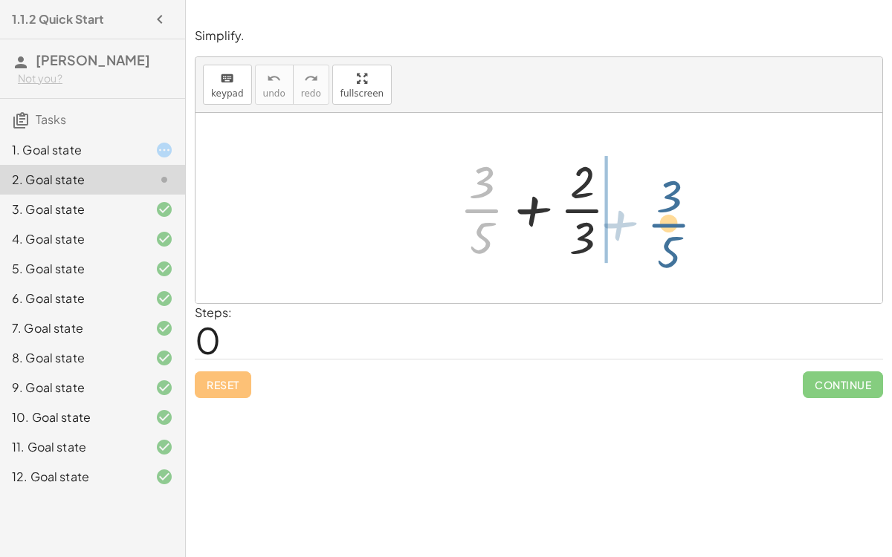
drag, startPoint x: 472, startPoint y: 210, endPoint x: 658, endPoint y: 221, distance: 186.1
click at [658, 221] on div "+ · 3 · 5 + · 3 · 5 + · 2 · 3" at bounding box center [538, 208] width 686 height 190
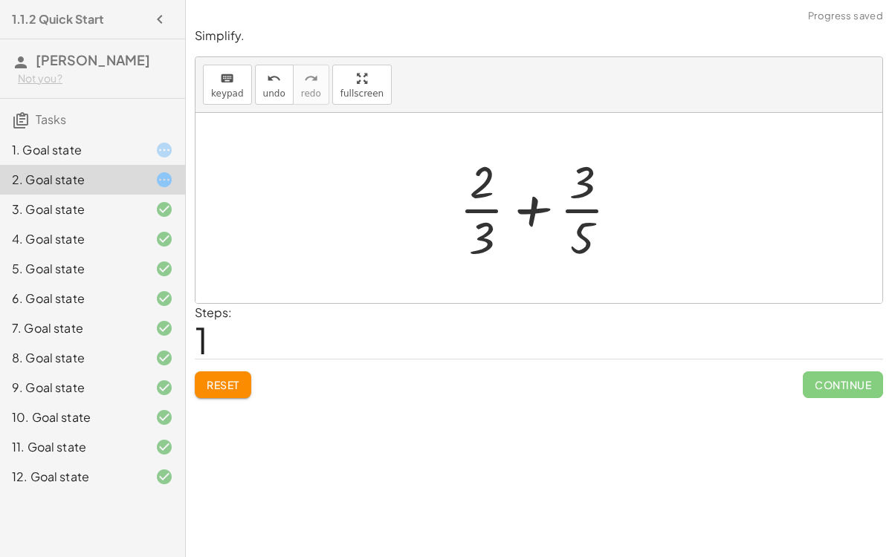
click at [533, 208] on div at bounding box center [545, 208] width 186 height 114
drag, startPoint x: 582, startPoint y: 205, endPoint x: 588, endPoint y: 198, distance: 9.5
click at [588, 198] on div at bounding box center [545, 208] width 186 height 114
drag, startPoint x: 480, startPoint y: 204, endPoint x: 504, endPoint y: 209, distance: 25.1
click at [504, 209] on div at bounding box center [545, 208] width 186 height 114
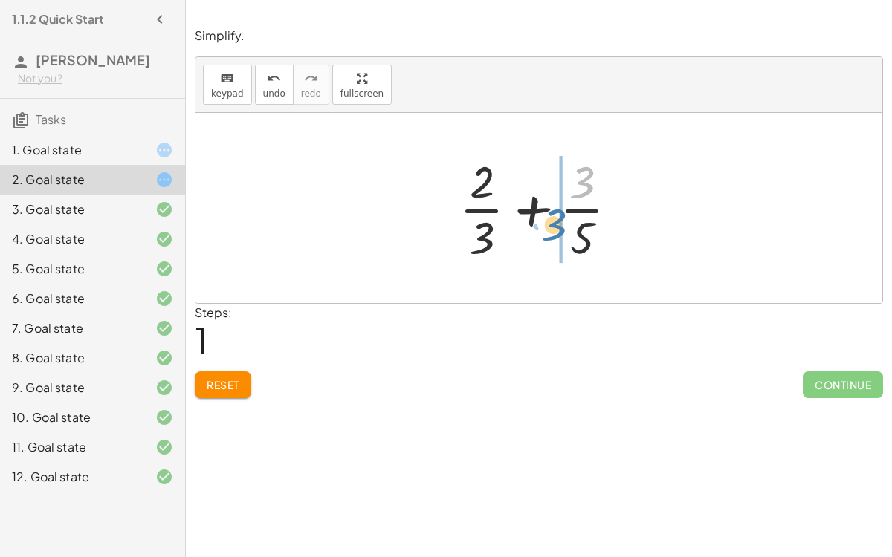
drag, startPoint x: 580, startPoint y: 183, endPoint x: 552, endPoint y: 225, distance: 50.9
click at [552, 225] on div at bounding box center [545, 208] width 186 height 114
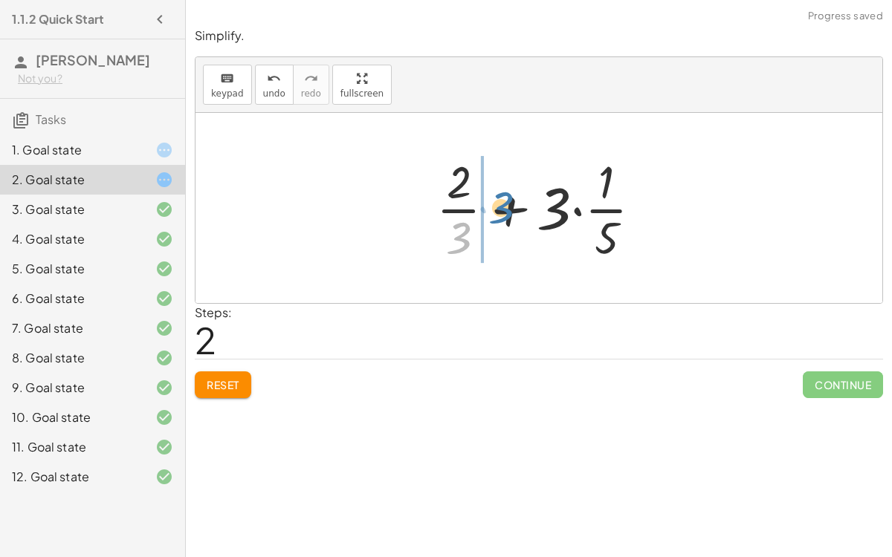
drag, startPoint x: 458, startPoint y: 251, endPoint x: 496, endPoint y: 224, distance: 47.0
click at [496, 224] on div at bounding box center [545, 208] width 233 height 114
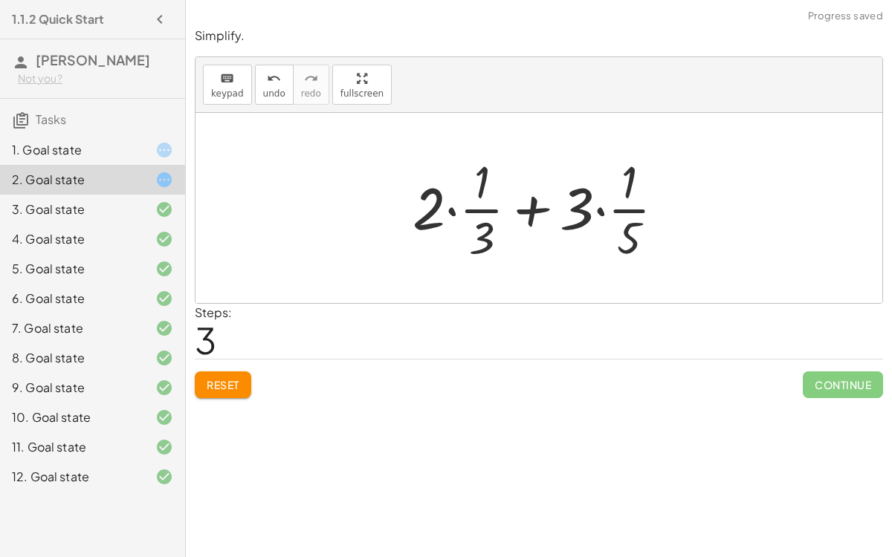
click at [536, 200] on div at bounding box center [544, 208] width 279 height 114
click at [630, 210] on div at bounding box center [544, 208] width 279 height 114
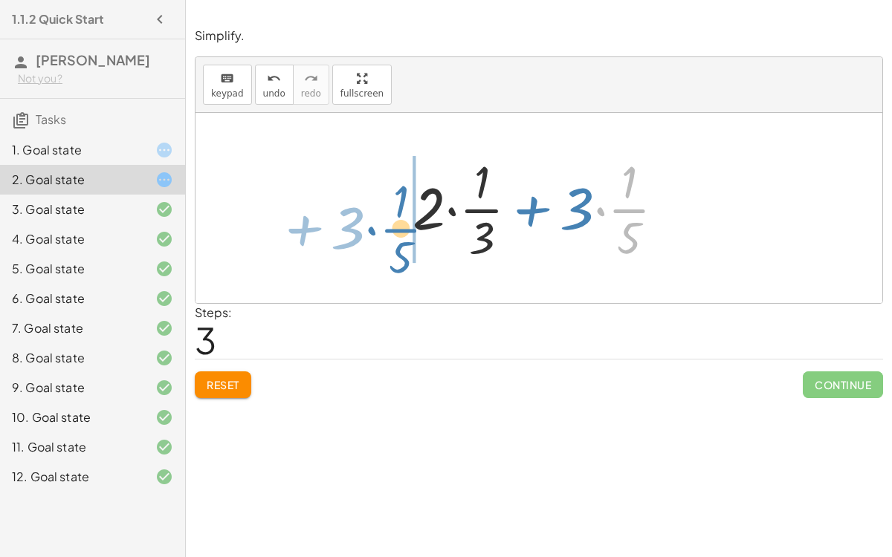
drag, startPoint x: 630, startPoint y: 210, endPoint x: 403, endPoint y: 228, distance: 227.4
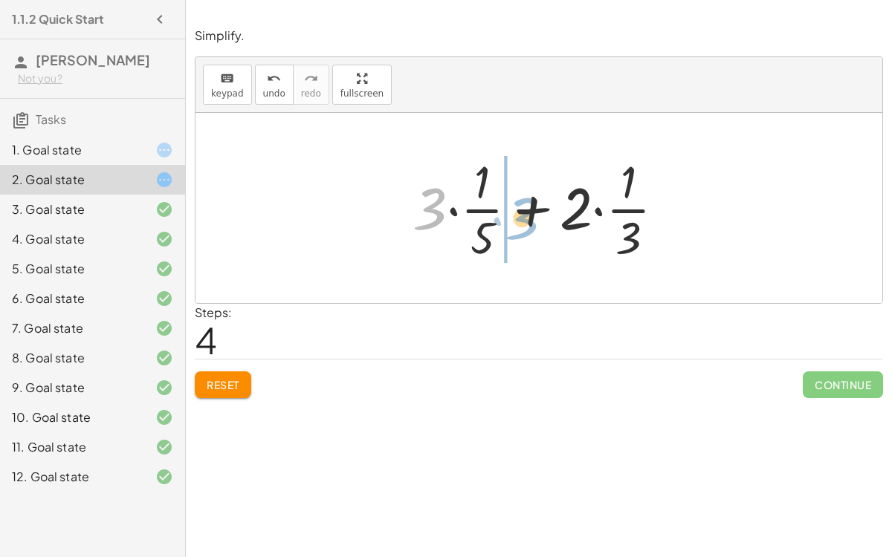
drag, startPoint x: 437, startPoint y: 207, endPoint x: 528, endPoint y: 216, distance: 91.8
click at [528, 216] on div at bounding box center [544, 208] width 279 height 114
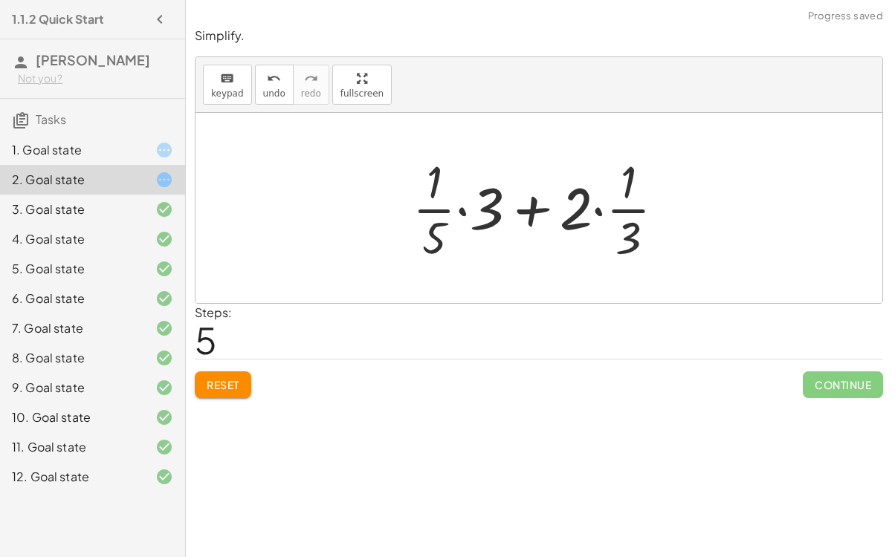
click at [466, 211] on div at bounding box center [544, 208] width 279 height 114
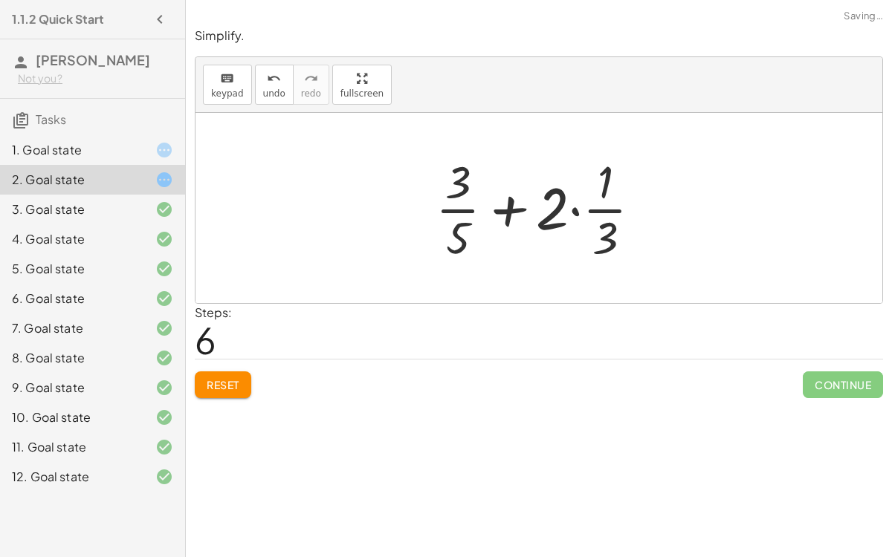
click at [574, 213] on div at bounding box center [544, 208] width 233 height 114
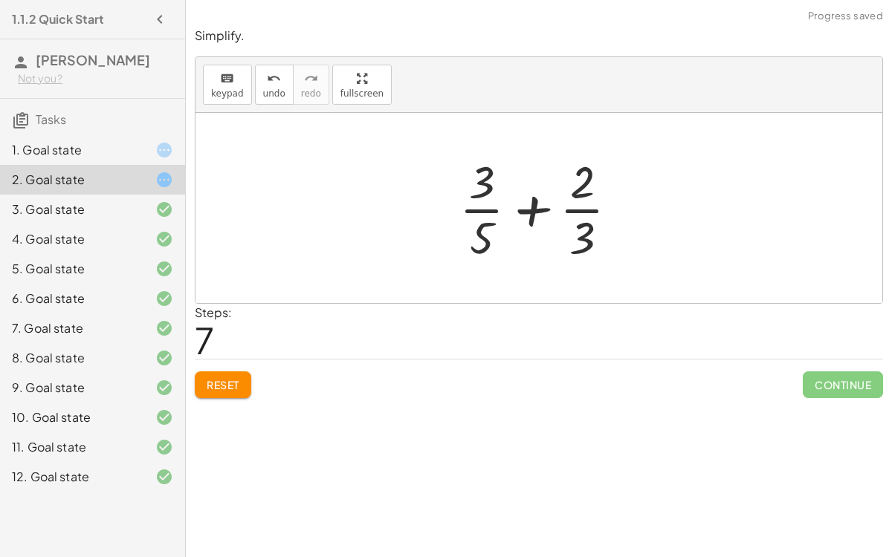
click at [529, 200] on div at bounding box center [545, 208] width 186 height 114
drag, startPoint x: 486, startPoint y: 207, endPoint x: 518, endPoint y: 204, distance: 32.2
click at [518, 204] on div at bounding box center [545, 208] width 186 height 114
click at [528, 206] on div at bounding box center [545, 208] width 186 height 114
drag, startPoint x: 483, startPoint y: 188, endPoint x: 518, endPoint y: 221, distance: 47.8
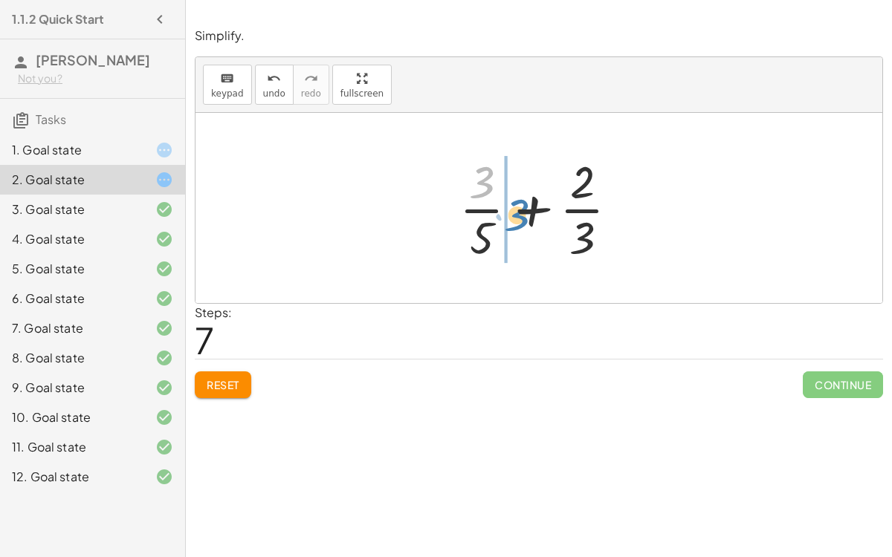
click at [518, 221] on div at bounding box center [545, 208] width 186 height 114
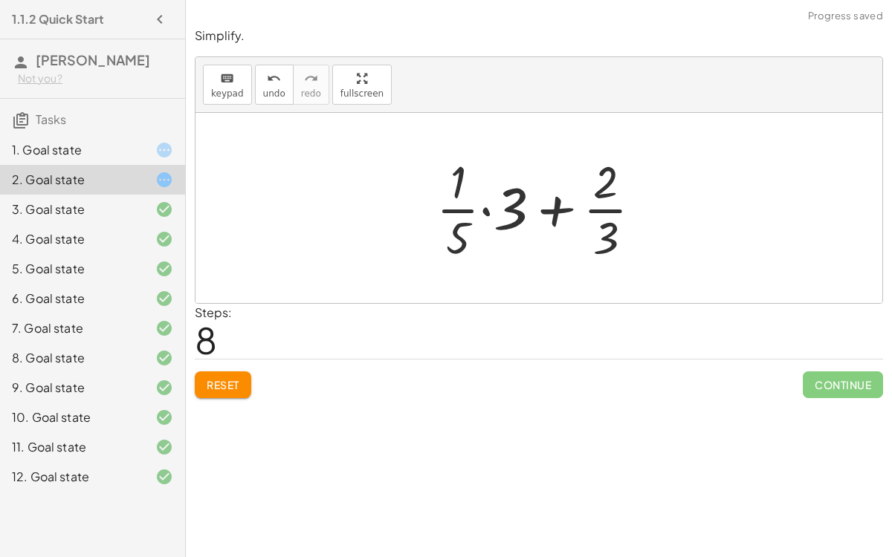
click at [459, 241] on div at bounding box center [545, 208] width 233 height 114
click at [487, 210] on div at bounding box center [545, 208] width 233 height 114
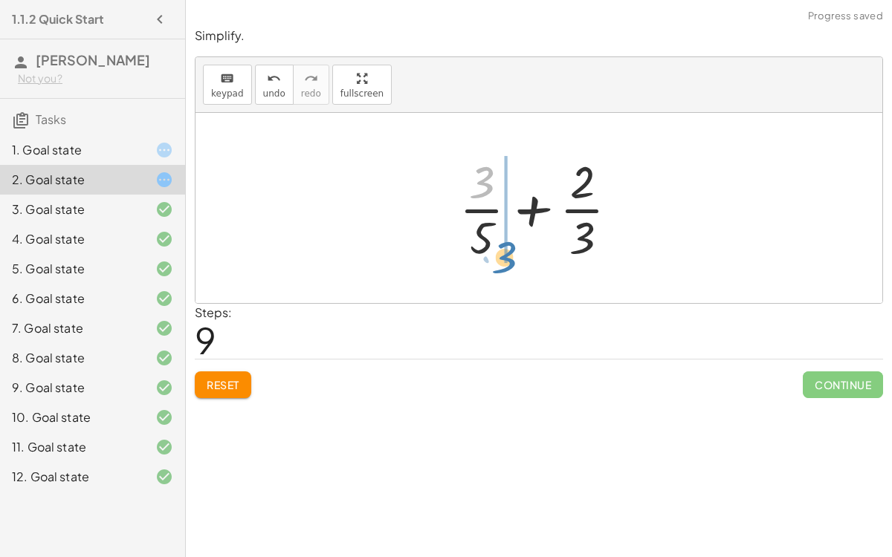
drag, startPoint x: 481, startPoint y: 184, endPoint x: 504, endPoint y: 256, distance: 76.1
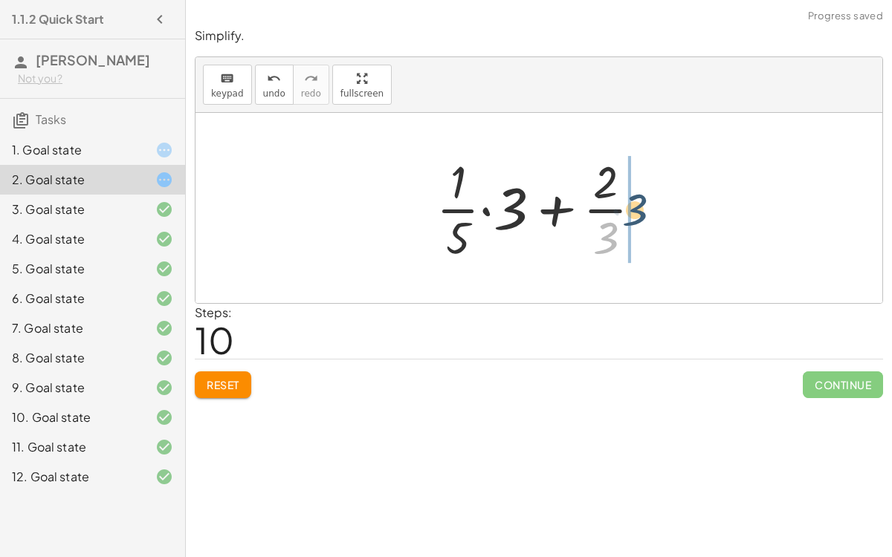
drag, startPoint x: 607, startPoint y: 234, endPoint x: 636, endPoint y: 206, distance: 40.5
click at [636, 206] on div at bounding box center [545, 208] width 233 height 114
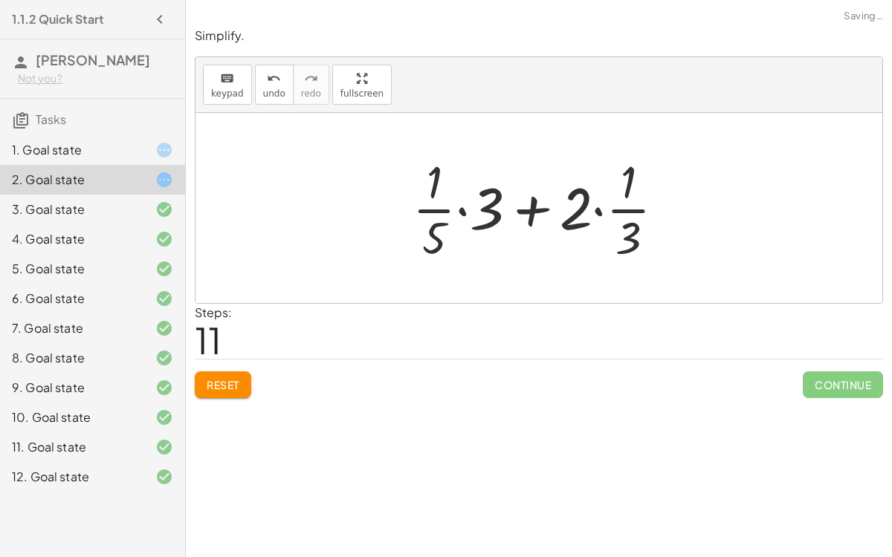
click at [523, 209] on div at bounding box center [544, 208] width 279 height 114
drag, startPoint x: 435, startPoint y: 176, endPoint x: 441, endPoint y: 233, distance: 56.8
drag, startPoint x: 439, startPoint y: 236, endPoint x: 439, endPoint y: 181, distance: 54.2
click at [439, 181] on div at bounding box center [544, 208] width 279 height 114
click at [627, 207] on div at bounding box center [544, 208] width 279 height 114
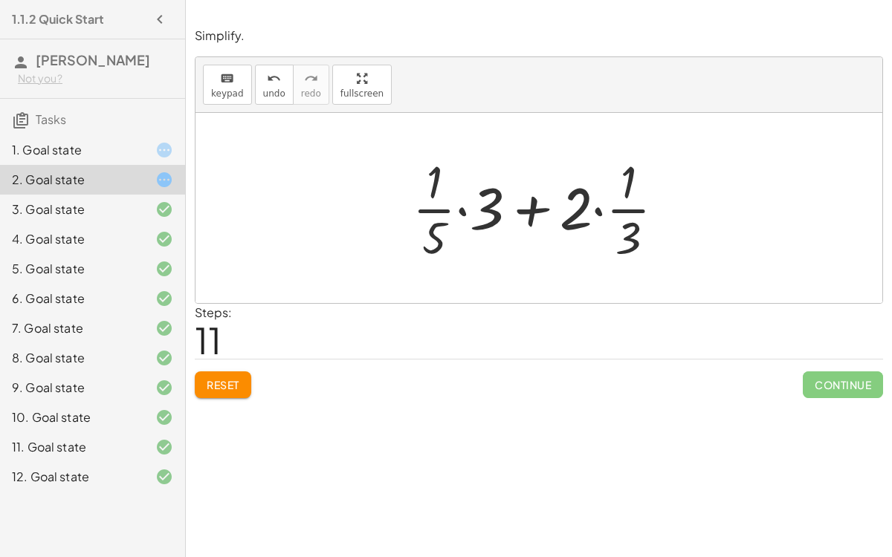
click at [439, 211] on div at bounding box center [544, 208] width 279 height 114
click at [522, 211] on div at bounding box center [544, 208] width 279 height 114
drag, startPoint x: 633, startPoint y: 227, endPoint x: 574, endPoint y: 198, distance: 65.1
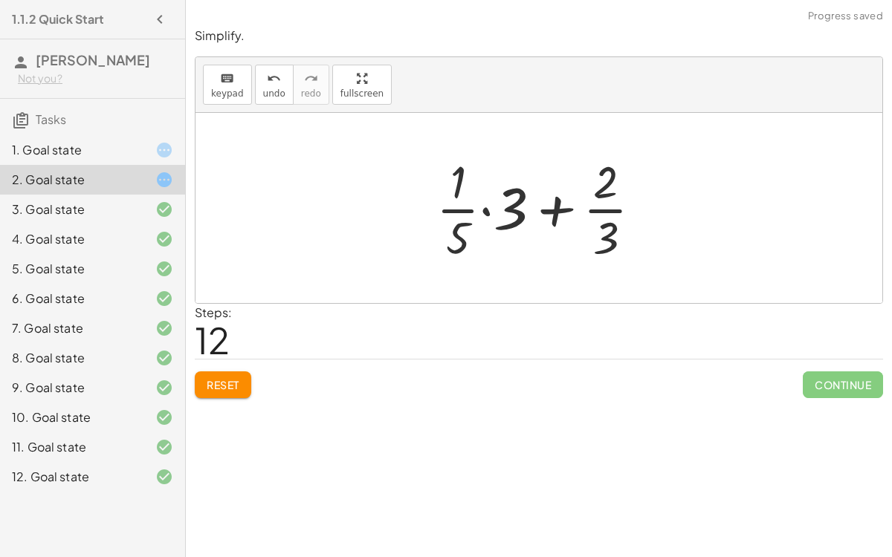
click at [612, 209] on div at bounding box center [545, 208] width 233 height 114
click at [484, 212] on div at bounding box center [545, 208] width 233 height 114
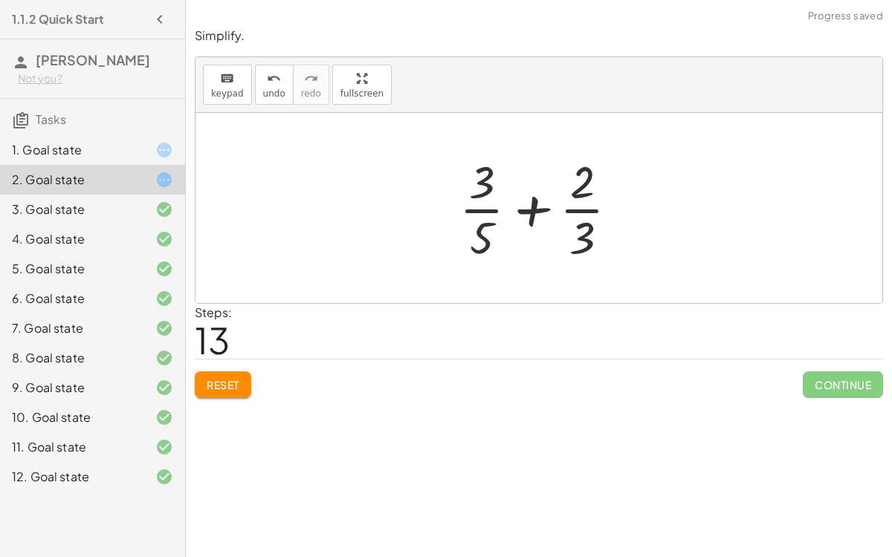
click at [481, 212] on div at bounding box center [545, 208] width 186 height 114
click at [571, 222] on div at bounding box center [545, 208] width 186 height 114
click at [528, 215] on div at bounding box center [545, 208] width 186 height 114
click at [578, 192] on div at bounding box center [545, 208] width 186 height 114
drag, startPoint x: 578, startPoint y: 192, endPoint x: 548, endPoint y: 205, distance: 32.3
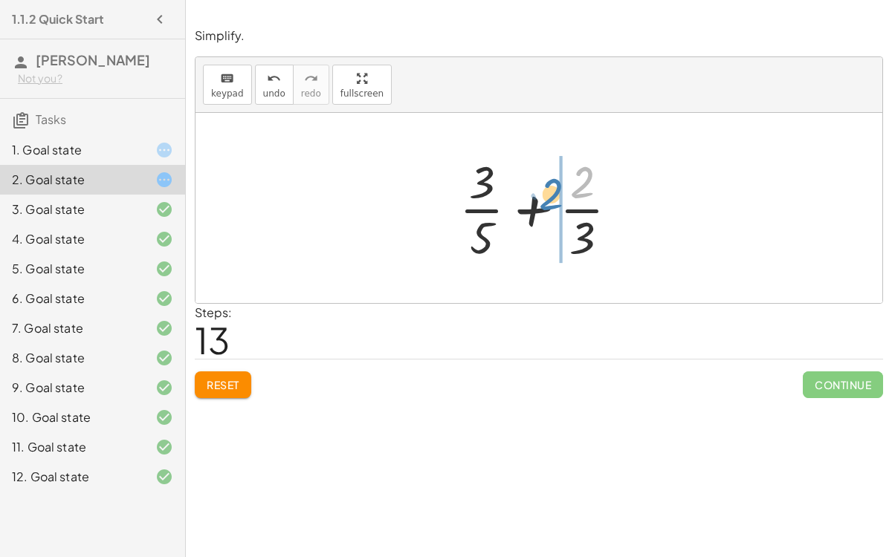
click at [548, 205] on div at bounding box center [545, 208] width 186 height 114
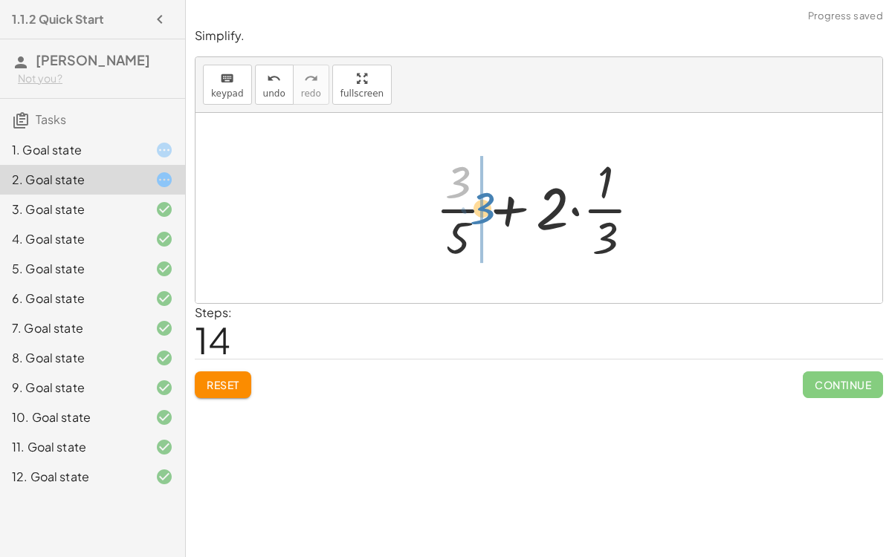
drag, startPoint x: 456, startPoint y: 187, endPoint x: 481, endPoint y: 214, distance: 36.3
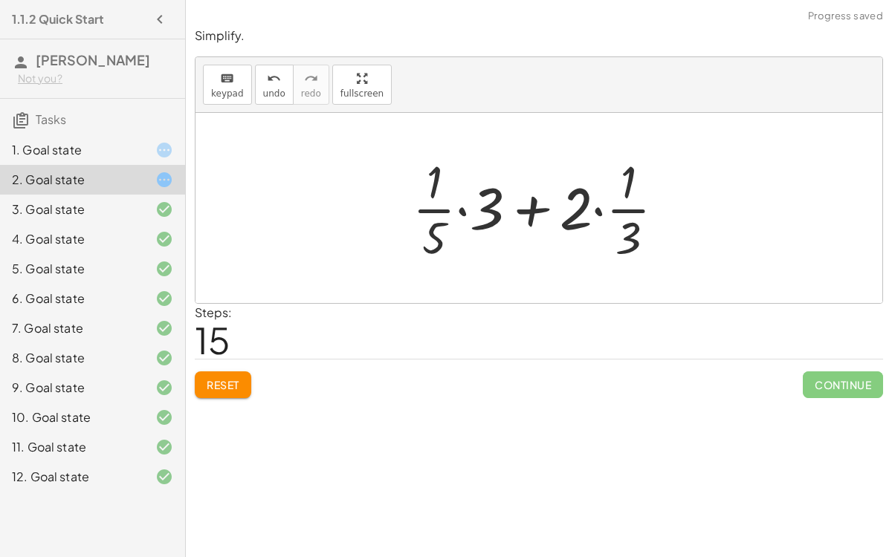
click at [463, 210] on div at bounding box center [544, 208] width 279 height 114
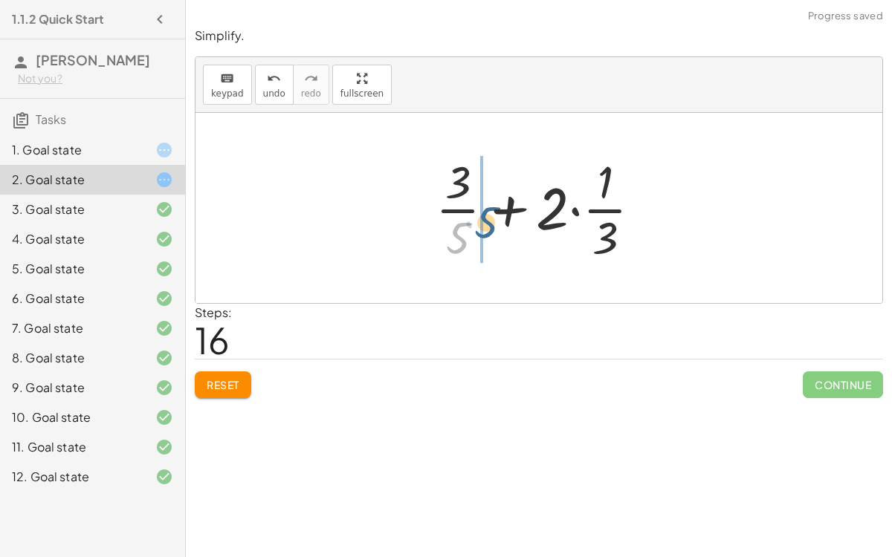
drag, startPoint x: 461, startPoint y: 227, endPoint x: 490, endPoint y: 211, distance: 33.3
click at [490, 211] on div at bounding box center [544, 208] width 233 height 114
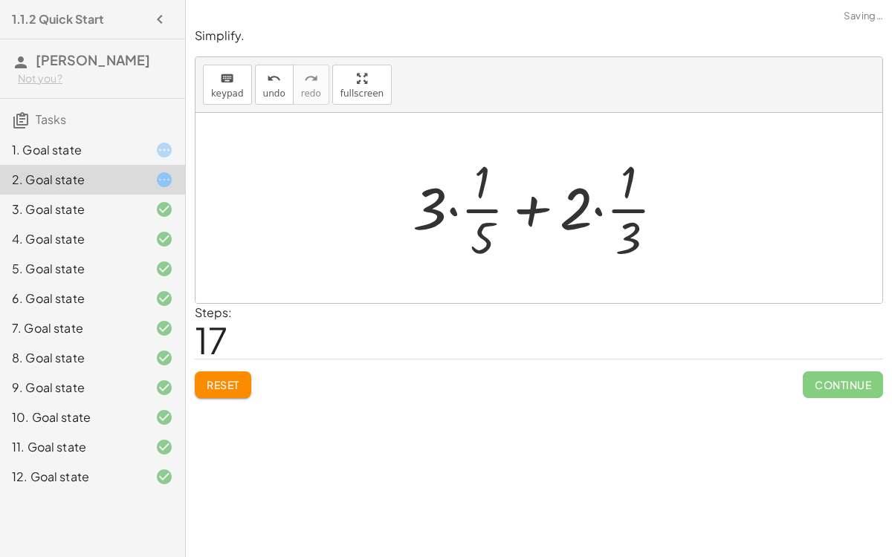
click at [452, 210] on div at bounding box center [544, 208] width 279 height 114
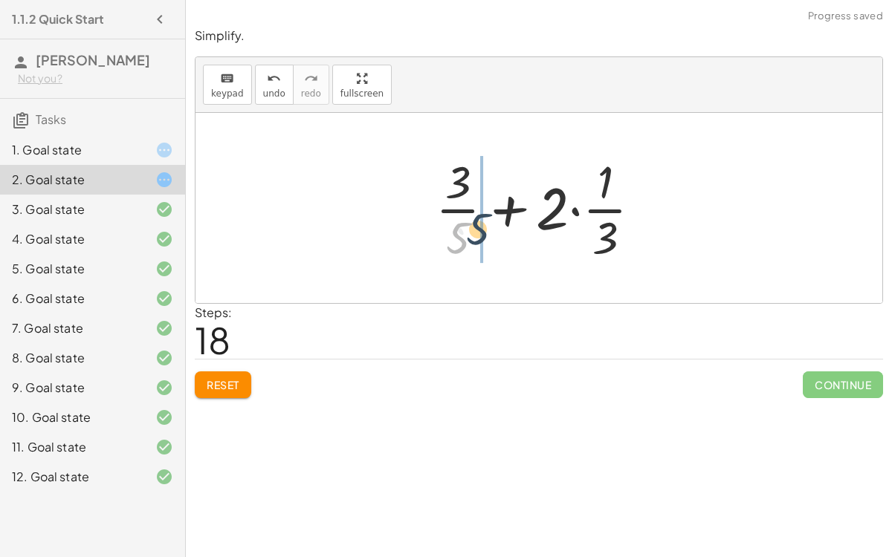
drag, startPoint x: 463, startPoint y: 230, endPoint x: 483, endPoint y: 221, distance: 22.0
click at [483, 221] on div at bounding box center [544, 208] width 233 height 114
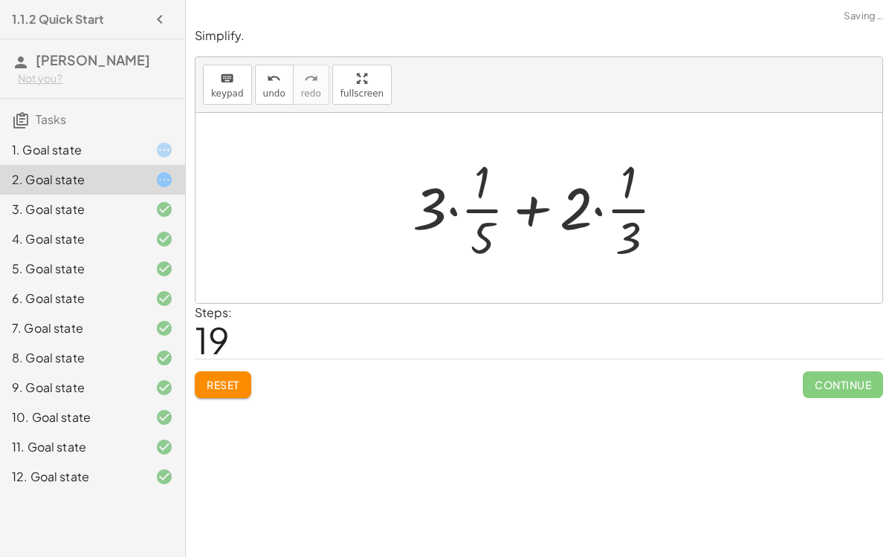
click at [478, 192] on div at bounding box center [544, 208] width 279 height 114
click at [484, 209] on div at bounding box center [544, 208] width 279 height 114
click at [640, 210] on div at bounding box center [544, 208] width 279 height 114
click at [533, 204] on div at bounding box center [544, 208] width 279 height 114
drag, startPoint x: 431, startPoint y: 213, endPoint x: 501, endPoint y: 219, distance: 70.8
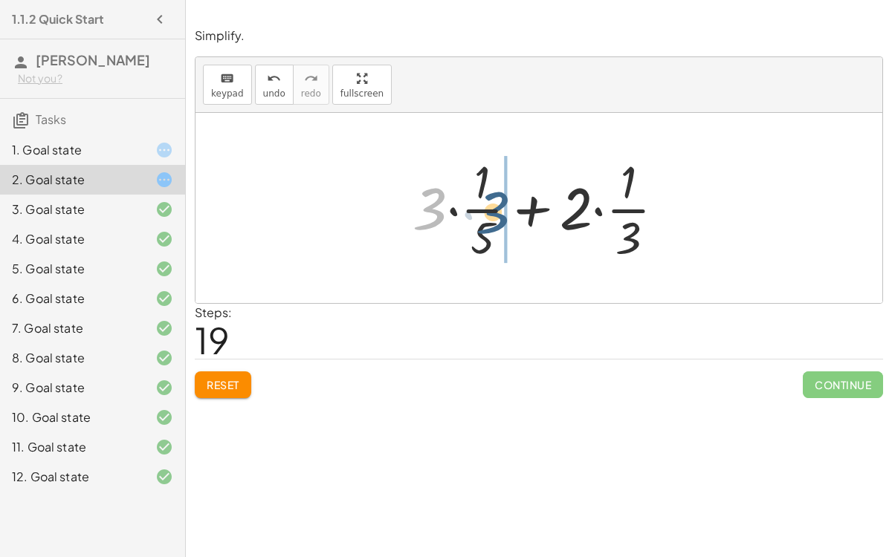
click at [501, 219] on div at bounding box center [544, 208] width 279 height 114
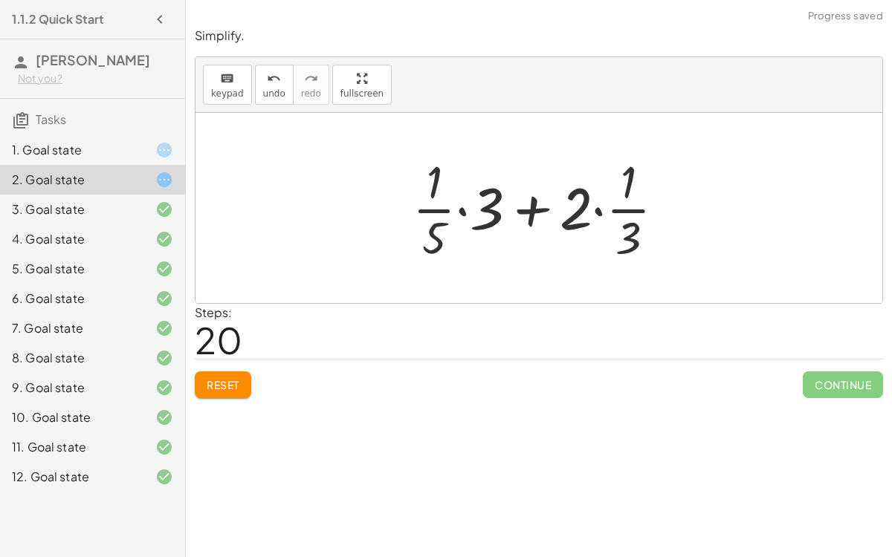
click at [522, 204] on div at bounding box center [544, 208] width 279 height 114
drag, startPoint x: 632, startPoint y: 210, endPoint x: 565, endPoint y: 209, distance: 66.9
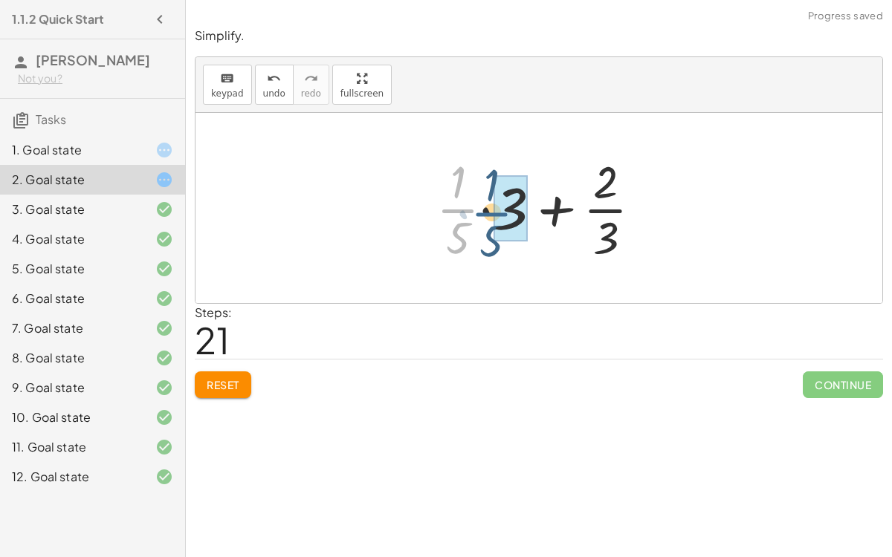
drag, startPoint x: 460, startPoint y: 208, endPoint x: 493, endPoint y: 212, distance: 33.6
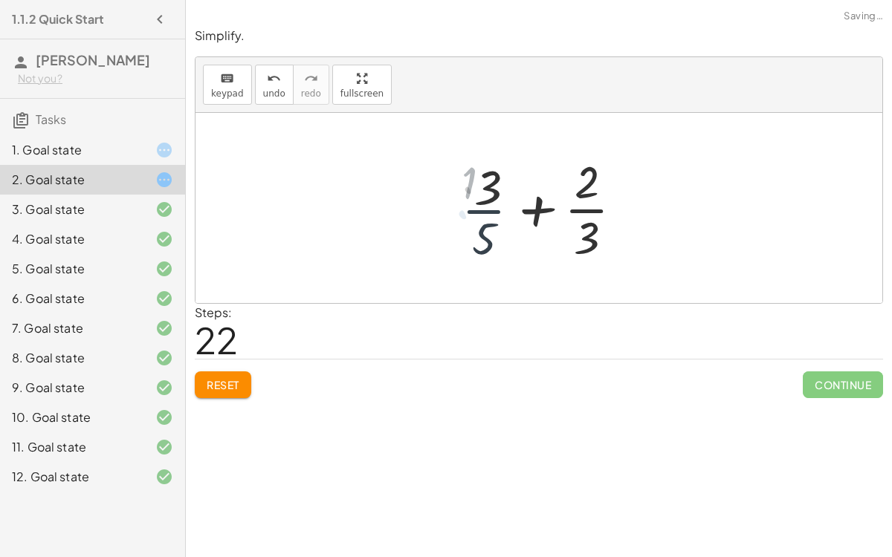
click at [493, 212] on div at bounding box center [545, 208] width 186 height 114
click at [535, 216] on div at bounding box center [545, 208] width 186 height 114
click at [84, 129] on div "1. Goal state 2. Goal state 3. Goal state 4. Goal state 5. Goal state 6. Goal s…" at bounding box center [92, 313] width 185 height 369
click at [88, 146] on div "1. Goal state" at bounding box center [72, 150] width 120 height 18
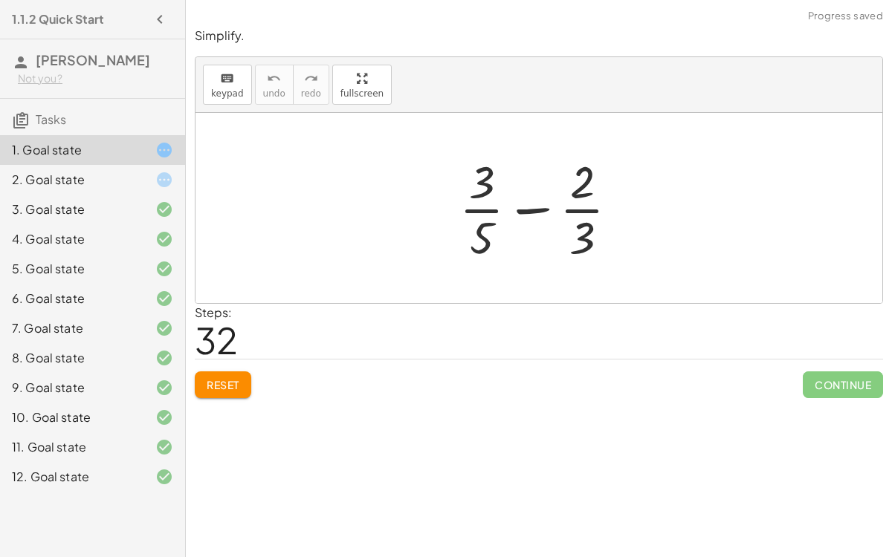
click at [519, 204] on div at bounding box center [545, 208] width 186 height 114
click at [358, 89] on div "keyboard keypad undo undo redo redo fullscreen + · 3 · 5 − · 2 · 3 ×" at bounding box center [538, 180] width 686 height 246
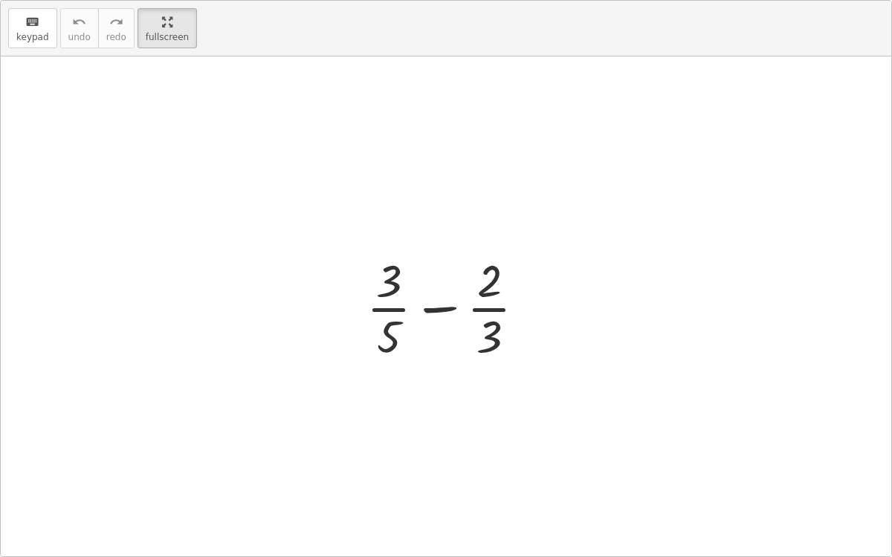
click at [379, 305] on div at bounding box center [452, 307] width 186 height 114
click at [480, 308] on div at bounding box center [452, 307] width 186 height 114
click at [449, 308] on div at bounding box center [452, 307] width 186 height 114
click at [493, 328] on div at bounding box center [452, 307] width 186 height 114
drag, startPoint x: 493, startPoint y: 328, endPoint x: 493, endPoint y: 275, distance: 53.5
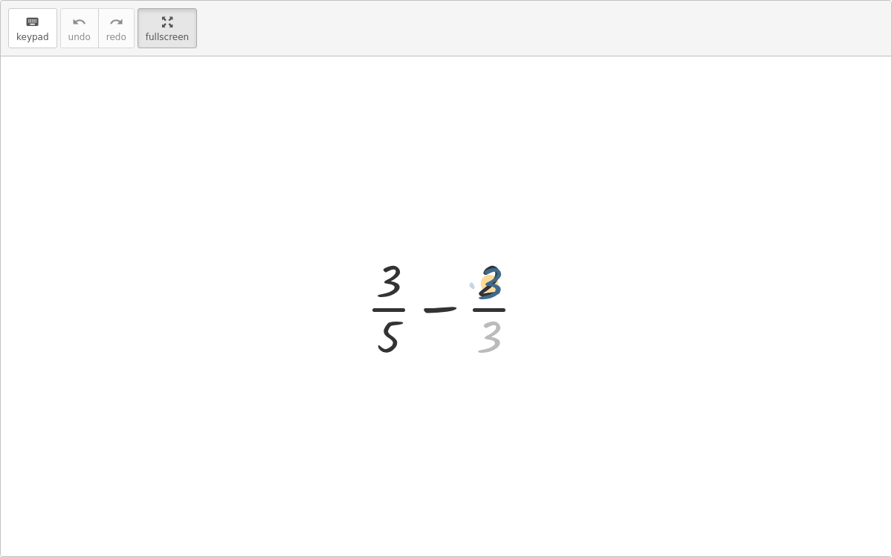
click at [493, 275] on div at bounding box center [452, 307] width 186 height 114
drag, startPoint x: 392, startPoint y: 273, endPoint x: 404, endPoint y: 341, distance: 69.5
click at [404, 341] on div at bounding box center [452, 307] width 186 height 114
drag, startPoint x: 386, startPoint y: 333, endPoint x: 378, endPoint y: 252, distance: 81.3
click at [378, 252] on div at bounding box center [452, 307] width 186 height 114
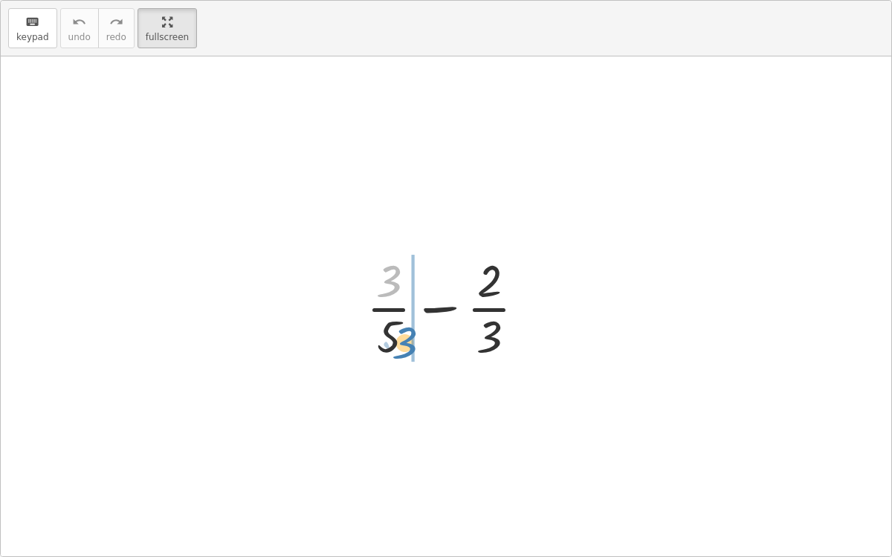
drag, startPoint x: 385, startPoint y: 268, endPoint x: 400, endPoint y: 330, distance: 63.6
click at [400, 330] on div at bounding box center [452, 307] width 186 height 114
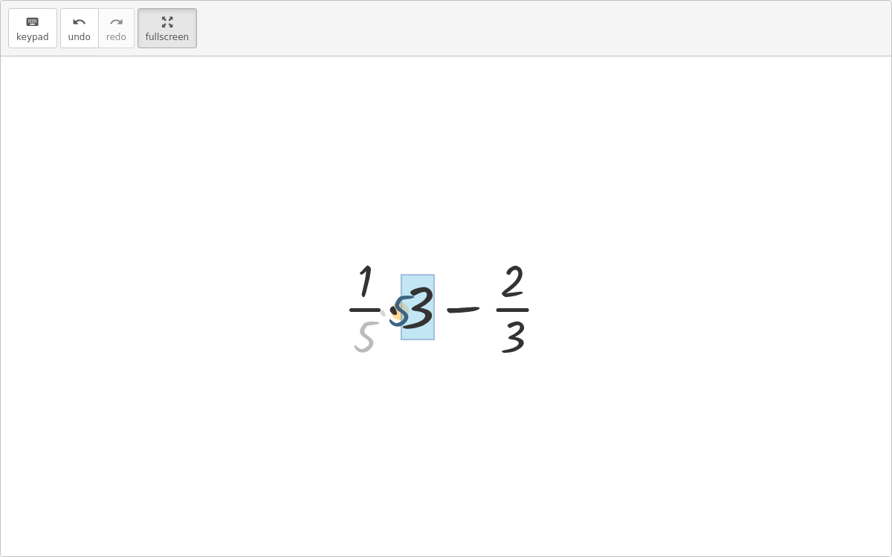
drag, startPoint x: 363, startPoint y: 335, endPoint x: 398, endPoint y: 309, distance: 43.5
click at [398, 309] on div at bounding box center [452, 307] width 233 height 114
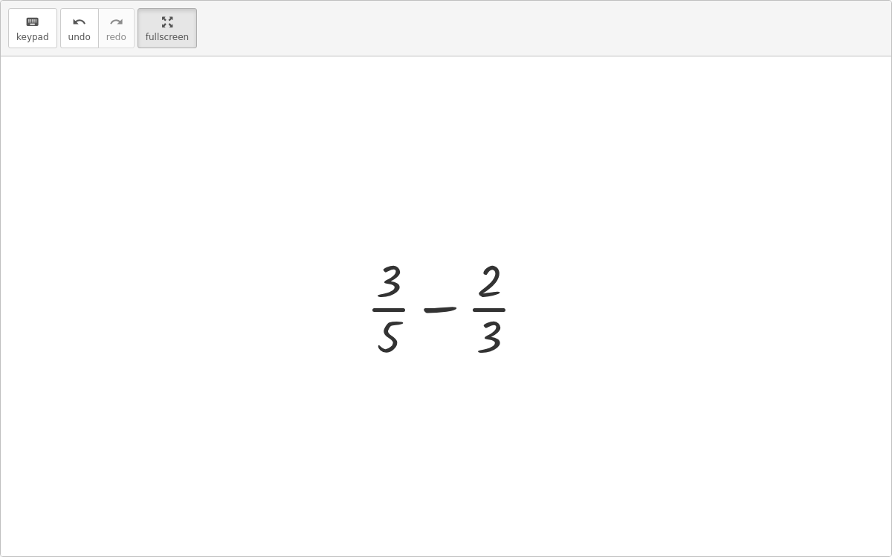
click at [435, 308] on div at bounding box center [452, 307] width 186 height 114
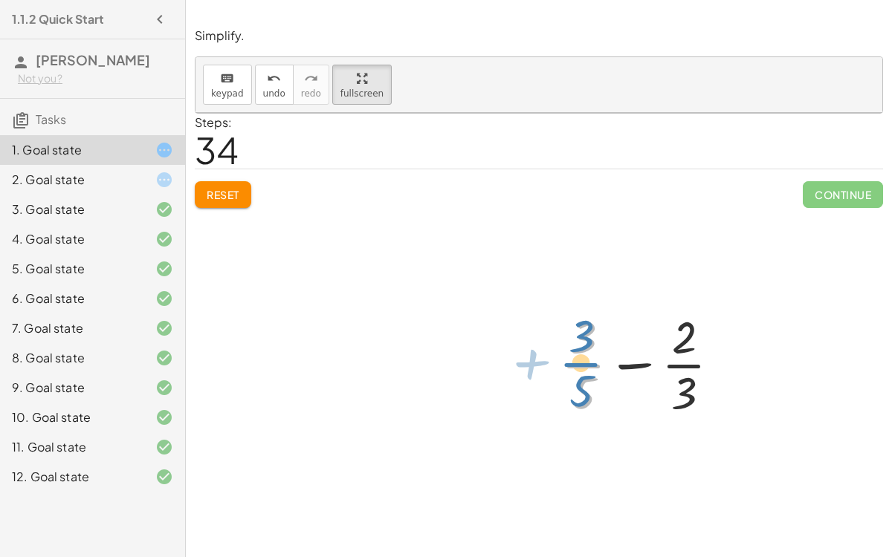
click at [570, 360] on div at bounding box center [646, 363] width 186 height 114
click at [681, 338] on div at bounding box center [646, 363] width 186 height 114
click at [580, 337] on div at bounding box center [646, 363] width 186 height 114
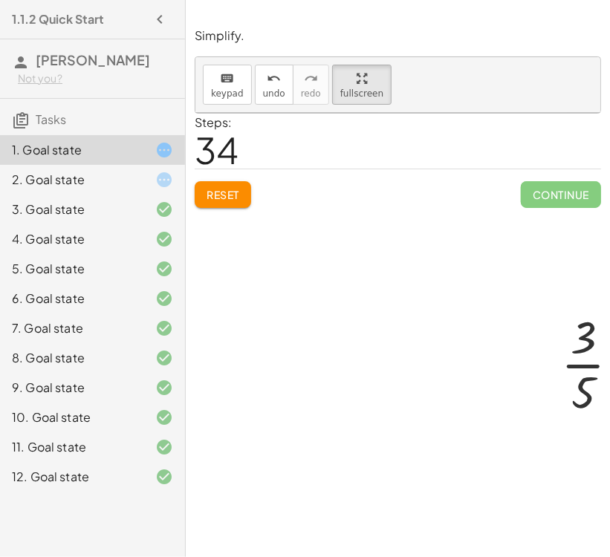
click at [518, 265] on div at bounding box center [469, 332] width 548 height 438
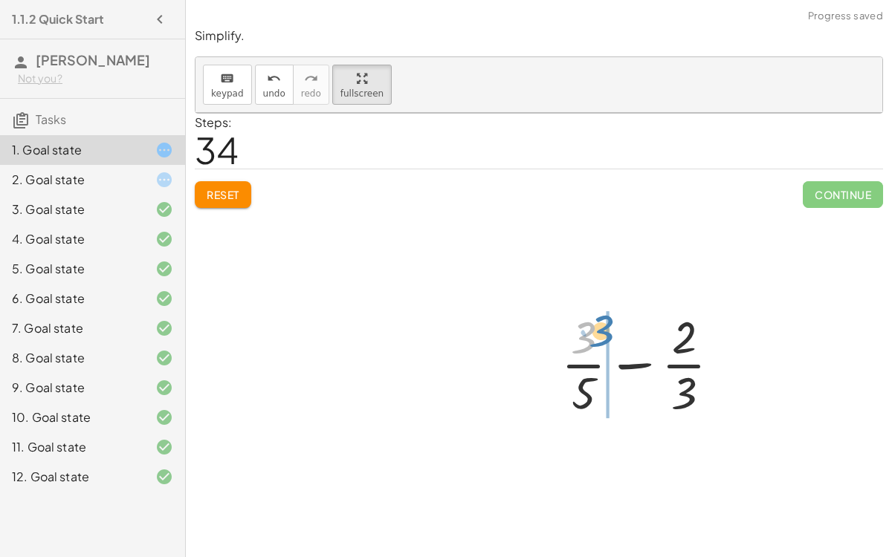
drag, startPoint x: 583, startPoint y: 337, endPoint x: 600, endPoint y: 330, distance: 18.3
click at [600, 330] on div at bounding box center [646, 363] width 186 height 114
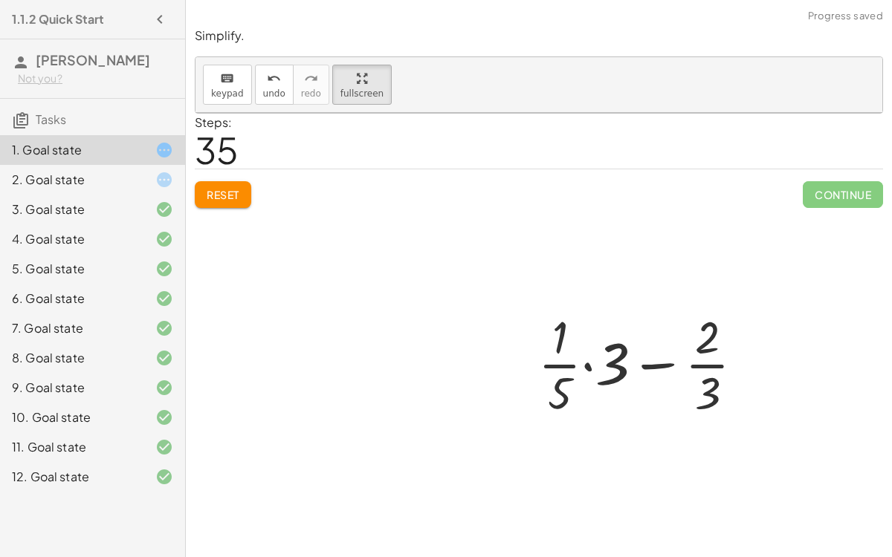
click at [213, 200] on div at bounding box center [538, 332] width 686 height 438
click at [211, 192] on div at bounding box center [538, 332] width 686 height 438
click at [233, 189] on div at bounding box center [538, 332] width 686 height 438
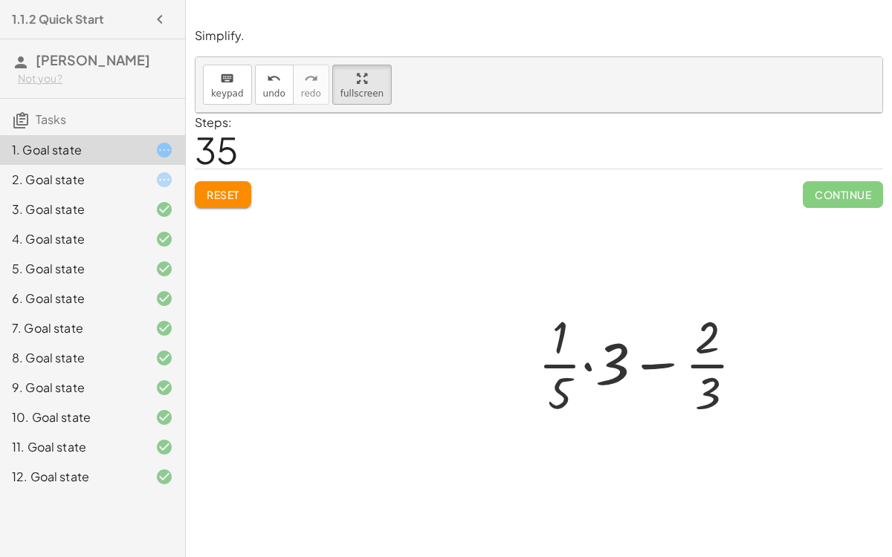
click at [233, 189] on div at bounding box center [538, 332] width 686 height 438
click at [347, 91] on span "fullscreen" at bounding box center [361, 93] width 43 height 10
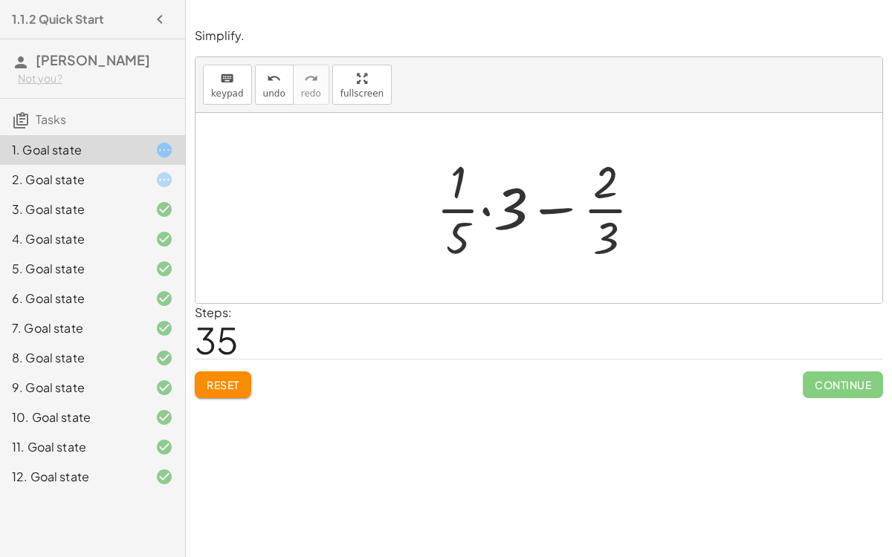
click at [227, 390] on button "Reset" at bounding box center [223, 384] width 56 height 27
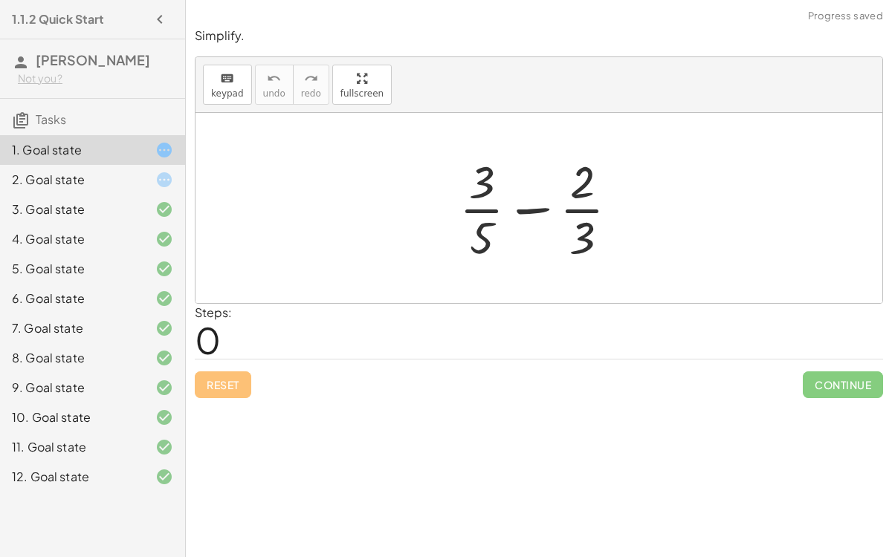
click at [227, 390] on div "Reset Continue" at bounding box center [539, 378] width 688 height 39
drag, startPoint x: 587, startPoint y: 226, endPoint x: 499, endPoint y: 224, distance: 88.4
click at [499, 224] on div at bounding box center [545, 208] width 186 height 114
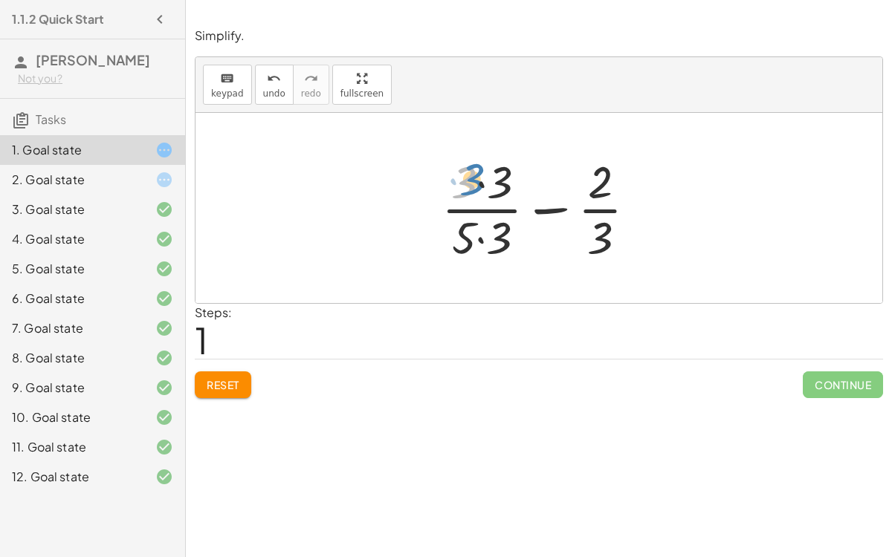
click at [471, 157] on div at bounding box center [545, 208] width 222 height 114
drag, startPoint x: 496, startPoint y: 225, endPoint x: 475, endPoint y: 220, distance: 22.2
click at [238, 372] on button "Reset" at bounding box center [223, 384] width 56 height 27
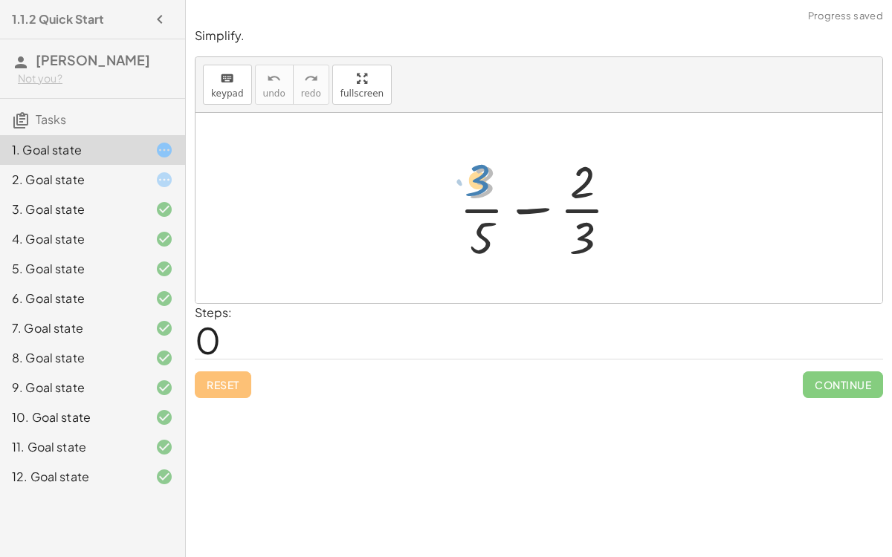
click at [487, 178] on div at bounding box center [545, 208] width 186 height 114
drag, startPoint x: 577, startPoint y: 233, endPoint x: 484, endPoint y: 233, distance: 92.1
click at [484, 233] on div at bounding box center [545, 208] width 186 height 114
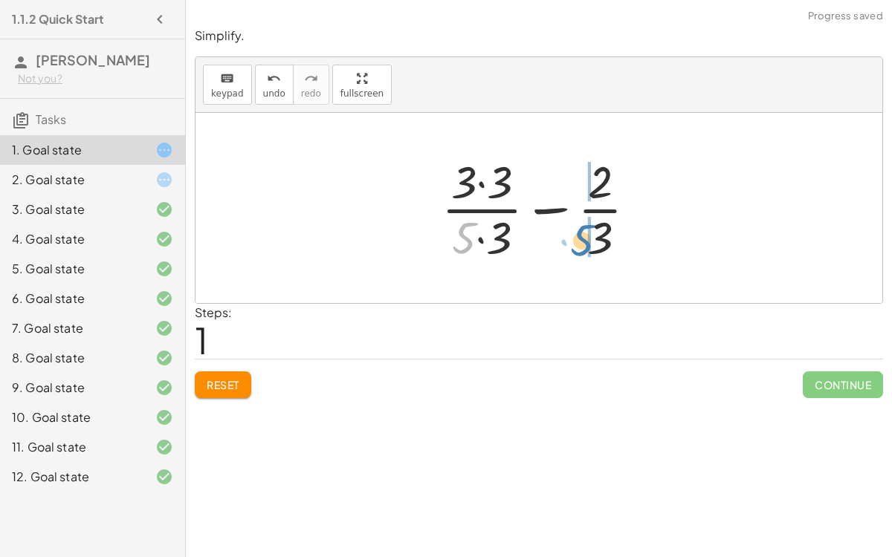
drag, startPoint x: 466, startPoint y: 221, endPoint x: 584, endPoint y: 222, distance: 118.1
click at [584, 222] on div at bounding box center [545, 208] width 222 height 114
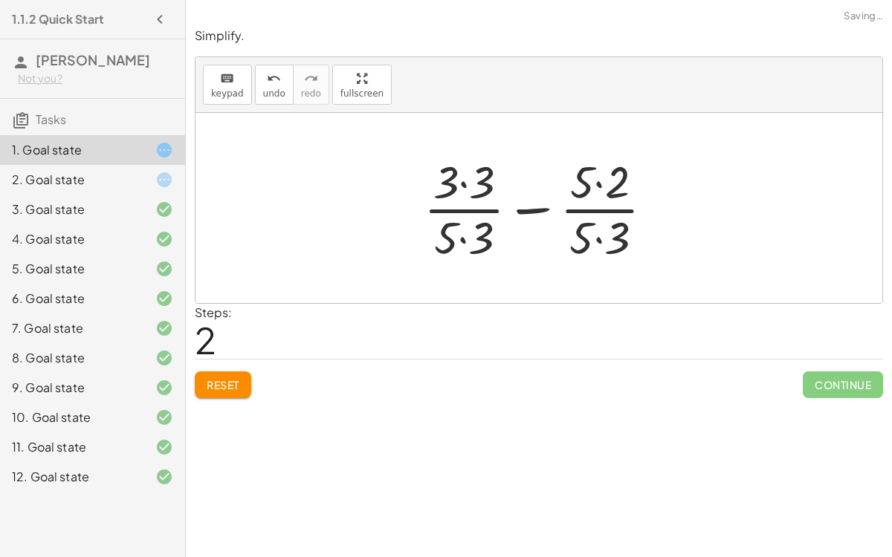
click at [591, 229] on div at bounding box center [544, 208] width 256 height 114
click at [461, 221] on div at bounding box center [544, 208] width 256 height 114
click at [469, 231] on div at bounding box center [544, 208] width 256 height 114
click at [458, 178] on div at bounding box center [544, 208] width 256 height 114
click at [459, 179] on div at bounding box center [544, 208] width 256 height 114
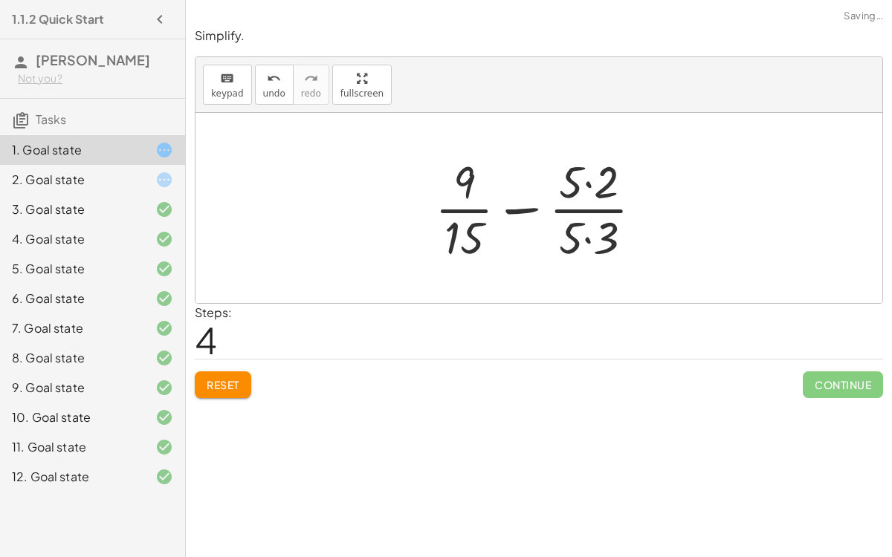
click at [595, 230] on div at bounding box center [544, 208] width 234 height 114
click at [590, 186] on div at bounding box center [544, 208] width 233 height 114
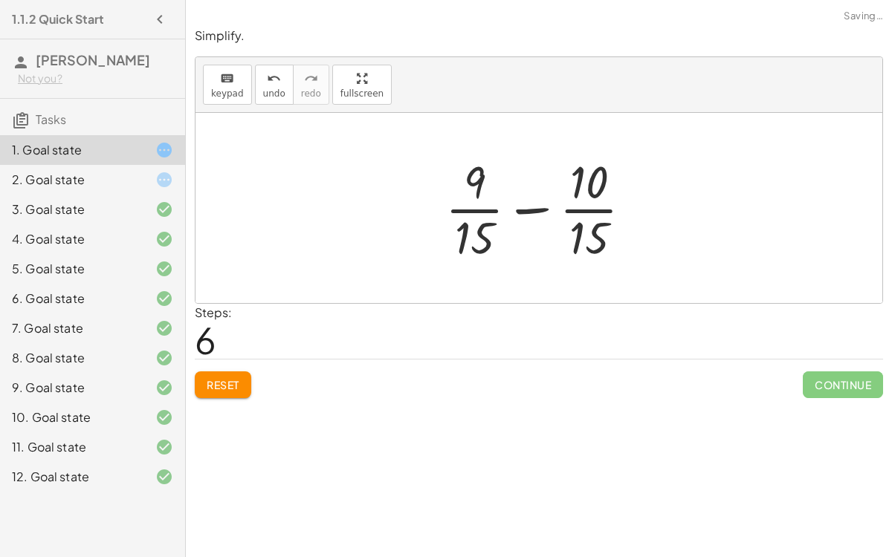
click at [532, 207] on div at bounding box center [545, 208] width 214 height 114
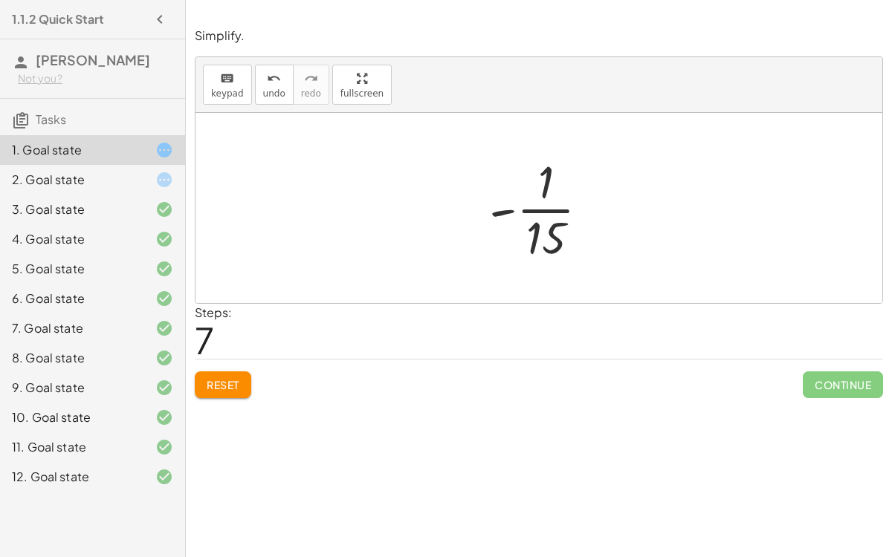
click at [541, 186] on div at bounding box center [544, 208] width 127 height 114
drag, startPoint x: 506, startPoint y: 209, endPoint x: 545, endPoint y: 184, distance: 46.2
click at [545, 184] on div at bounding box center [544, 208] width 127 height 114
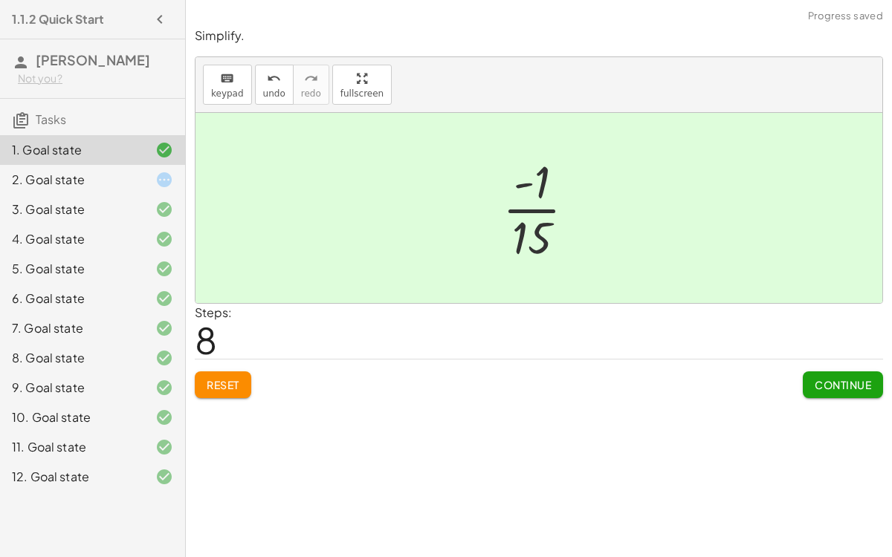
click at [820, 379] on span "Continue" at bounding box center [842, 384] width 56 height 13
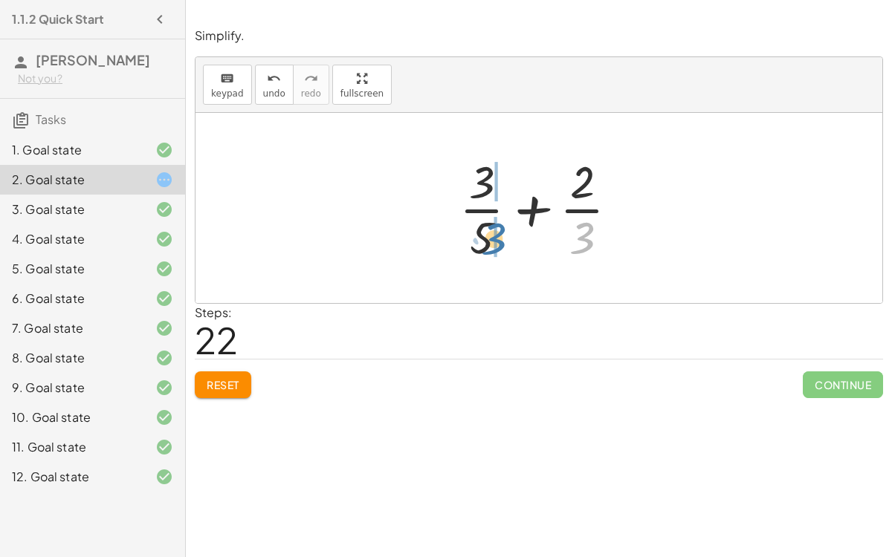
drag, startPoint x: 585, startPoint y: 238, endPoint x: 497, endPoint y: 238, distance: 88.4
click at [497, 238] on div at bounding box center [545, 208] width 186 height 114
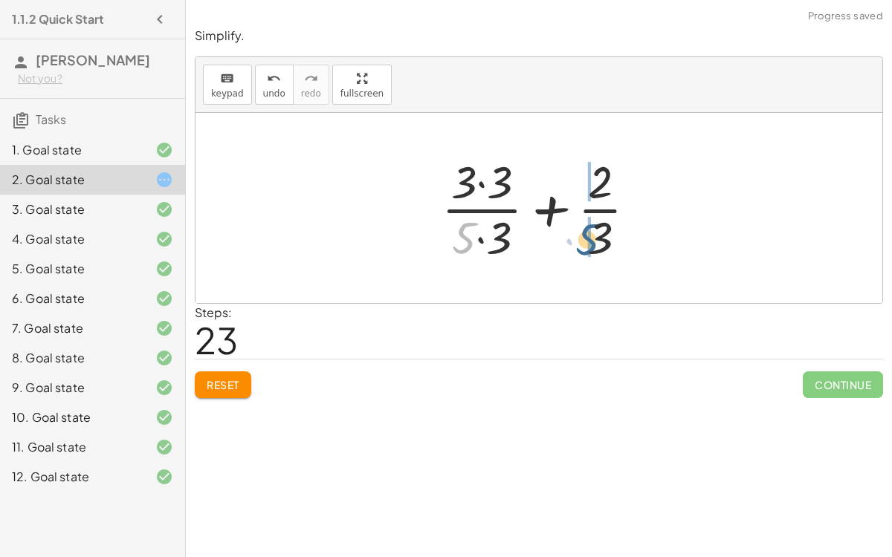
drag, startPoint x: 469, startPoint y: 221, endPoint x: 592, endPoint y: 224, distance: 123.3
click at [592, 224] on div at bounding box center [545, 208] width 222 height 114
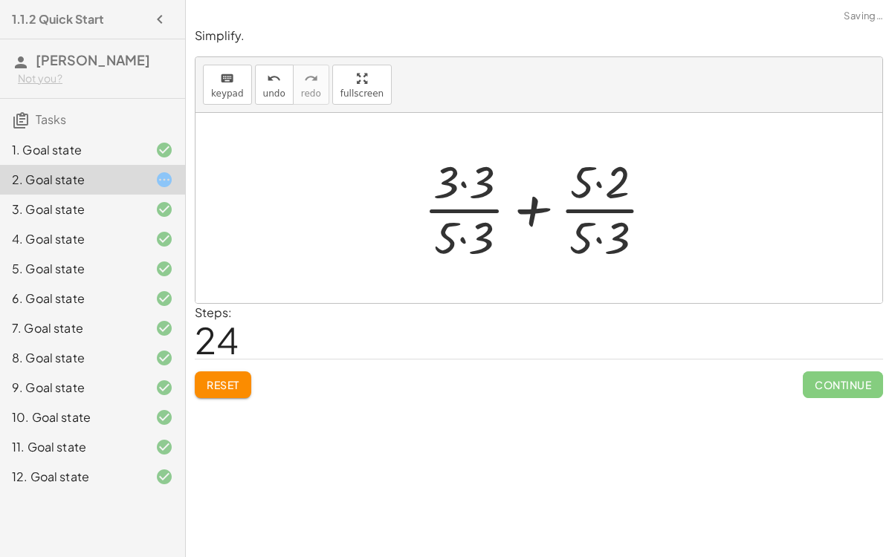
click at [599, 236] on div at bounding box center [544, 208] width 256 height 114
click at [597, 181] on div at bounding box center [545, 208] width 256 height 114
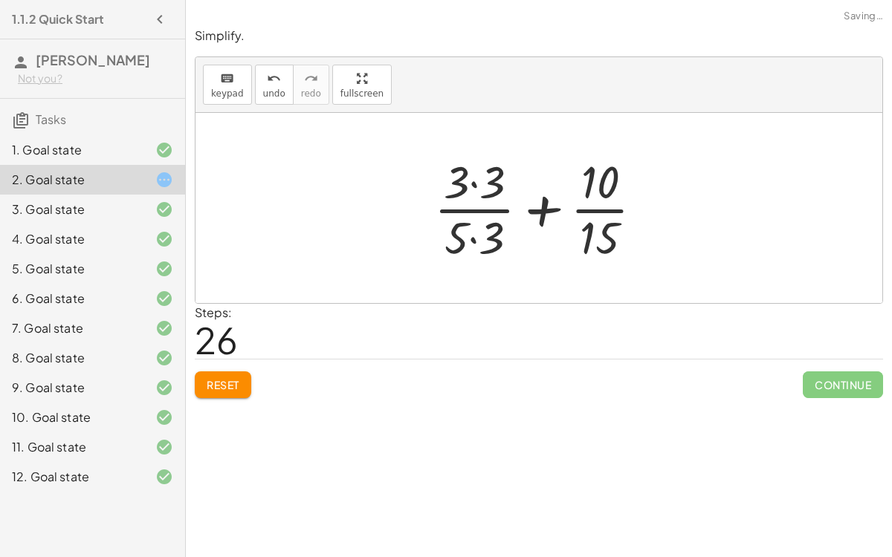
click at [475, 186] on div at bounding box center [544, 208] width 236 height 114
click at [470, 236] on div at bounding box center [544, 208] width 234 height 114
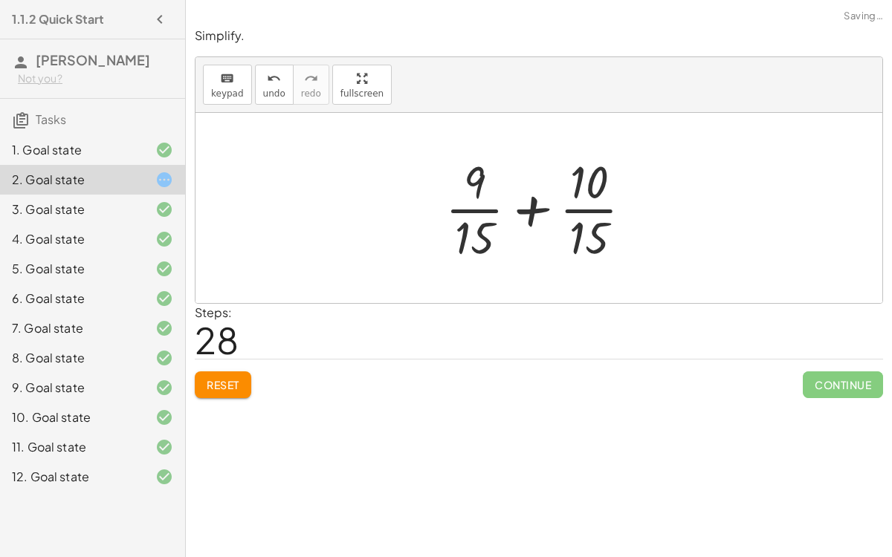
click at [536, 200] on div at bounding box center [545, 208] width 214 height 114
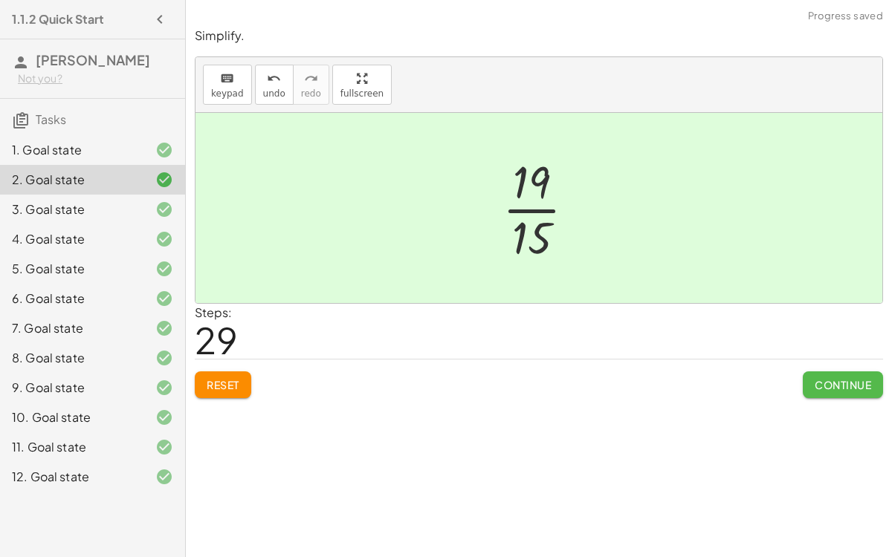
click at [831, 379] on span "Continue" at bounding box center [842, 384] width 56 height 13
